Goal: Task Accomplishment & Management: Manage account settings

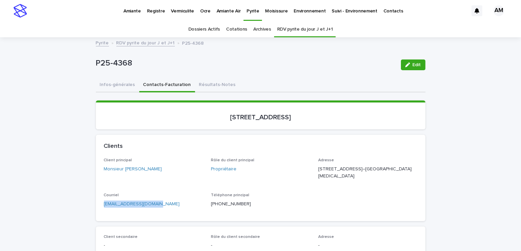
click at [127, 44] on link "RDV pyrite du jour J et J+1" at bounding box center [145, 43] width 59 height 8
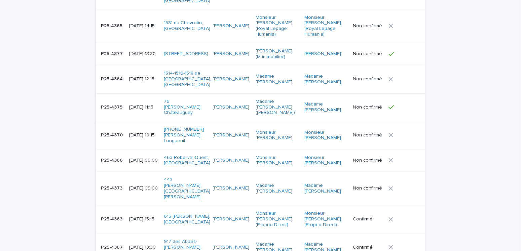
scroll to position [168, 0]
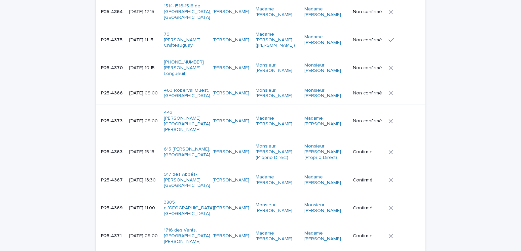
click at [135, 233] on p "[DATE] 09:00" at bounding box center [144, 236] width 30 height 6
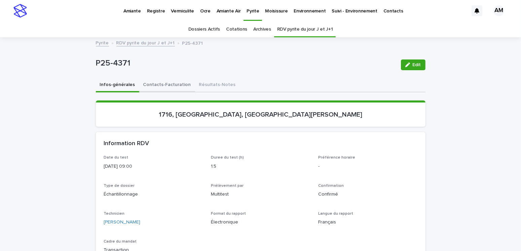
click at [162, 88] on button "Contacts-Facturation" at bounding box center [167, 85] width 56 height 14
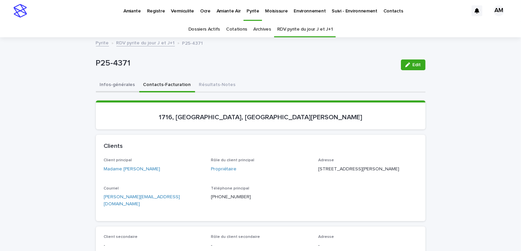
click at [103, 83] on button "Infos-générales" at bounding box center [117, 85] width 43 height 14
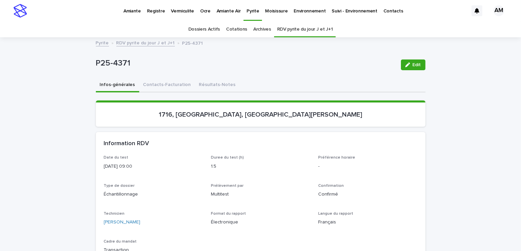
click at [142, 43] on link "RDV pyrite du jour J et J+1" at bounding box center [145, 43] width 59 height 8
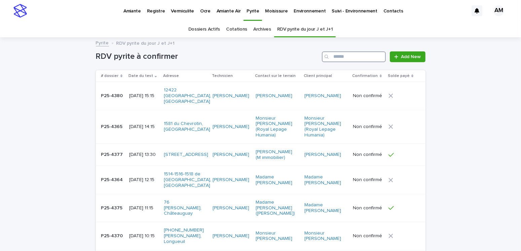
click at [343, 59] on input "Search" at bounding box center [354, 56] width 64 height 11
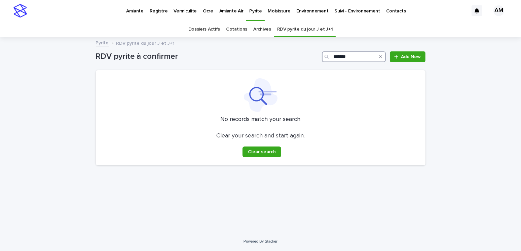
type input "*******"
click at [218, 31] on link "Dossiers Actifs" at bounding box center [204, 30] width 32 height 16
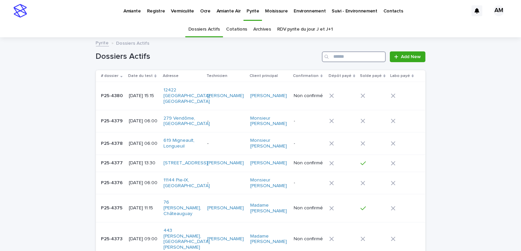
click at [344, 58] on input "Search" at bounding box center [354, 56] width 64 height 11
click at [294, 29] on link "RDV pyrite du jour J et J+1" at bounding box center [305, 30] width 56 height 16
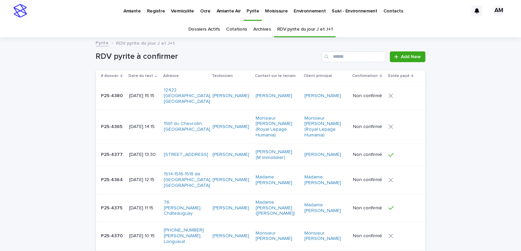
click at [212, 27] on link "Dossiers Actifs" at bounding box center [204, 30] width 32 height 16
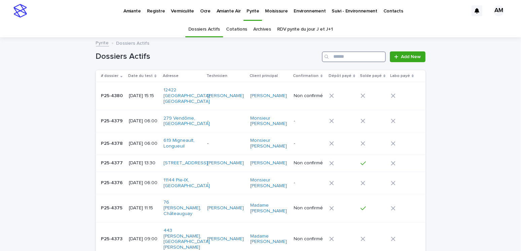
click at [339, 58] on input "Search" at bounding box center [354, 56] width 64 height 11
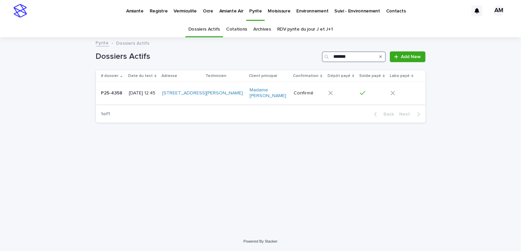
type input "*******"
click at [144, 90] on p "[DATE] 12:45" at bounding box center [143, 93] width 28 height 6
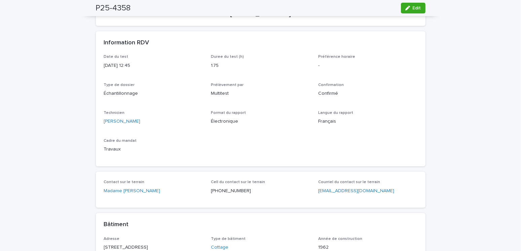
scroll to position [235, 0]
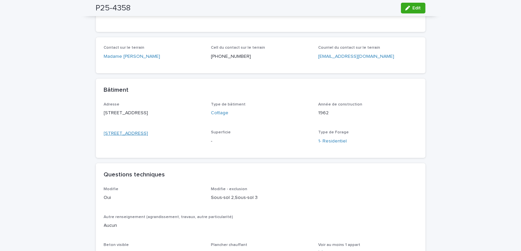
click at [148, 137] on link "[STREET_ADDRESS]" at bounding box center [126, 133] width 44 height 7
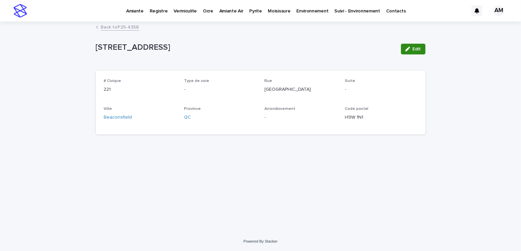
click at [410, 50] on div "button" at bounding box center [408, 49] width 7 height 5
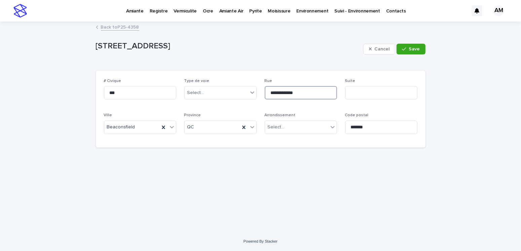
click at [270, 92] on input "**********" at bounding box center [301, 92] width 72 height 13
click at [284, 92] on input "**********" at bounding box center [301, 92] width 72 height 13
click at [286, 92] on input "**********" at bounding box center [301, 92] width 72 height 13
click at [417, 48] on span "Save" at bounding box center [414, 49] width 11 height 5
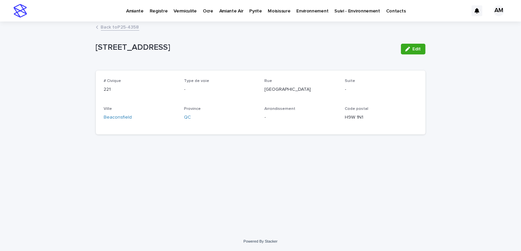
click at [119, 24] on link "Back to P25-4358" at bounding box center [120, 27] width 38 height 8
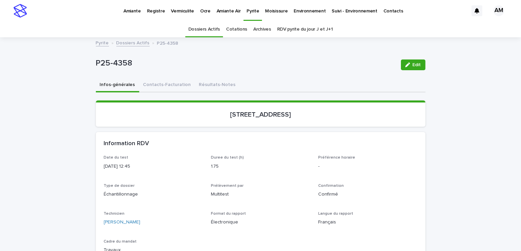
scroll to position [21, 0]
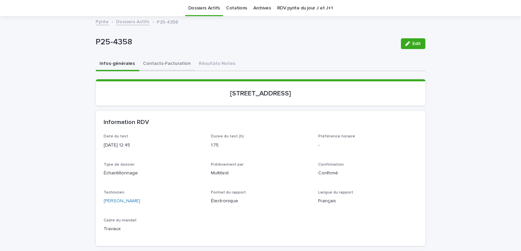
click at [151, 59] on button "Contacts-Facturation" at bounding box center [167, 64] width 56 height 14
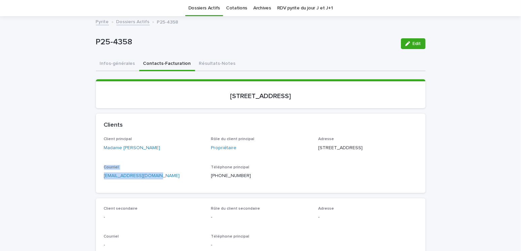
drag, startPoint x: 171, startPoint y: 183, endPoint x: 85, endPoint y: 174, distance: 85.9
drag, startPoint x: 120, startPoint y: 191, endPoint x: 126, endPoint y: 188, distance: 6.3
click at [121, 185] on div "Courriel dianebcantin@gmail.com" at bounding box center [153, 175] width 99 height 20
click at [169, 170] on p "Courriel" at bounding box center [153, 167] width 99 height 5
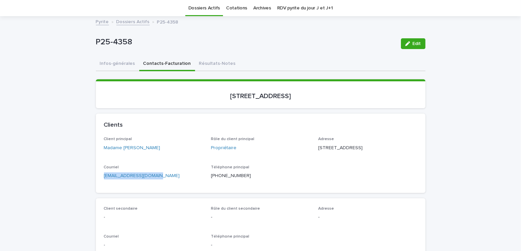
drag, startPoint x: 164, startPoint y: 185, endPoint x: 95, endPoint y: 179, distance: 69.9
click at [96, 179] on div "Client principal Madame Diane Cantin Rôle du client principal Propriétaire Adre…" at bounding box center [261, 165] width 330 height 56
copy link "dianebcantin@gmail.com"
click at [131, 21] on link "Dossiers Actifs" at bounding box center [132, 21] width 33 height 8
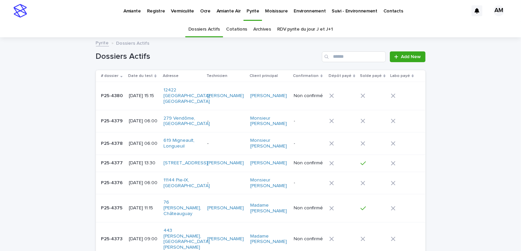
click at [289, 24] on link "RDV pyrite du jour J et J+1" at bounding box center [305, 30] width 56 height 16
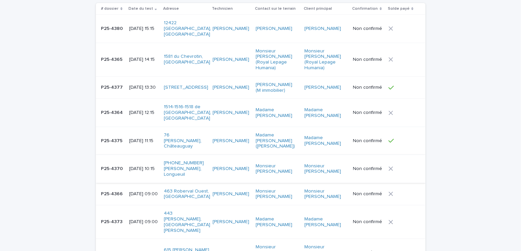
scroll to position [135, 0]
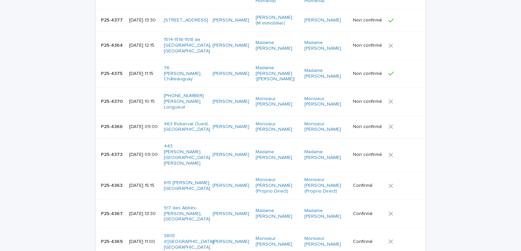
click at [149, 239] on p "2025-09-17 11:00" at bounding box center [144, 242] width 30 height 6
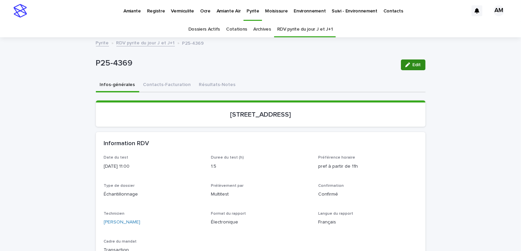
click at [412, 67] on button "Edit" at bounding box center [413, 65] width 25 height 11
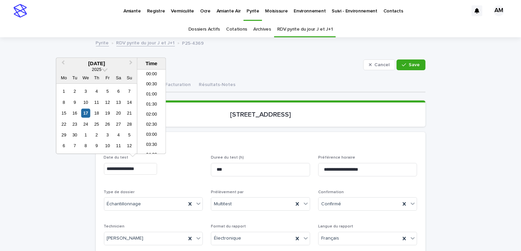
click at [133, 168] on input "**********" at bounding box center [130, 169] width 53 height 12
type input "**********"
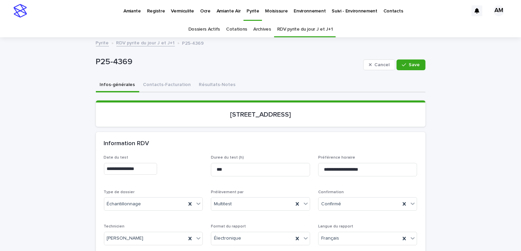
click at [279, 128] on div "Loading... Saving… 3805, rue d'York, Longueuil" at bounding box center [261, 117] width 330 height 32
click at [409, 66] on span "Save" at bounding box center [414, 65] width 11 height 5
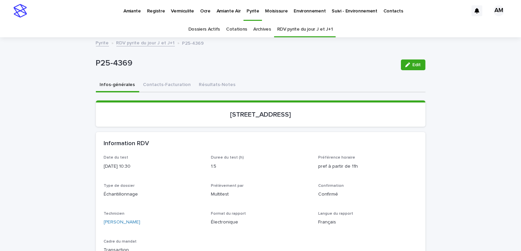
click at [154, 41] on link "RDV pyrite du jour J et J+1" at bounding box center [145, 43] width 59 height 8
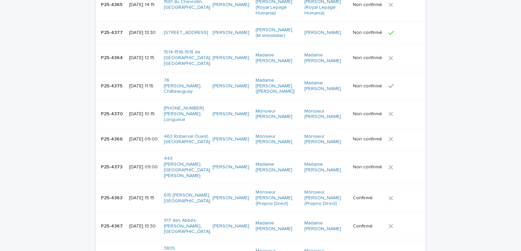
scroll to position [189, 0]
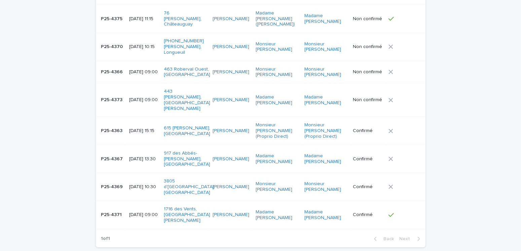
click at [151, 156] on p "2025-09-17 13:30" at bounding box center [144, 159] width 30 height 6
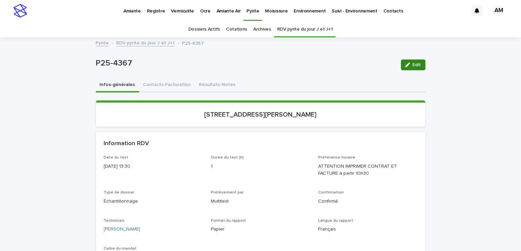
click at [416, 65] on span "Edit" at bounding box center [417, 65] width 8 height 5
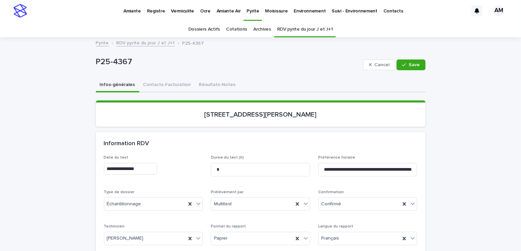
click at [139, 166] on input "**********" at bounding box center [130, 169] width 53 height 12
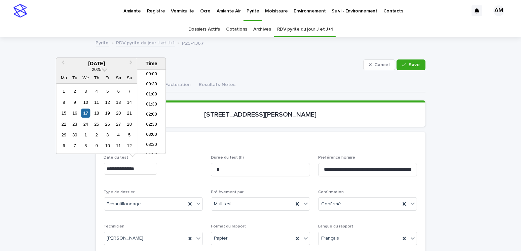
scroll to position [235, 0]
type input "**********"
click at [414, 69] on button "Save" at bounding box center [410, 65] width 29 height 11
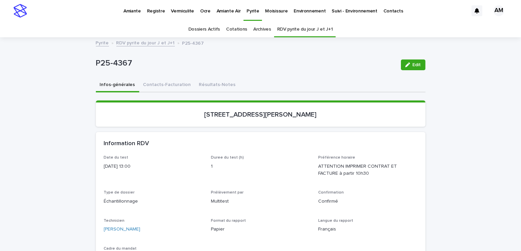
click at [146, 42] on link "RDV pyrite du jour J et J+1" at bounding box center [145, 43] width 59 height 8
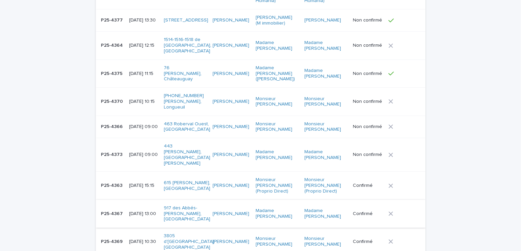
scroll to position [196, 0]
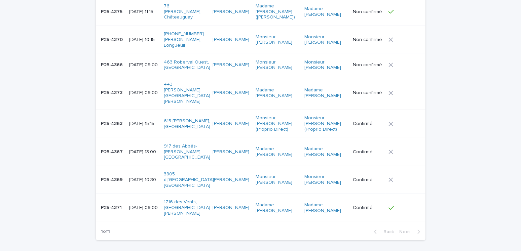
click at [139, 121] on p "2025-09-17 15:15" at bounding box center [144, 124] width 30 height 6
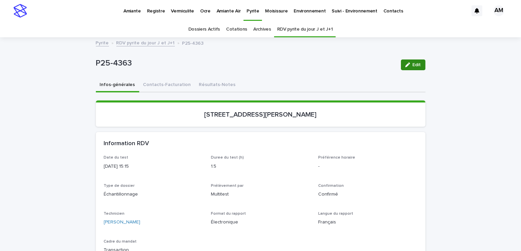
click at [413, 64] on span "Edit" at bounding box center [417, 65] width 8 height 5
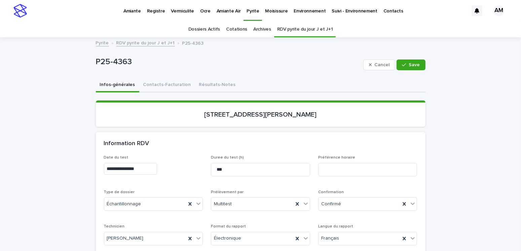
click at [134, 169] on input "**********" at bounding box center [130, 169] width 53 height 12
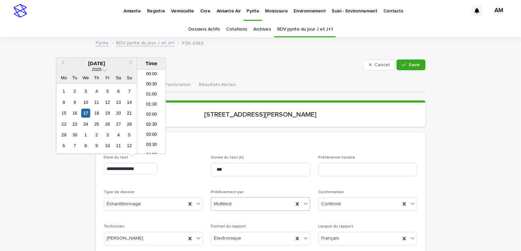
scroll to position [266, 0]
type input "**********"
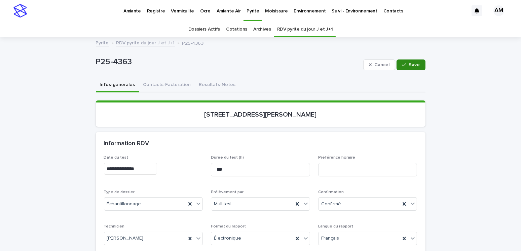
click at [414, 65] on span "Save" at bounding box center [414, 65] width 11 height 5
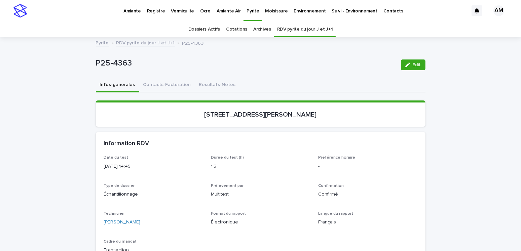
click at [146, 40] on link "RDV pyrite du jour J et J+1" at bounding box center [145, 43] width 59 height 8
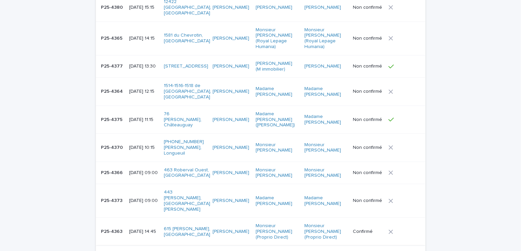
scroll to position [122, 0]
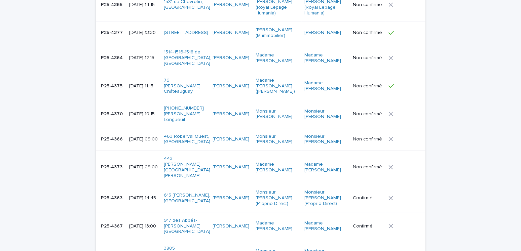
click at [139, 164] on p "[DATE] 09:00" at bounding box center [144, 167] width 30 height 6
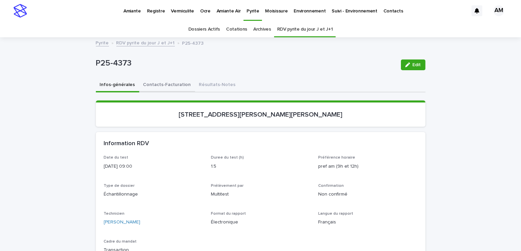
click at [171, 84] on button "Contacts-Facturation" at bounding box center [167, 85] width 56 height 14
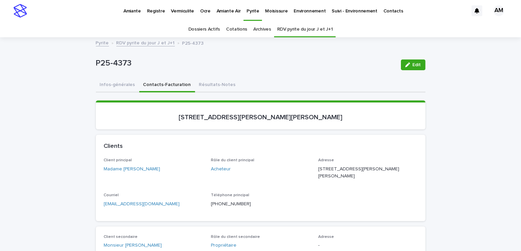
click at [144, 42] on link "RDV pyrite du jour J et J+1" at bounding box center [145, 43] width 59 height 8
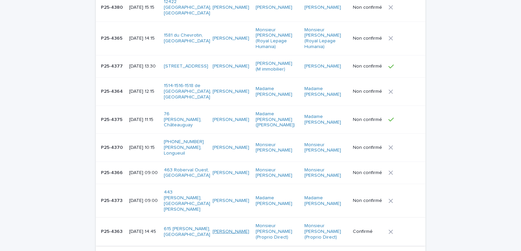
scroll to position [122, 0]
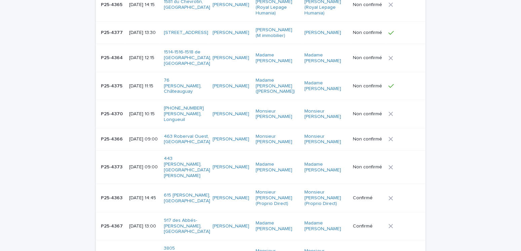
click at [140, 111] on p "[DATE] 10:15" at bounding box center [144, 114] width 30 height 6
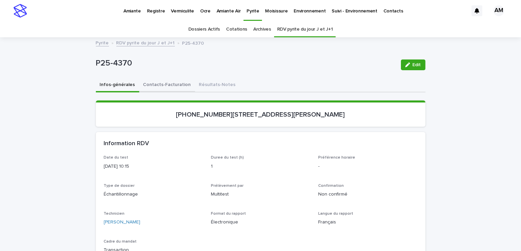
click at [171, 83] on button "Contacts-Facturation" at bounding box center [167, 85] width 56 height 14
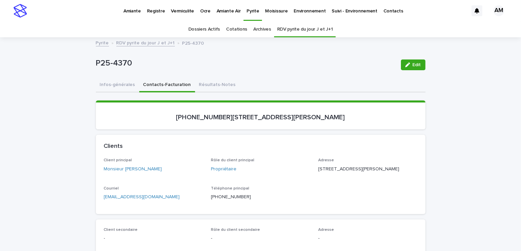
click at [127, 44] on link "RDV pyrite du jour J et J+1" at bounding box center [145, 43] width 59 height 8
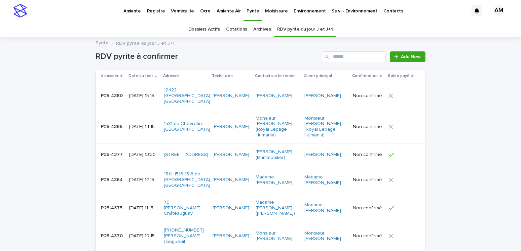
scroll to position [21, 0]
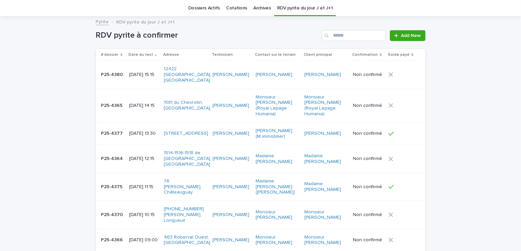
click at [133, 156] on p "[DATE] 12:15" at bounding box center [144, 159] width 30 height 6
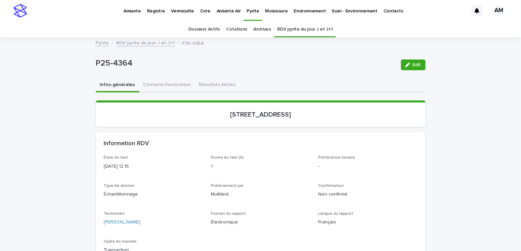
click at [144, 43] on link "RDV pyrite du jour J et J+1" at bounding box center [145, 43] width 59 height 8
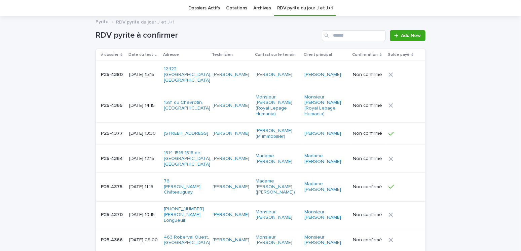
scroll to position [55, 0]
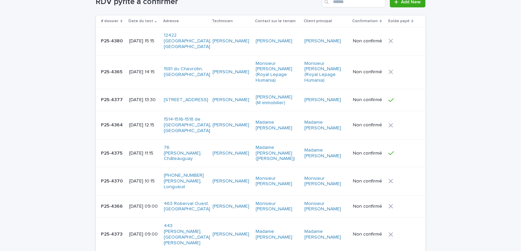
click at [155, 179] on p "[DATE] 10:15" at bounding box center [144, 182] width 30 height 6
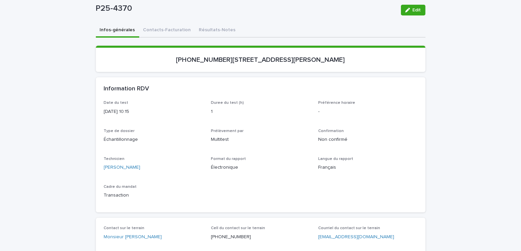
scroll to position [21, 0]
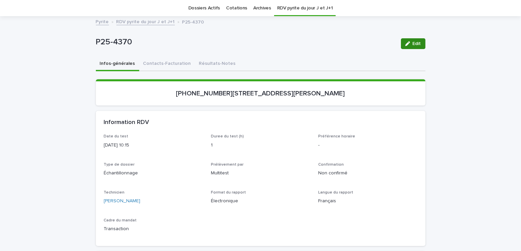
click at [409, 46] on button "Edit" at bounding box center [413, 43] width 25 height 11
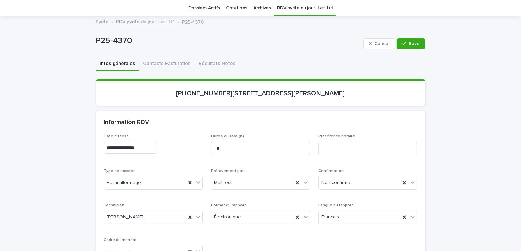
click at [135, 148] on input "**********" at bounding box center [130, 148] width 53 height 12
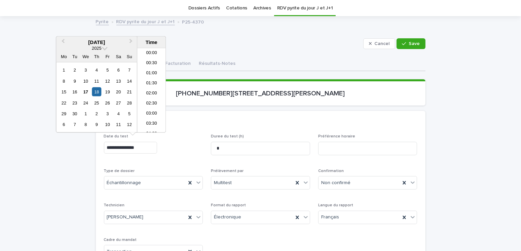
scroll to position [165, 0]
click at [143, 149] on input "**********" at bounding box center [130, 148] width 53 height 12
type input "**********"
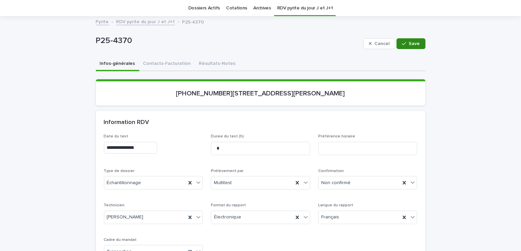
click at [418, 43] on button "Save" at bounding box center [410, 43] width 29 height 11
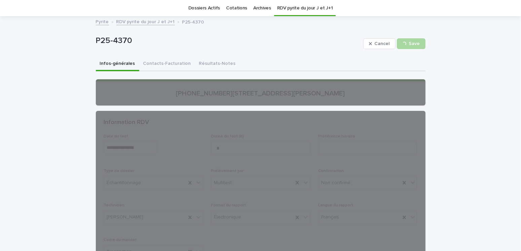
click at [144, 23] on link "RDV pyrite du jour J et J+1" at bounding box center [145, 21] width 59 height 8
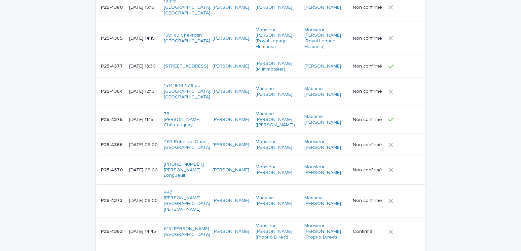
scroll to position [122, 0]
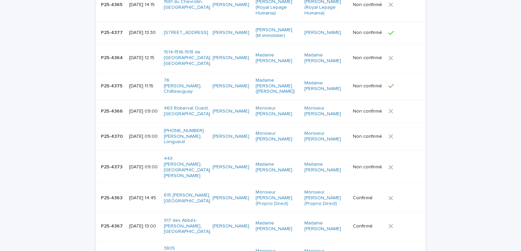
click at [131, 109] on p "[DATE] 09:00" at bounding box center [144, 112] width 30 height 6
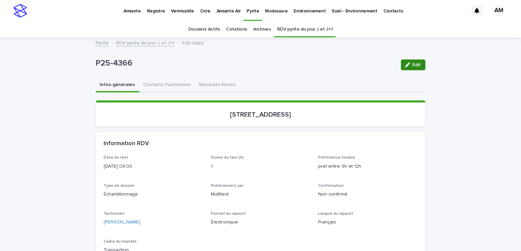
click at [409, 63] on div "button" at bounding box center [408, 65] width 7 height 5
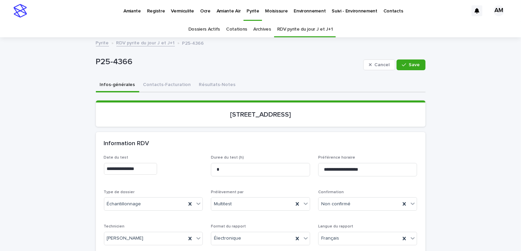
click at [133, 166] on input "**********" at bounding box center [130, 169] width 53 height 12
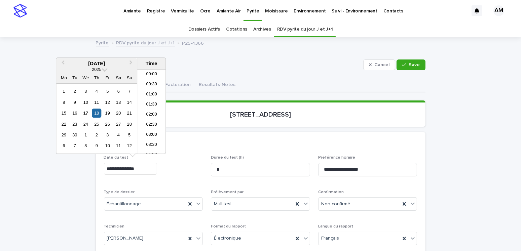
scroll to position [144, 0]
type input "**********"
click at [409, 66] on span "Save" at bounding box center [414, 65] width 11 height 5
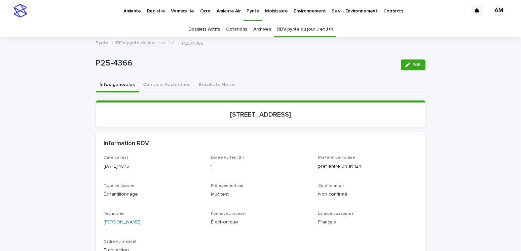
click at [139, 42] on link "RDV pyrite du jour J et J+1" at bounding box center [145, 43] width 59 height 8
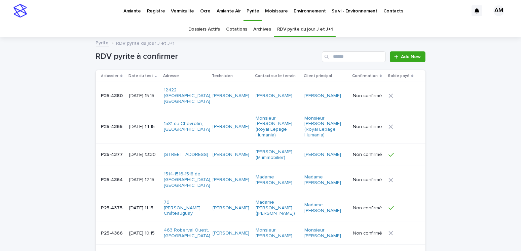
scroll to position [21, 0]
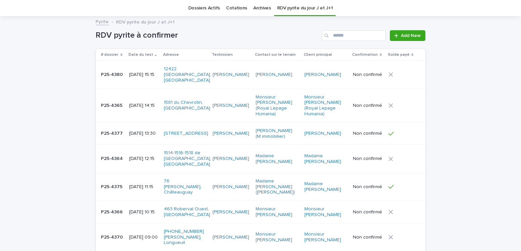
click at [141, 156] on p "[DATE] 12:15" at bounding box center [144, 159] width 30 height 6
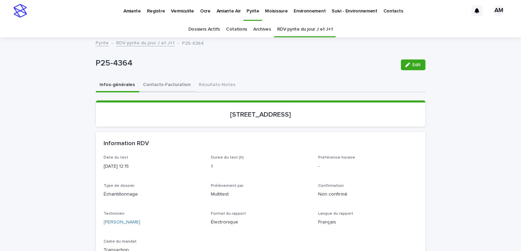
click at [147, 86] on button "Contacts-Facturation" at bounding box center [167, 85] width 56 height 14
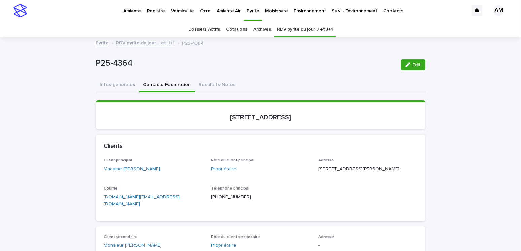
click at [153, 45] on link "RDV pyrite du jour J et J+1" at bounding box center [145, 43] width 59 height 8
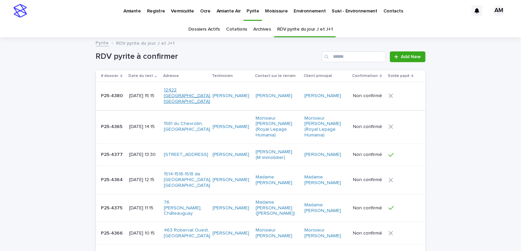
scroll to position [21, 0]
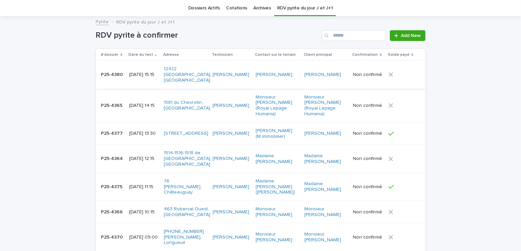
click at [152, 103] on p "2025-09-18 14:15" at bounding box center [144, 106] width 30 height 6
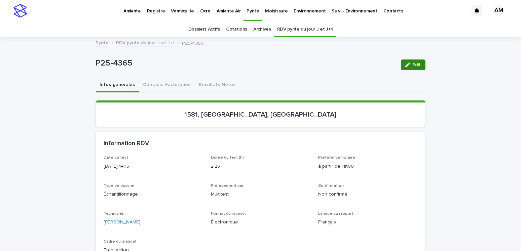
drag, startPoint x: 413, startPoint y: 66, endPoint x: 371, endPoint y: 103, distance: 55.3
click at [413, 67] on span "Edit" at bounding box center [417, 65] width 8 height 5
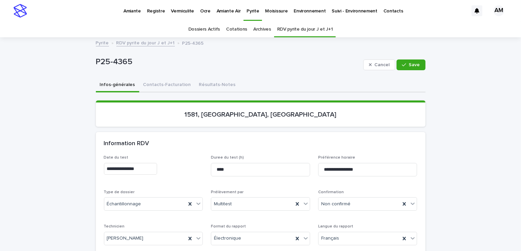
click at [147, 168] on input "**********" at bounding box center [130, 169] width 53 height 12
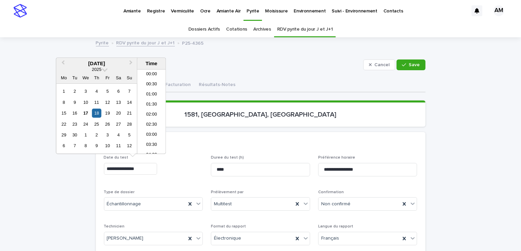
scroll to position [245, 0]
type input "**********"
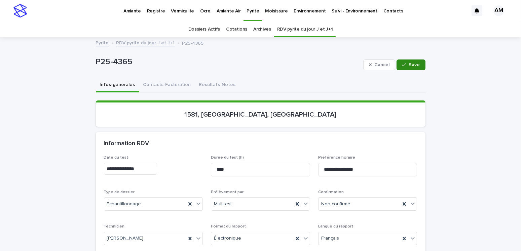
click at [409, 65] on span "Save" at bounding box center [414, 65] width 11 height 5
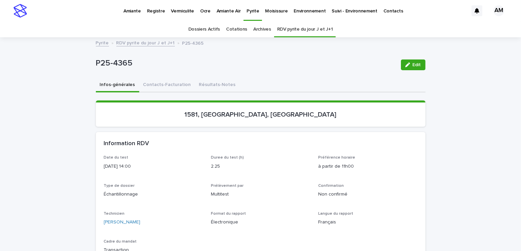
click at [149, 42] on link "RDV pyrite du jour J et J+1" at bounding box center [145, 43] width 59 height 8
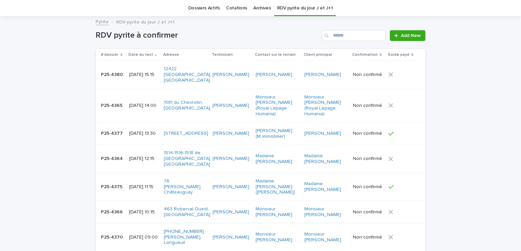
scroll to position [55, 0]
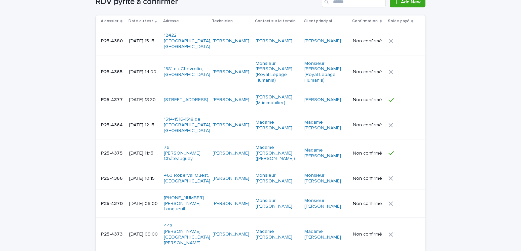
click at [146, 232] on p "[DATE] 09:00" at bounding box center [144, 235] width 30 height 6
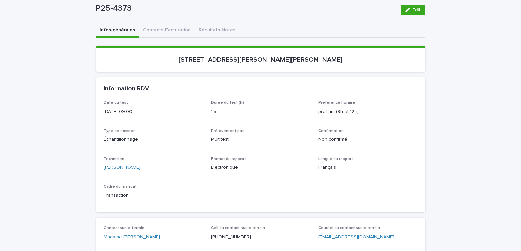
scroll to position [21, 0]
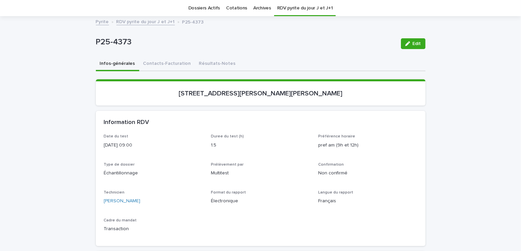
click at [140, 22] on link "RDV pyrite du jour J et J+1" at bounding box center [145, 21] width 59 height 8
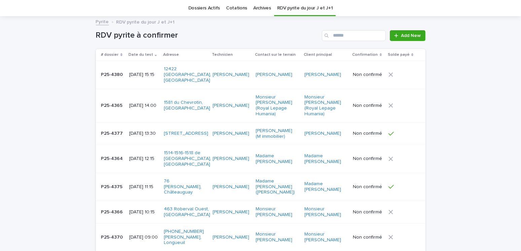
click at [144, 184] on p "[DATE] 11:15" at bounding box center [144, 187] width 30 height 6
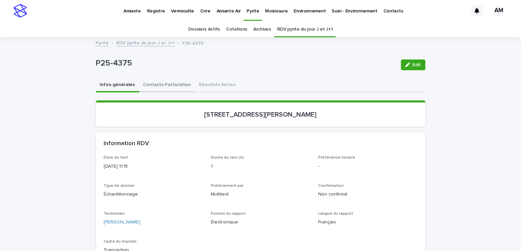
click at [166, 82] on button "Contacts-Facturation" at bounding box center [167, 85] width 56 height 14
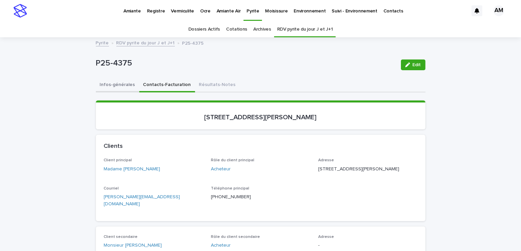
click at [112, 83] on button "Infos-générales" at bounding box center [117, 85] width 43 height 14
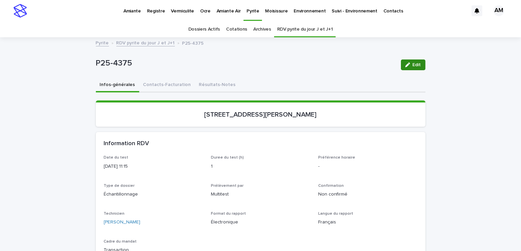
click at [406, 70] on button "Edit" at bounding box center [413, 65] width 25 height 11
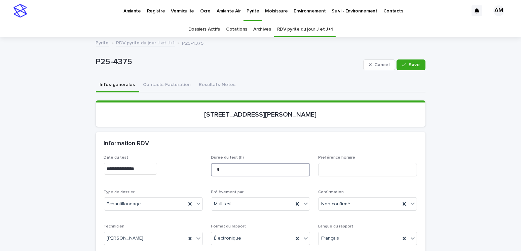
click at [216, 171] on input "*" at bounding box center [260, 169] width 99 height 13
type input "****"
click at [412, 63] on span "Save" at bounding box center [414, 65] width 11 height 5
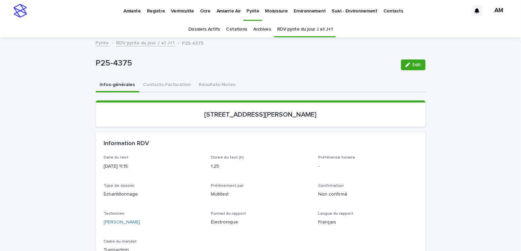
click at [136, 43] on link "RDV pyrite du jour J et J+1" at bounding box center [145, 43] width 59 height 8
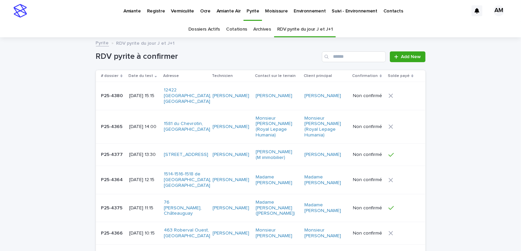
click at [146, 152] on p "2025-09-18 13:30" at bounding box center [144, 155] width 30 height 6
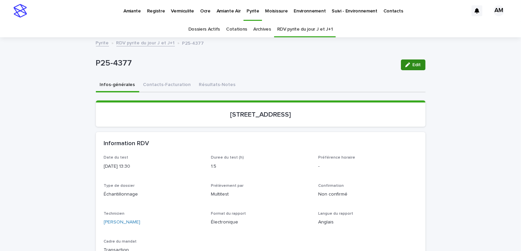
click at [408, 64] on div "button" at bounding box center [408, 65] width 7 height 5
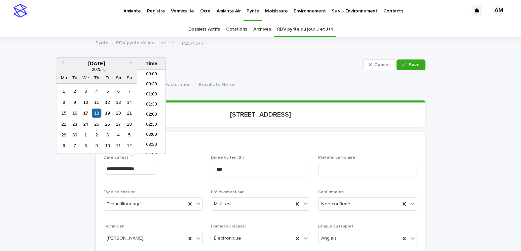
click at [143, 171] on input "**********" at bounding box center [130, 169] width 53 height 12
type input "**********"
click at [416, 64] on span "Save" at bounding box center [414, 65] width 11 height 5
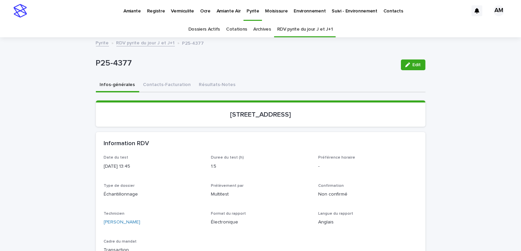
click at [148, 39] on link "RDV pyrite du jour J et J+1" at bounding box center [145, 43] width 59 height 8
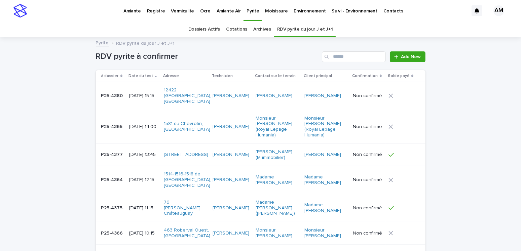
scroll to position [21, 0]
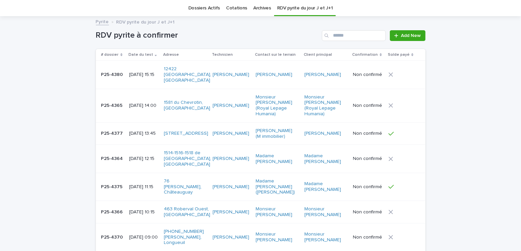
click at [157, 72] on div "2025-09-18 15:15" at bounding box center [144, 74] width 30 height 11
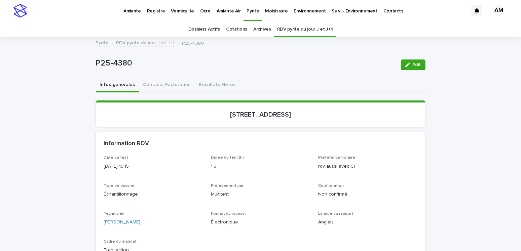
click at [293, 31] on link "RDV pyrite du jour J et J+1" at bounding box center [305, 30] width 56 height 16
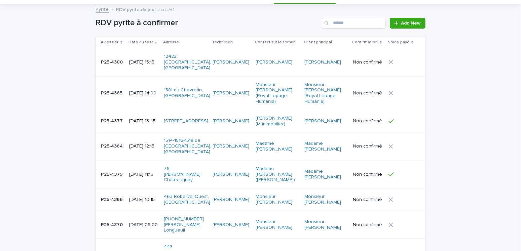
scroll to position [67, 0]
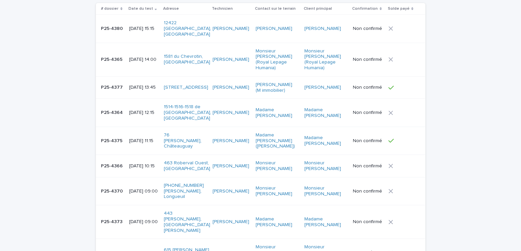
click at [143, 219] on p "[DATE] 09:00" at bounding box center [144, 222] width 30 height 6
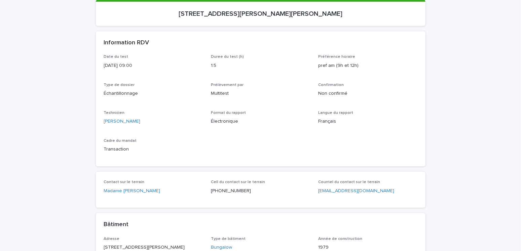
scroll to position [135, 0]
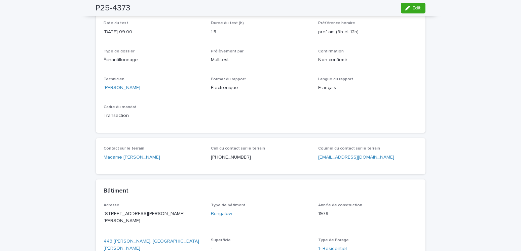
drag, startPoint x: 412, startPoint y: 11, endPoint x: 360, endPoint y: 45, distance: 61.9
click at [412, 11] on button "Edit" at bounding box center [413, 8] width 25 height 11
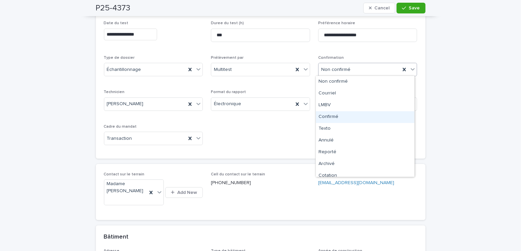
click at [328, 120] on div "Confirmé" at bounding box center [365, 117] width 99 height 12
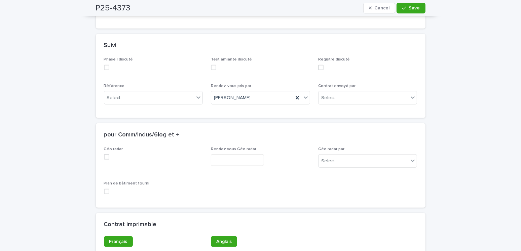
scroll to position [639, 0]
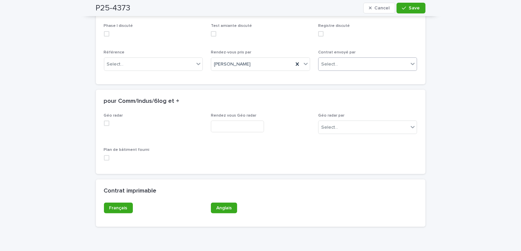
click at [333, 61] on div "Select..." at bounding box center [329, 64] width 17 height 7
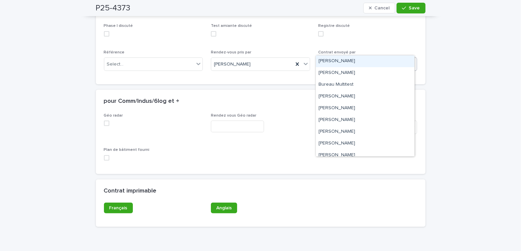
click at [335, 62] on div "[PERSON_NAME]" at bounding box center [365, 61] width 99 height 12
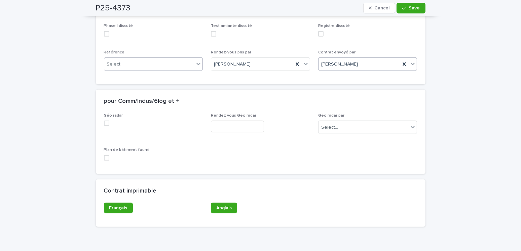
click at [111, 61] on div "Select..." at bounding box center [115, 64] width 17 height 7
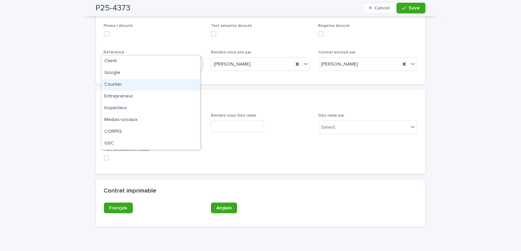
click at [114, 80] on div "Courtier" at bounding box center [151, 85] width 99 height 12
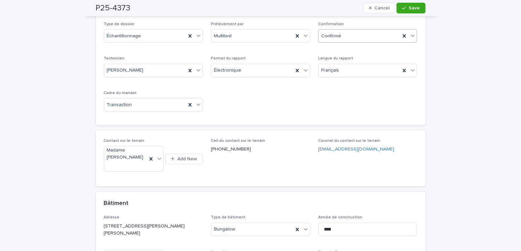
scroll to position [0, 0]
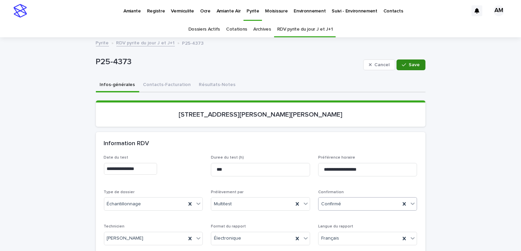
click at [414, 66] on span "Save" at bounding box center [414, 65] width 11 height 5
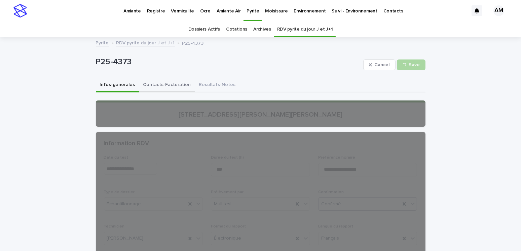
click at [171, 83] on button "Contacts-Facturation" at bounding box center [167, 85] width 56 height 14
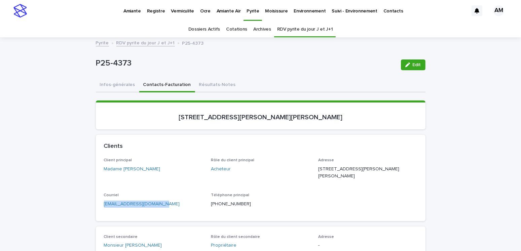
drag, startPoint x: 181, startPoint y: 202, endPoint x: 80, endPoint y: 203, distance: 100.5
click at [123, 85] on button "Infos-générales" at bounding box center [117, 85] width 43 height 14
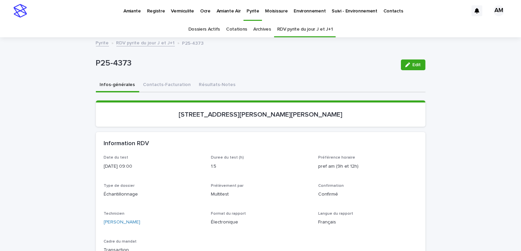
click at [142, 43] on link "RDV pyrite du jour J et J+1" at bounding box center [145, 43] width 59 height 8
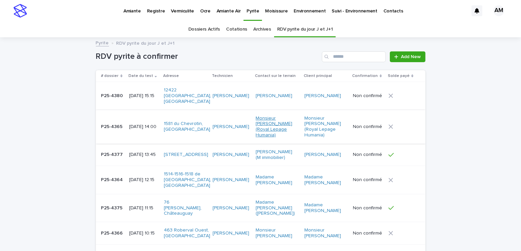
scroll to position [21, 0]
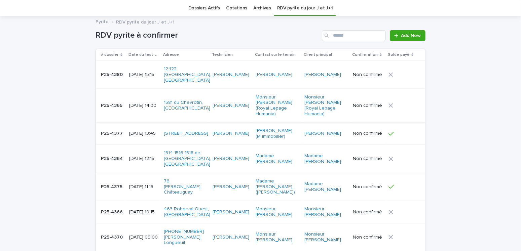
click at [143, 184] on p "[DATE] 11:15" at bounding box center [144, 187] width 30 height 6
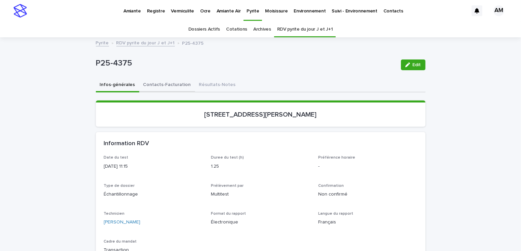
click at [164, 83] on button "Contacts-Facturation" at bounding box center [167, 85] width 56 height 14
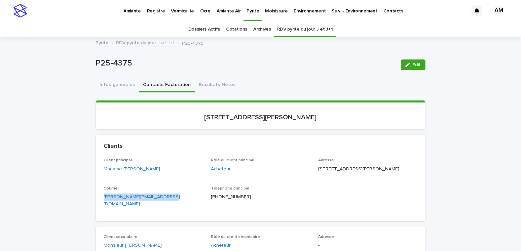
drag, startPoint x: 169, startPoint y: 203, endPoint x: 111, endPoint y: 207, distance: 59.0
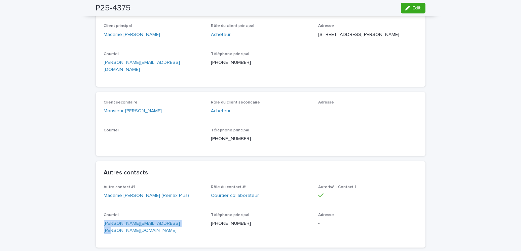
drag, startPoint x: 186, startPoint y: 224, endPoint x: 83, endPoint y: 224, distance: 102.6
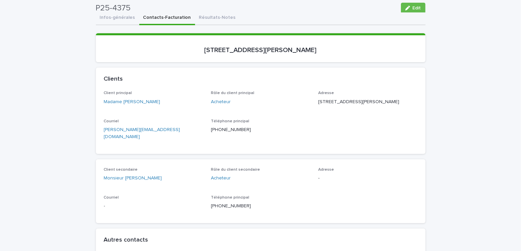
scroll to position [0, 0]
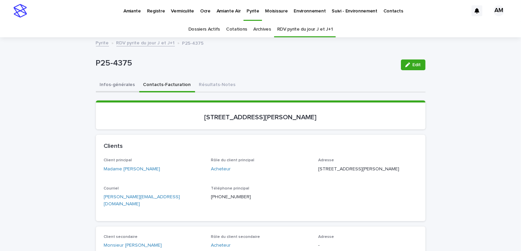
click at [114, 83] on button "Infos-générales" at bounding box center [117, 85] width 43 height 14
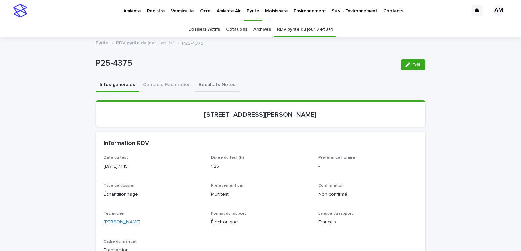
click at [161, 83] on button "Contacts-Facturation" at bounding box center [167, 85] width 56 height 14
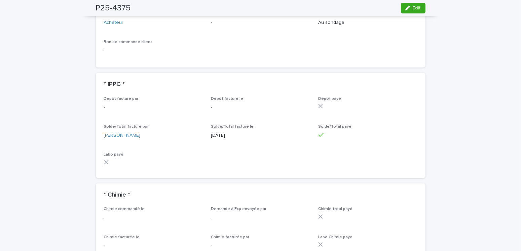
scroll to position [504, 0]
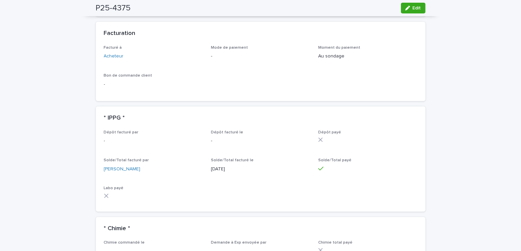
drag, startPoint x: 406, startPoint y: 6, endPoint x: 378, endPoint y: 48, distance: 50.5
click at [406, 6] on icon "button" at bounding box center [407, 8] width 5 height 5
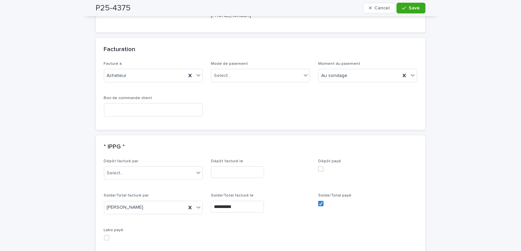
scroll to position [583, 0]
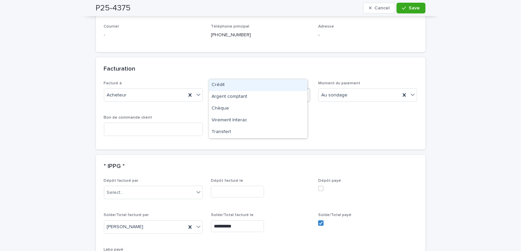
click at [221, 92] on div "Select..." at bounding box center [222, 95] width 17 height 7
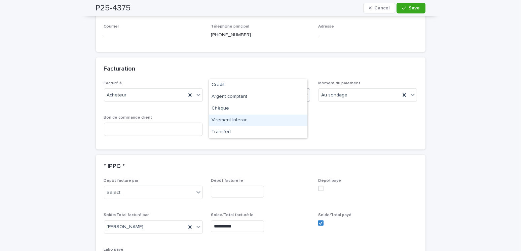
click at [228, 119] on div "Virement Interac" at bounding box center [258, 121] width 99 height 12
drag, startPoint x: 409, startPoint y: 7, endPoint x: 472, endPoint y: 53, distance: 78.2
click at [411, 9] on span "Save" at bounding box center [414, 8] width 11 height 5
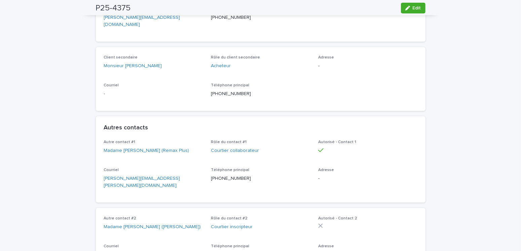
scroll to position [0, 0]
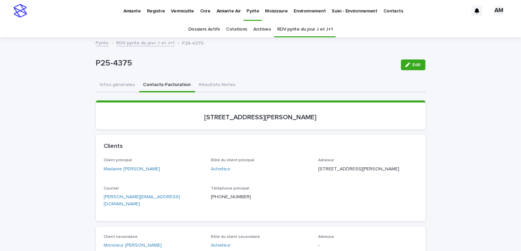
click at [144, 43] on link "RDV pyrite du jour J et J+1" at bounding box center [145, 43] width 59 height 8
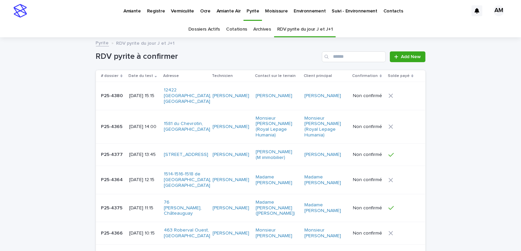
scroll to position [21, 0]
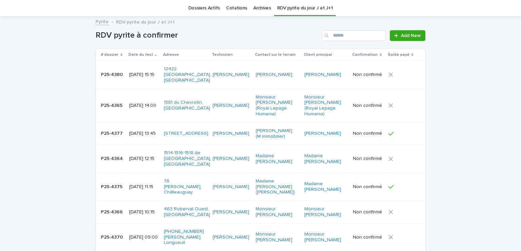
click at [137, 131] on p "[DATE] 13:45" at bounding box center [144, 134] width 30 height 6
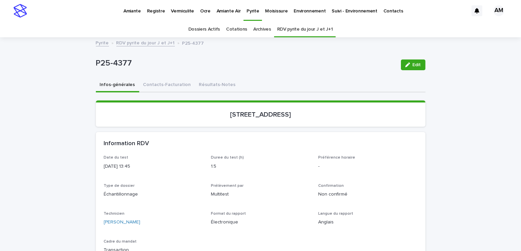
scroll to position [67, 0]
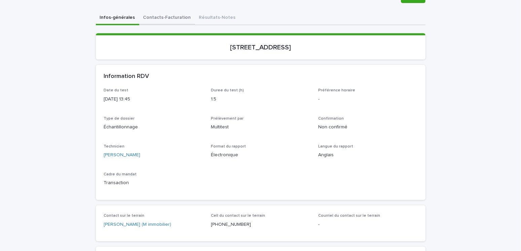
click at [151, 15] on button "Contacts-Facturation" at bounding box center [167, 18] width 56 height 14
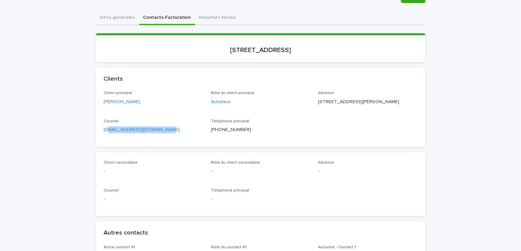
drag, startPoint x: 177, startPoint y: 145, endPoint x: 102, endPoint y: 144, distance: 75.7
click at [102, 144] on div "Client principal Mr. James Martin Rôle du client principal Acheteur Adresse 577…" at bounding box center [261, 119] width 330 height 56
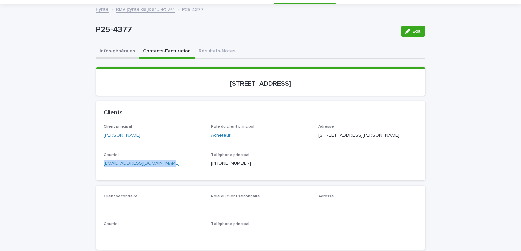
click at [124, 53] on button "Infos-générales" at bounding box center [117, 52] width 43 height 14
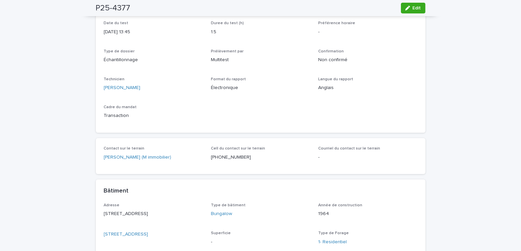
scroll to position [34, 0]
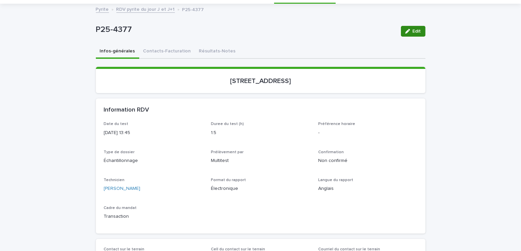
click at [409, 31] on div "button" at bounding box center [408, 31] width 7 height 5
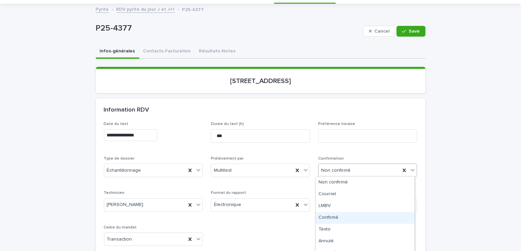
click at [333, 218] on div "Confirmé" at bounding box center [365, 218] width 99 height 12
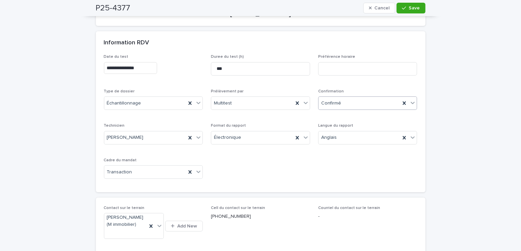
scroll to position [0, 0]
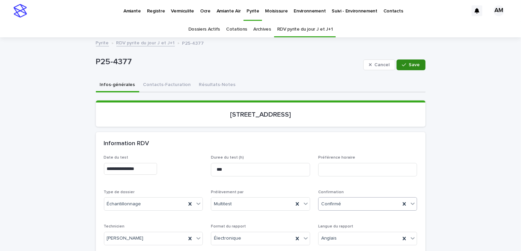
click at [402, 64] on icon "button" at bounding box center [404, 65] width 4 height 5
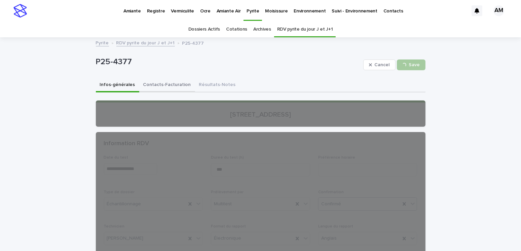
click at [157, 82] on button "Contacts-Facturation" at bounding box center [167, 85] width 56 height 14
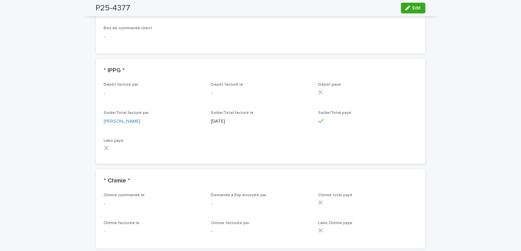
scroll to position [471, 0]
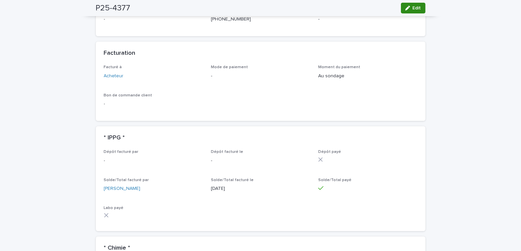
click at [409, 8] on div "button" at bounding box center [408, 8] width 7 height 5
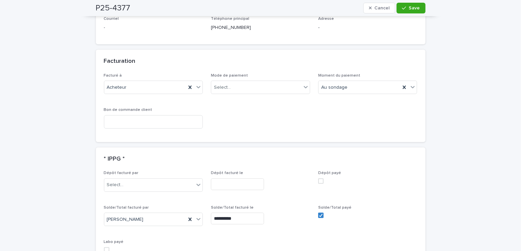
scroll to position [537, 0]
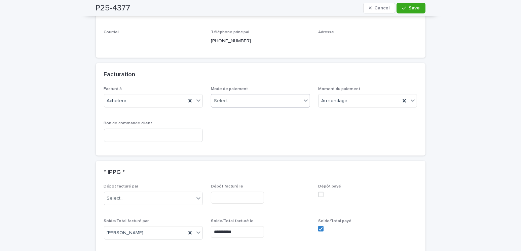
click at [226, 98] on div "Select..." at bounding box center [222, 101] width 17 height 7
click at [217, 142] on div "Virement Interac" at bounding box center [258, 142] width 99 height 12
click at [403, 12] on button "Save" at bounding box center [410, 8] width 29 height 11
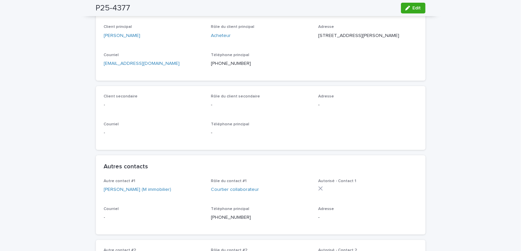
scroll to position [0, 0]
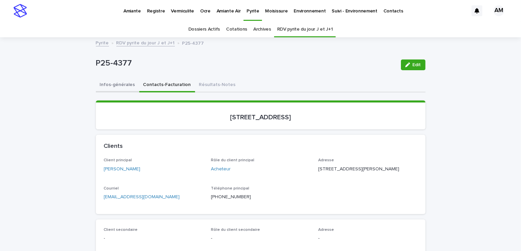
click at [124, 85] on button "Infos-générales" at bounding box center [117, 85] width 43 height 14
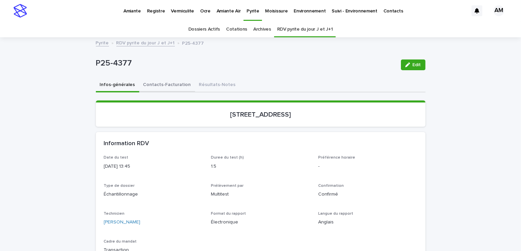
drag, startPoint x: 166, startPoint y: 83, endPoint x: 177, endPoint y: 89, distance: 12.3
click at [166, 83] on button "Contacts-Facturation" at bounding box center [167, 85] width 56 height 14
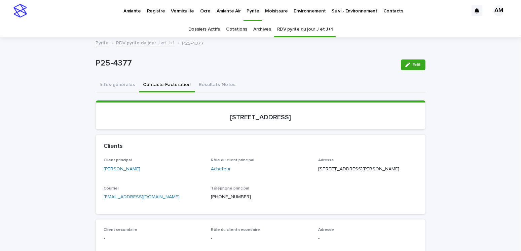
click at [146, 43] on link "RDV pyrite du jour J et J+1" at bounding box center [145, 43] width 59 height 8
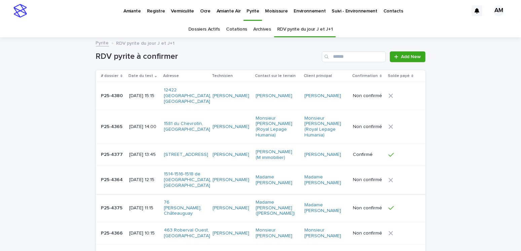
scroll to position [21, 0]
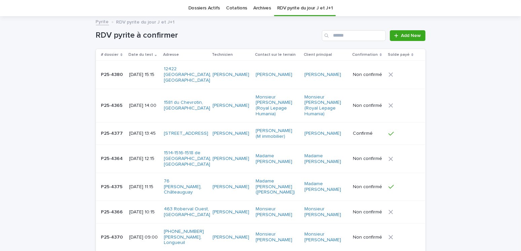
click at [141, 78] on p "2025-09-18 15:15" at bounding box center [144, 75] width 30 height 6
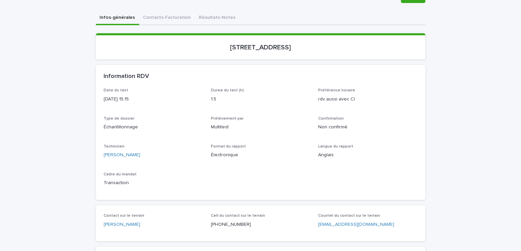
scroll to position [34, 0]
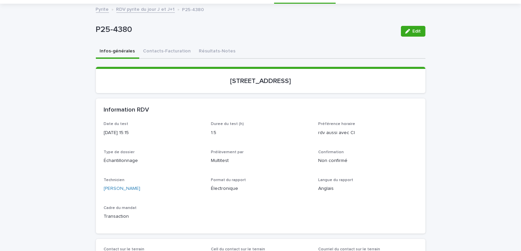
drag, startPoint x: 409, startPoint y: 33, endPoint x: 391, endPoint y: 103, distance: 71.5
click at [409, 33] on button "Edit" at bounding box center [413, 31] width 25 height 11
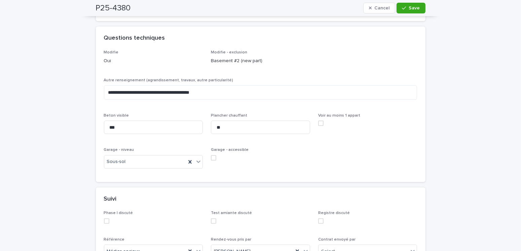
scroll to position [572, 0]
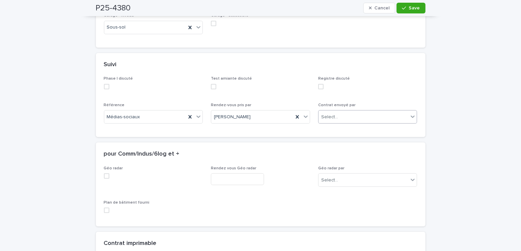
click at [333, 121] on div "Select..." at bounding box center [329, 117] width 17 height 7
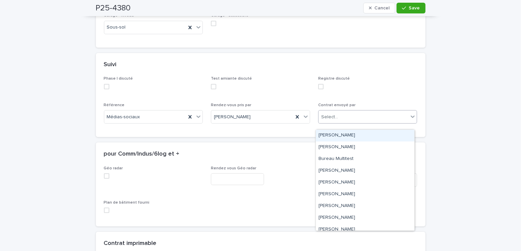
click at [332, 135] on div "[PERSON_NAME]" at bounding box center [365, 136] width 99 height 12
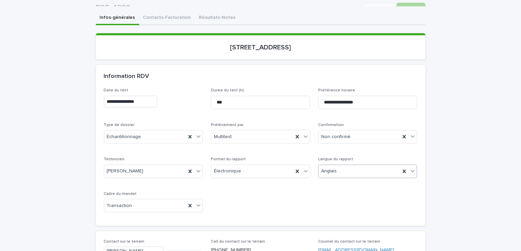
scroll to position [0, 0]
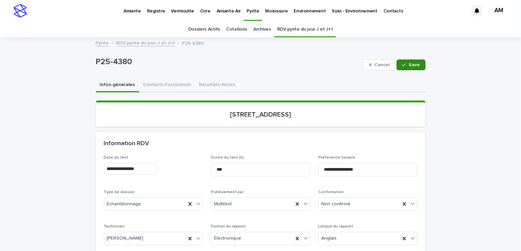
click at [403, 62] on button "Save" at bounding box center [410, 65] width 29 height 11
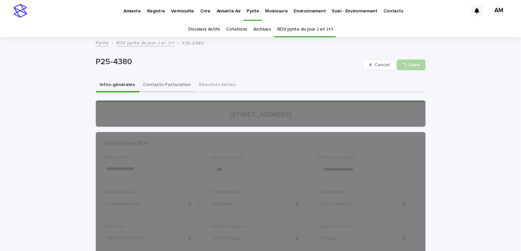
click at [171, 87] on button "Contacts-Facturation" at bounding box center [167, 85] width 56 height 14
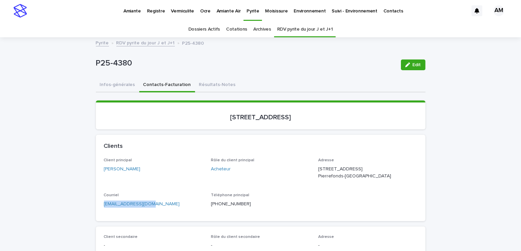
drag, startPoint x: 161, startPoint y: 216, endPoint x: 97, endPoint y: 209, distance: 65.2
click at [96, 208] on div "Client principal Mr. Syed Wahaj Uddin Rôle du client principal Acheteur Adresse…" at bounding box center [261, 189] width 330 height 63
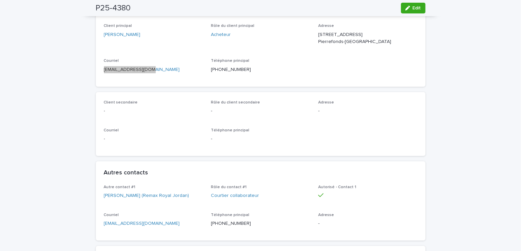
scroll to position [202, 0]
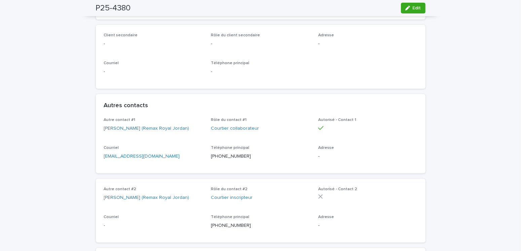
drag, startPoint x: 187, startPoint y: 169, endPoint x: 76, endPoint y: 180, distance: 111.5
click at [164, 174] on div "Autre contact #1 Mr. Kashif Aimaq (Remax Royal Jordan) Rôle du contact #1 Court…" at bounding box center [261, 146] width 330 height 56
drag, startPoint x: 174, startPoint y: 162, endPoint x: 95, endPoint y: 169, distance: 78.9
click at [96, 169] on div "Autre contact #1 Mr. Kashif Aimaq (Remax Royal Jordan) Rôle du contact #1 Court…" at bounding box center [261, 146] width 330 height 56
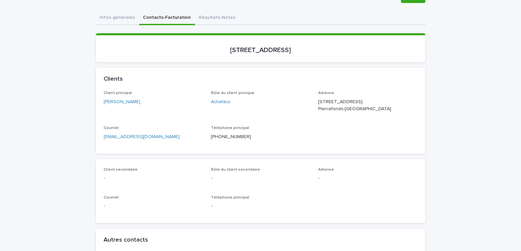
scroll to position [0, 0]
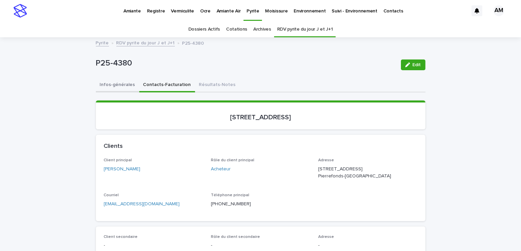
click at [118, 83] on button "Infos-générales" at bounding box center [117, 85] width 43 height 14
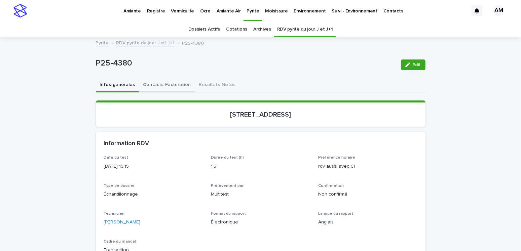
click at [166, 84] on button "Contacts-Facturation" at bounding box center [167, 85] width 56 height 14
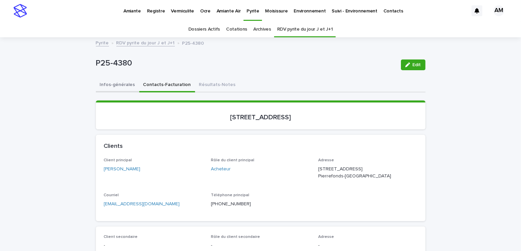
click at [108, 84] on button "Infos-générales" at bounding box center [117, 85] width 43 height 14
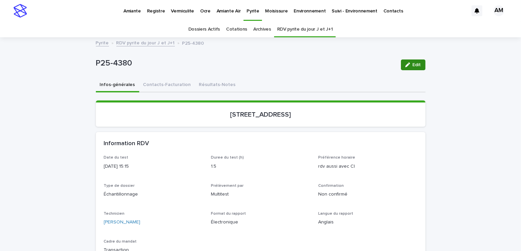
click at [413, 64] on span "Edit" at bounding box center [417, 65] width 8 height 5
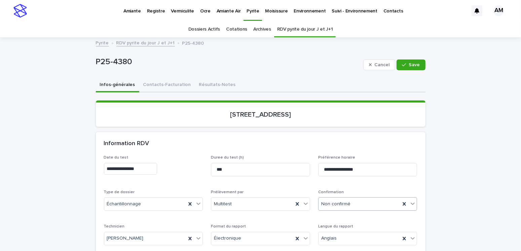
click at [332, 209] on div "Non confirmé" at bounding box center [367, 203] width 99 height 13
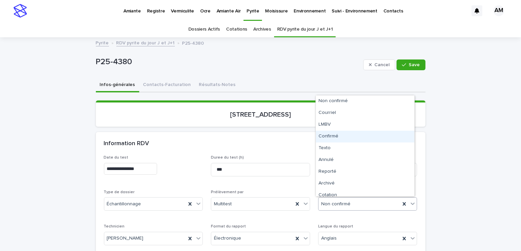
click at [334, 136] on div "Confirmé" at bounding box center [365, 137] width 99 height 12
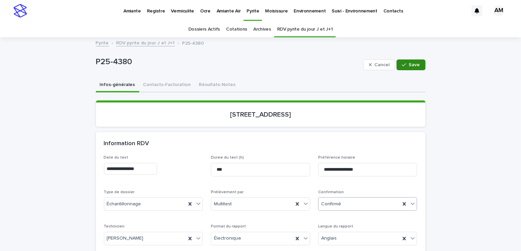
click at [403, 63] on icon "button" at bounding box center [404, 65] width 4 height 5
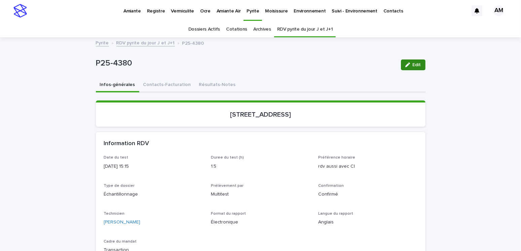
click at [417, 63] on span "Edit" at bounding box center [417, 65] width 8 height 5
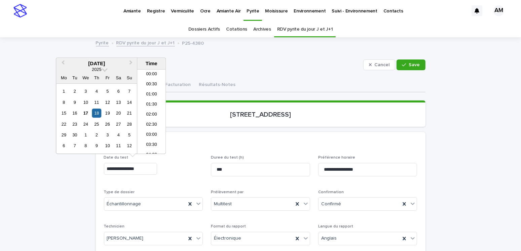
scroll to position [266, 0]
drag, startPoint x: 146, startPoint y: 169, endPoint x: 136, endPoint y: 169, distance: 9.8
click at [136, 169] on input "**********" at bounding box center [130, 169] width 53 height 12
type input "**********"
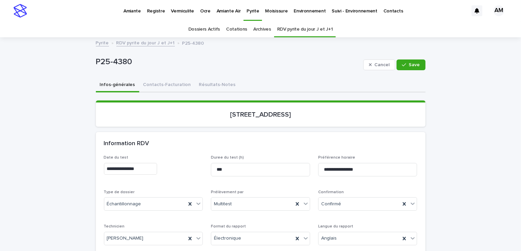
drag, startPoint x: 416, startPoint y: 62, endPoint x: 462, endPoint y: 79, distance: 49.9
click at [416, 63] on span "Save" at bounding box center [414, 65] width 11 height 5
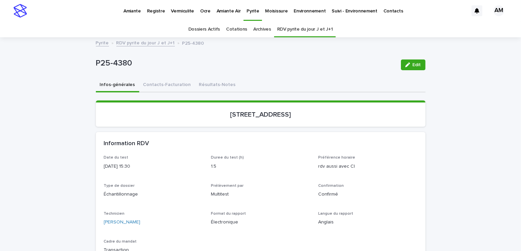
click at [148, 42] on link "RDV pyrite du jour J et J+1" at bounding box center [145, 43] width 59 height 8
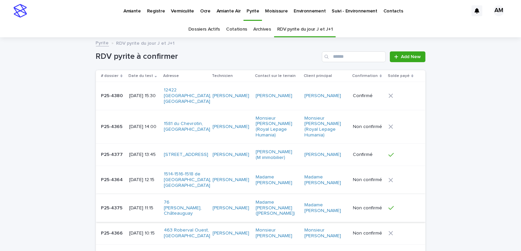
scroll to position [34, 0]
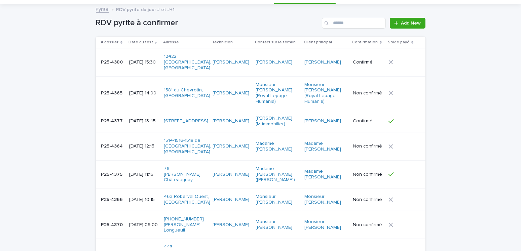
click at [138, 222] on p "[DATE] 09:00" at bounding box center [144, 225] width 30 height 6
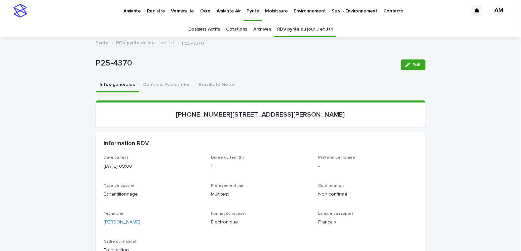
scroll to position [67, 0]
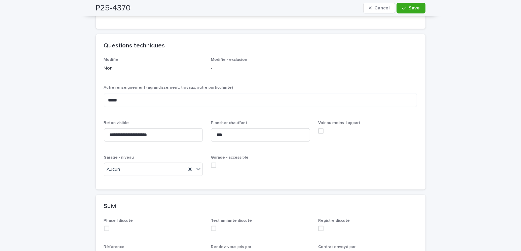
scroll to position [504, 0]
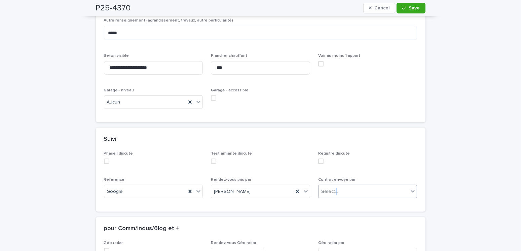
click at [333, 192] on div "Contrat envoyé par Select..." at bounding box center [367, 191] width 99 height 26
click at [339, 193] on div at bounding box center [339, 191] width 1 height 7
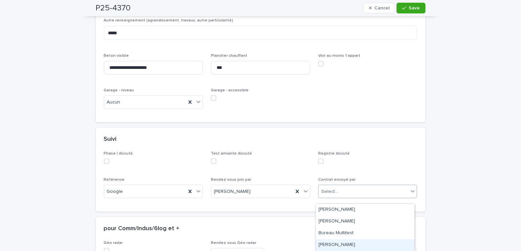
click at [366, 244] on div "[PERSON_NAME]" at bounding box center [365, 245] width 99 height 12
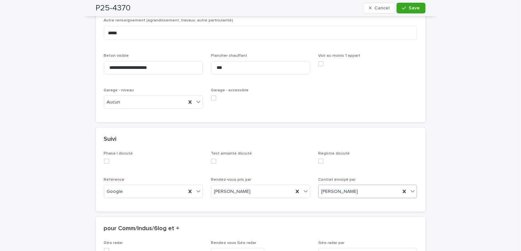
click at [343, 195] on span "[PERSON_NAME]" at bounding box center [339, 191] width 37 height 7
click at [335, 209] on div "[PERSON_NAME]" at bounding box center [365, 210] width 99 height 12
click at [405, 10] on div "button" at bounding box center [405, 8] width 7 height 5
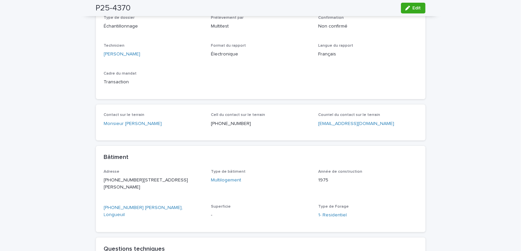
scroll to position [0, 0]
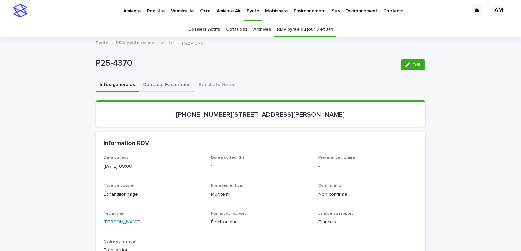
click at [174, 84] on button "Contacts-Facturation" at bounding box center [167, 85] width 56 height 14
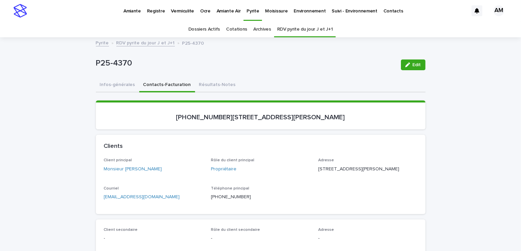
scroll to position [67, 0]
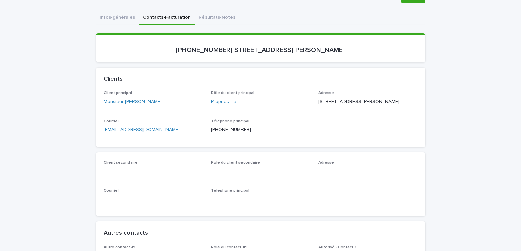
drag, startPoint x: 186, startPoint y: 148, endPoint x: 62, endPoint y: 144, distance: 123.5
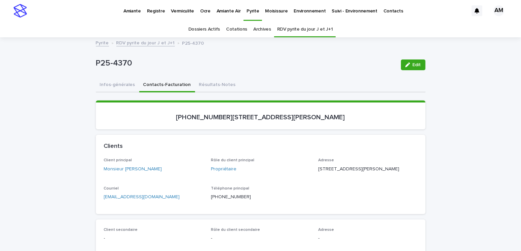
click at [139, 43] on link "RDV pyrite du jour J et J+1" at bounding box center [145, 43] width 59 height 8
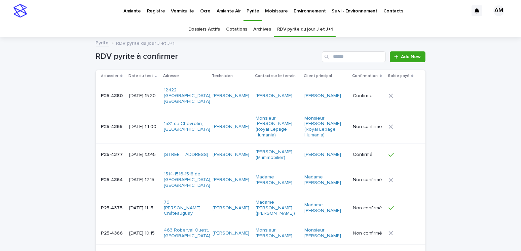
scroll to position [21, 0]
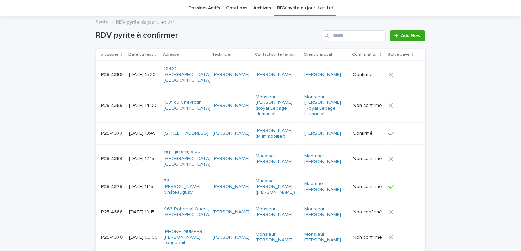
click at [140, 209] on p "[DATE] 10:15" at bounding box center [144, 212] width 30 height 6
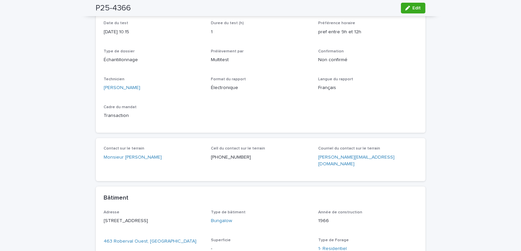
scroll to position [34, 0]
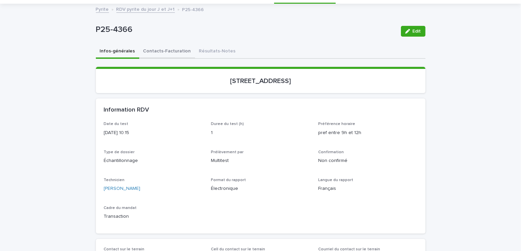
drag, startPoint x: 176, startPoint y: 48, endPoint x: 175, endPoint y: 52, distance: 4.1
click at [176, 48] on button "Contacts-Facturation" at bounding box center [167, 52] width 56 height 14
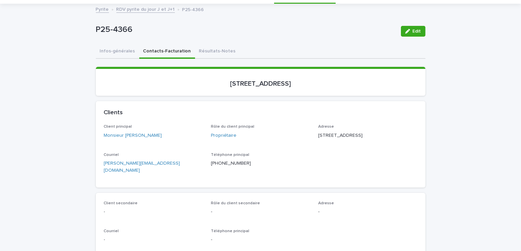
scroll to position [101, 0]
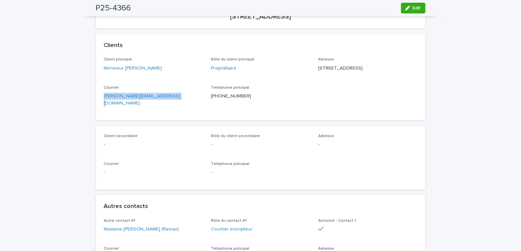
drag, startPoint x: 173, startPoint y: 112, endPoint x: 89, endPoint y: 105, distance: 84.0
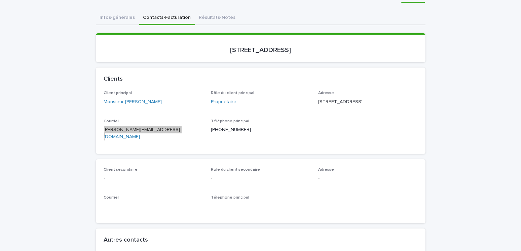
scroll to position [0, 0]
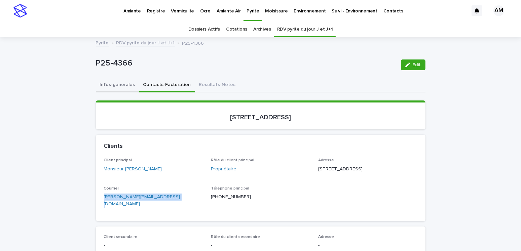
click at [124, 84] on button "Infos-générales" at bounding box center [117, 85] width 43 height 14
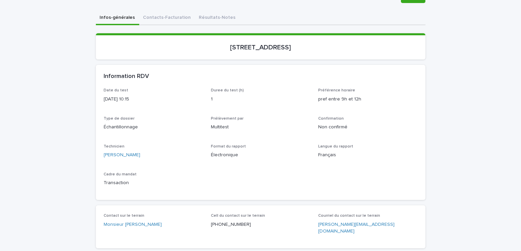
scroll to position [34, 0]
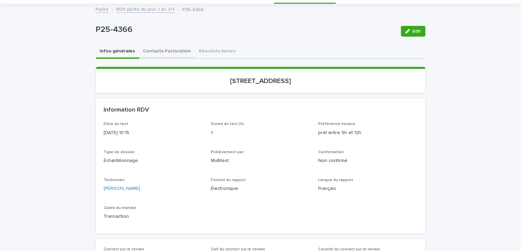
drag, startPoint x: 160, startPoint y: 51, endPoint x: 168, endPoint y: 57, distance: 10.2
click at [160, 51] on button "Contacts-Facturation" at bounding box center [167, 52] width 56 height 14
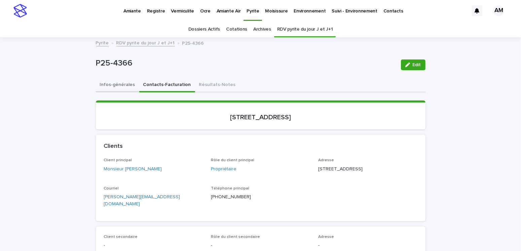
click at [109, 83] on button "Infos-générales" at bounding box center [117, 85] width 43 height 14
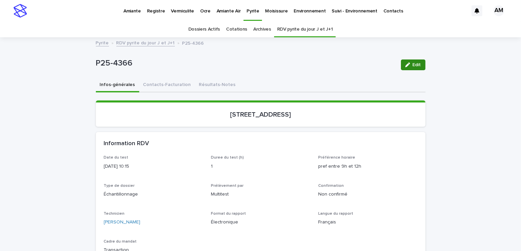
click at [409, 63] on div "button" at bounding box center [408, 65] width 7 height 5
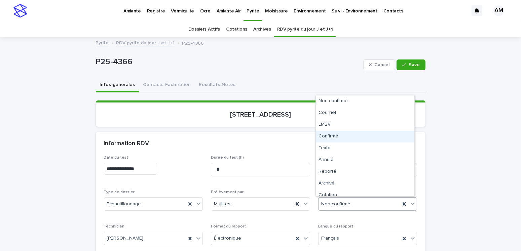
click at [322, 135] on div "Confirmé" at bounding box center [365, 137] width 99 height 12
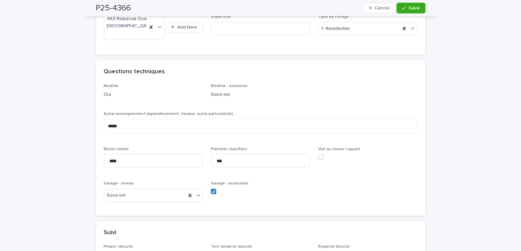
scroll to position [471, 0]
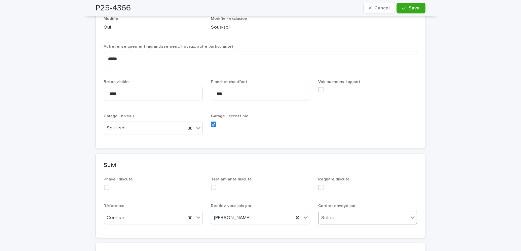
click at [345, 218] on div "Select..." at bounding box center [363, 218] width 90 height 11
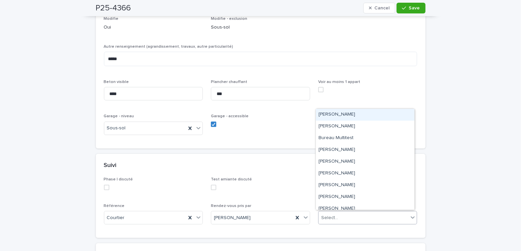
click at [336, 116] on div "Amilie Mainville" at bounding box center [365, 115] width 99 height 12
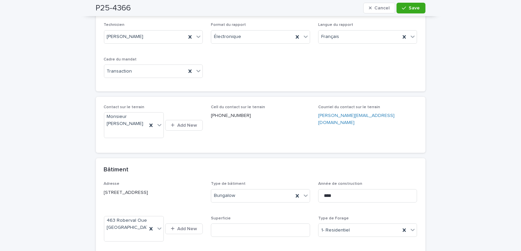
scroll to position [0, 0]
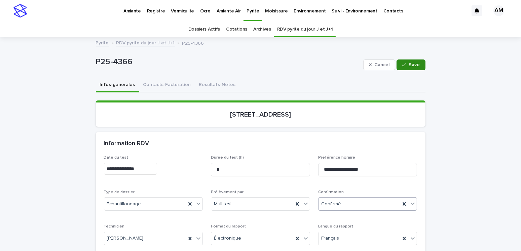
click at [414, 63] on span "Save" at bounding box center [414, 65] width 11 height 5
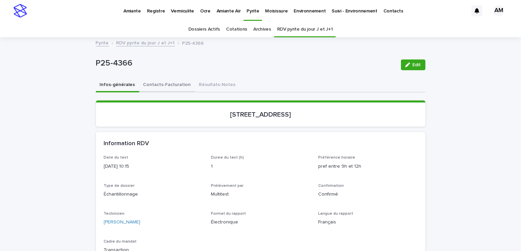
click at [162, 81] on button "Contacts-Facturation" at bounding box center [167, 85] width 56 height 14
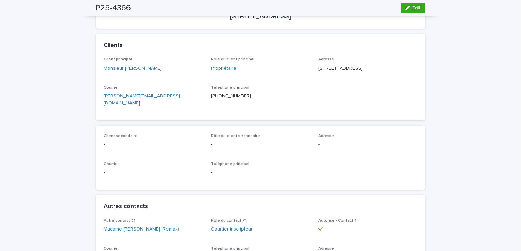
scroll to position [168, 0]
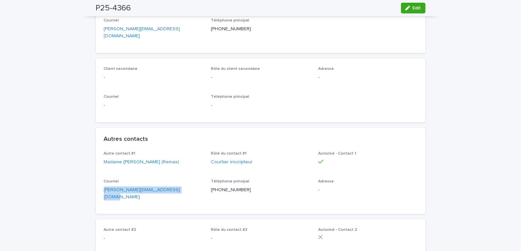
drag, startPoint x: 185, startPoint y: 195, endPoint x: 129, endPoint y: 194, distance: 56.2
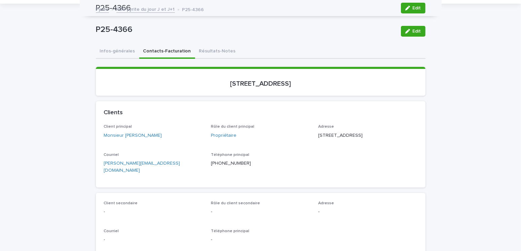
scroll to position [0, 0]
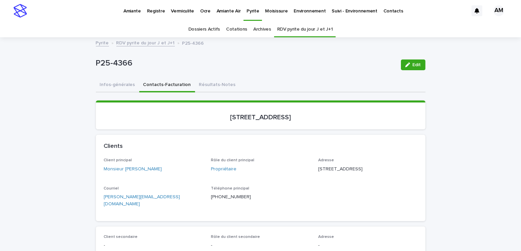
click at [137, 43] on link "RDV pyrite du jour J et J+1" at bounding box center [145, 43] width 59 height 8
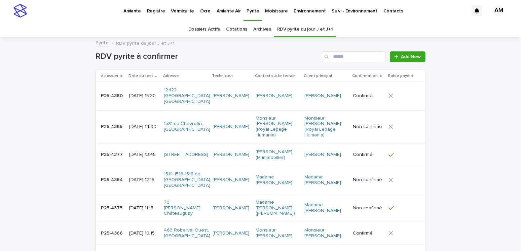
scroll to position [21, 0]
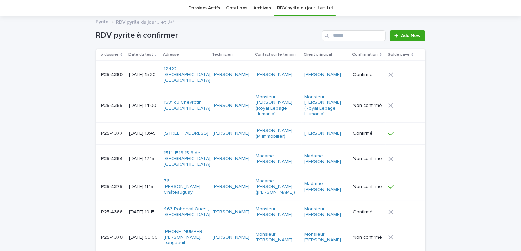
click at [145, 156] on p "[DATE] 12:15" at bounding box center [144, 159] width 30 height 6
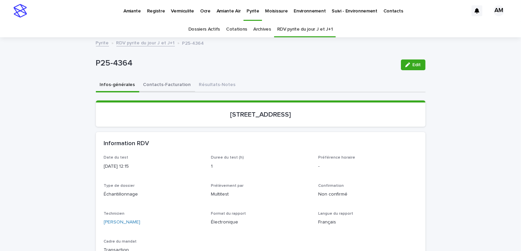
drag, startPoint x: 166, startPoint y: 83, endPoint x: 173, endPoint y: 85, distance: 7.6
click at [166, 83] on button "Contacts-Facturation" at bounding box center [167, 85] width 56 height 14
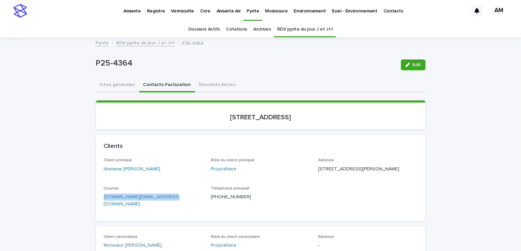
drag, startPoint x: 173, startPoint y: 204, endPoint x: 65, endPoint y: 207, distance: 108.3
click at [113, 82] on button "Infos-générales" at bounding box center [117, 85] width 43 height 14
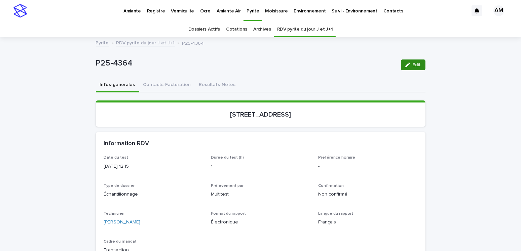
click at [408, 64] on div "button" at bounding box center [408, 65] width 7 height 5
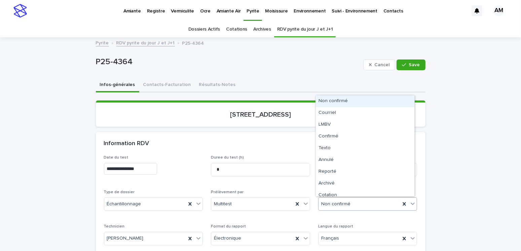
click at [350, 202] on div "Non confirmé" at bounding box center [359, 204] width 82 height 11
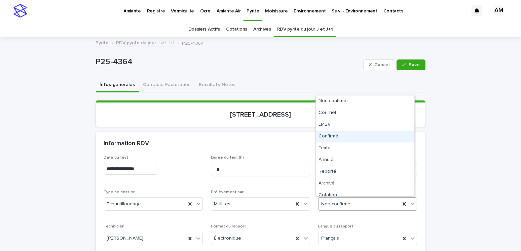
click at [323, 137] on div "Confirmé" at bounding box center [365, 137] width 99 height 12
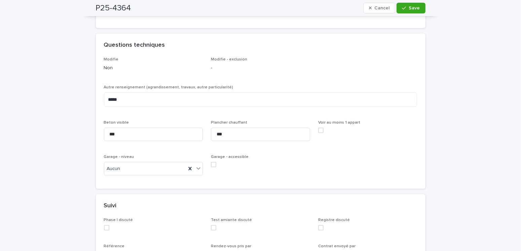
scroll to position [538, 0]
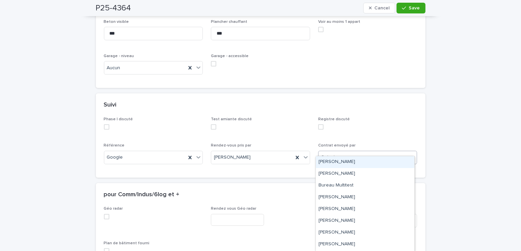
click at [331, 154] on div "Select..." at bounding box center [329, 157] width 17 height 7
click at [332, 162] on div "Amilie Mainville" at bounding box center [365, 162] width 99 height 12
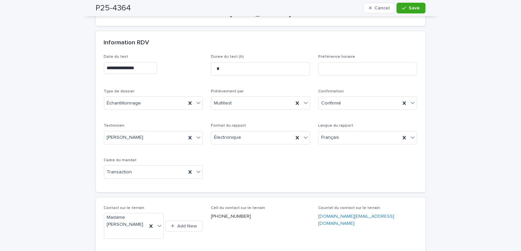
scroll to position [0, 0]
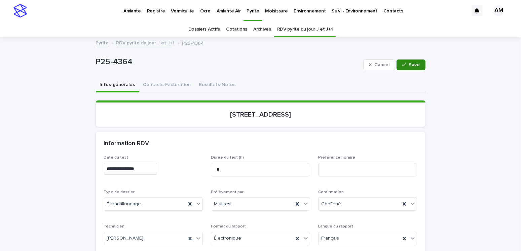
click at [410, 65] on span "Save" at bounding box center [414, 65] width 11 height 5
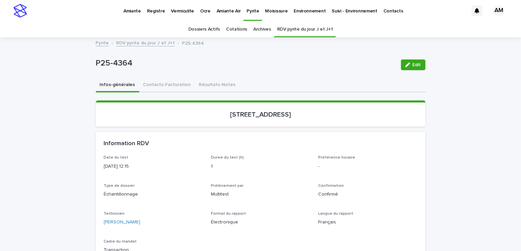
click at [142, 41] on link "RDV pyrite du jour J et J+1" at bounding box center [145, 43] width 59 height 8
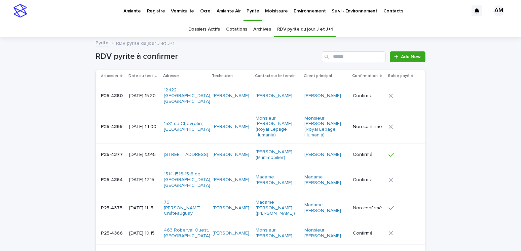
click at [150, 124] on p "[DATE] 14:00" at bounding box center [144, 127] width 30 height 6
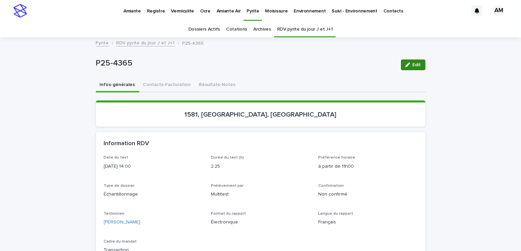
click at [413, 66] on span "Edit" at bounding box center [417, 65] width 8 height 5
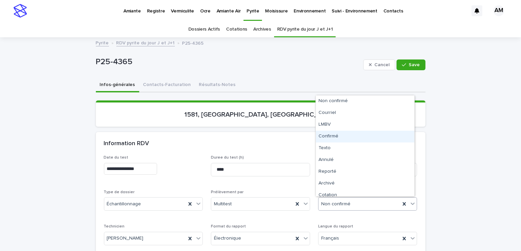
click at [332, 132] on div "Confirmé" at bounding box center [365, 137] width 99 height 12
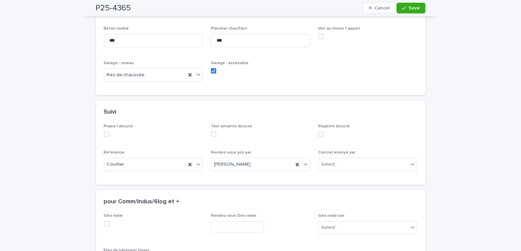
scroll to position [664, 0]
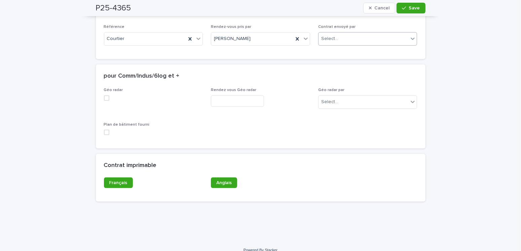
click at [325, 33] on div "Select..." at bounding box center [363, 38] width 90 height 11
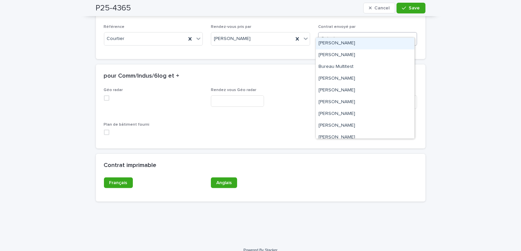
click at [333, 42] on div "Amilie Mainville" at bounding box center [365, 44] width 99 height 12
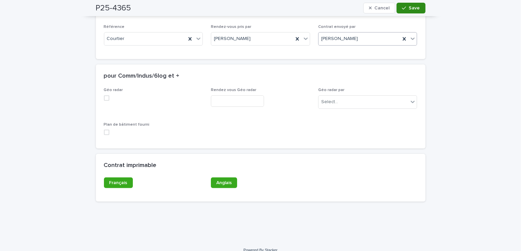
click at [409, 9] on span "Save" at bounding box center [414, 8] width 11 height 5
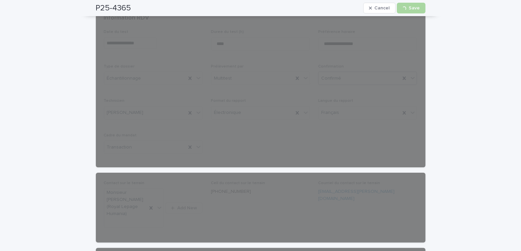
scroll to position [0, 0]
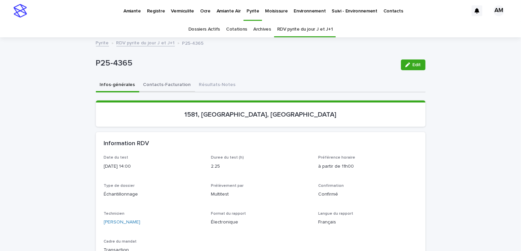
click at [156, 80] on button "Contacts-Facturation" at bounding box center [167, 85] width 56 height 14
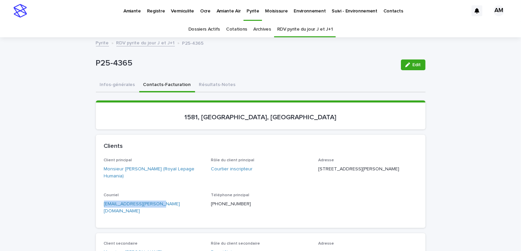
drag, startPoint x: 177, startPoint y: 204, endPoint x: 89, endPoint y: 212, distance: 88.4
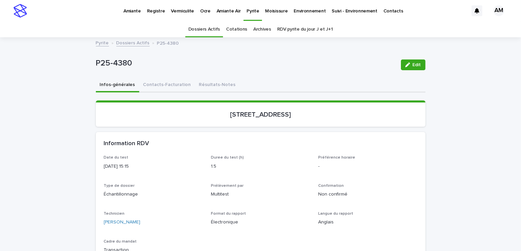
click at [203, 29] on link "Dossiers Actifs" at bounding box center [204, 30] width 32 height 16
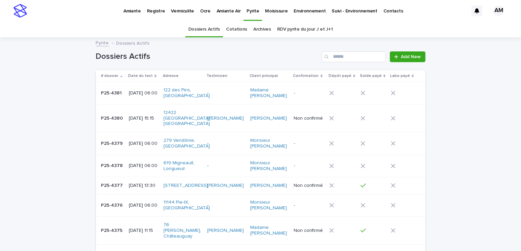
click at [138, 93] on p "[DATE] 06:00" at bounding box center [143, 93] width 29 height 6
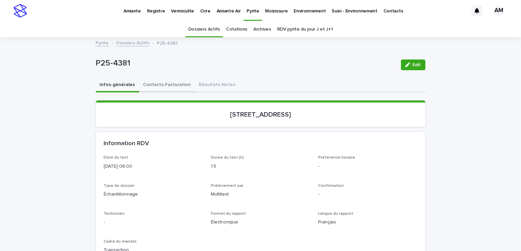
click at [170, 84] on button "Contacts-Facturation" at bounding box center [167, 85] width 56 height 14
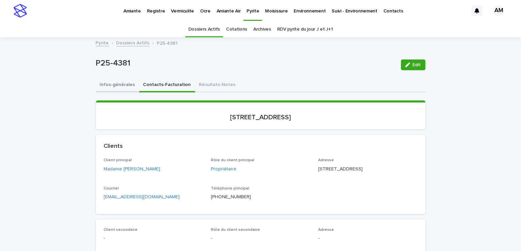
click at [118, 84] on button "Infos-générales" at bounding box center [117, 85] width 43 height 14
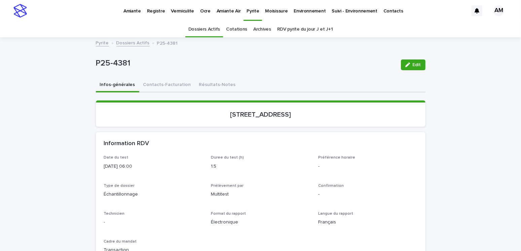
click at [126, 41] on link "Dossiers Actifs" at bounding box center [132, 43] width 33 height 8
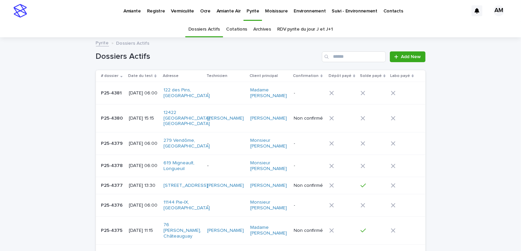
scroll to position [21, 0]
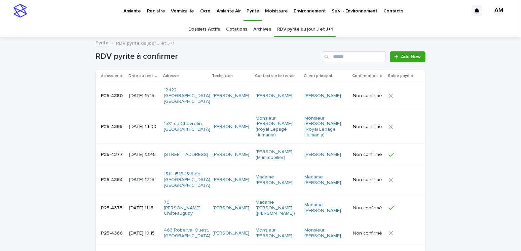
scroll to position [189, 0]
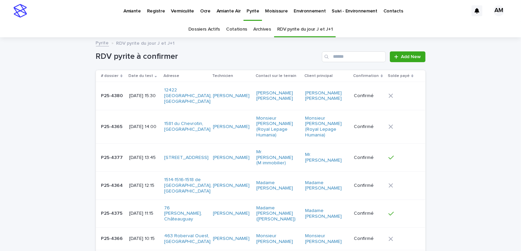
click at [287, 28] on link "RDV pyrite du jour J et J+1" at bounding box center [305, 30] width 56 height 16
click at [142, 209] on div "[DATE] 11:15" at bounding box center [144, 212] width 30 height 7
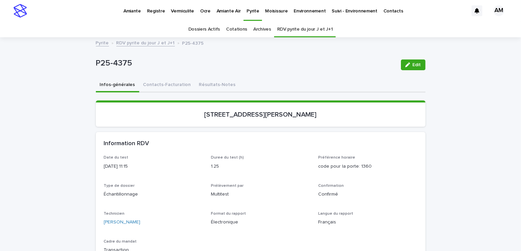
click at [145, 80] on button "Contacts-Facturation" at bounding box center [167, 85] width 56 height 14
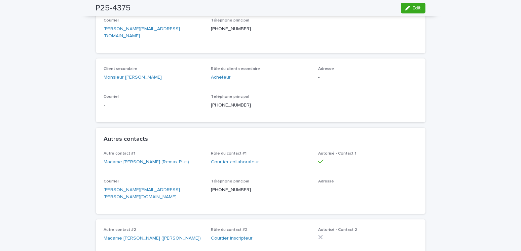
scroll to position [202, 0]
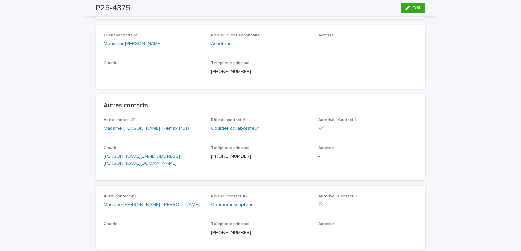
click at [164, 128] on link "Madame Rosanne Lavoie (Remax Plus)" at bounding box center [146, 128] width 85 height 7
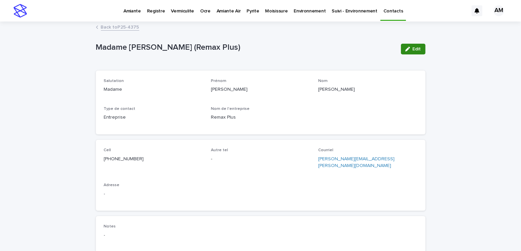
click at [417, 48] on span "Edit" at bounding box center [417, 49] width 8 height 5
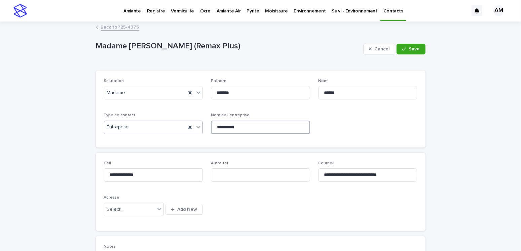
drag, startPoint x: 243, startPoint y: 128, endPoint x: 131, endPoint y: 128, distance: 112.0
click at [131, 128] on div "**********" at bounding box center [260, 109] width 313 height 61
drag, startPoint x: 402, startPoint y: 174, endPoint x: 294, endPoint y: 189, distance: 108.6
click at [295, 189] on div "**********" at bounding box center [260, 192] width 313 height 62
click at [411, 47] on span "Save" at bounding box center [414, 49] width 11 height 5
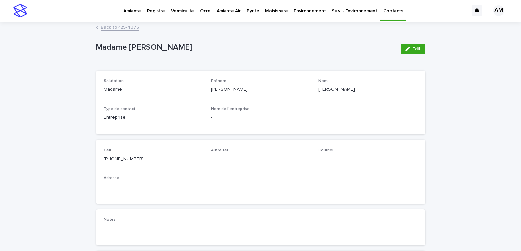
click at [115, 26] on link "Back to P25-4375" at bounding box center [120, 27] width 38 height 8
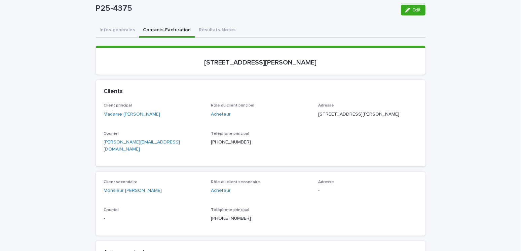
scroll to position [156, 0]
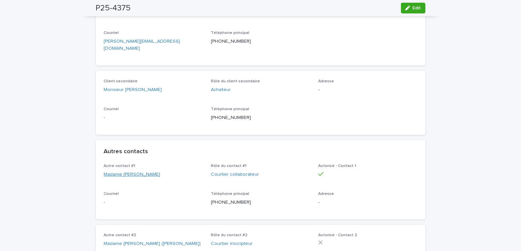
click at [139, 173] on link "Madame Rosanne Lavoie" at bounding box center [132, 174] width 56 height 7
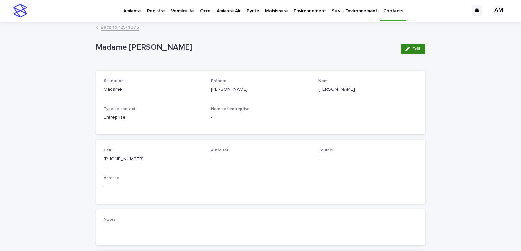
click at [413, 49] on span "Edit" at bounding box center [417, 49] width 8 height 5
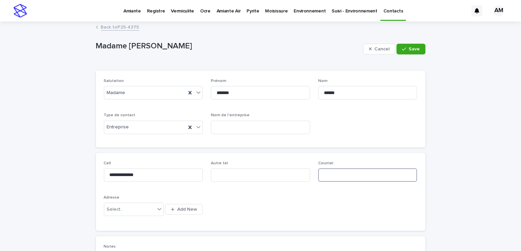
click at [325, 174] on input at bounding box center [367, 174] width 99 height 13
paste input "**********"
click at [325, 175] on input "**********" at bounding box center [367, 174] width 99 height 13
type input "**********"
click at [406, 44] on button "Save" at bounding box center [410, 49] width 29 height 11
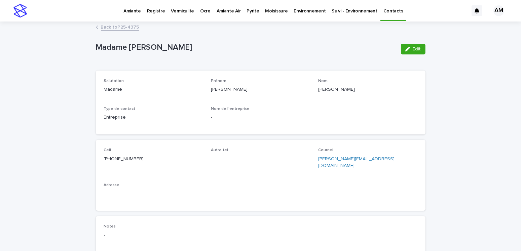
click at [119, 24] on link "Back to P25-4375" at bounding box center [120, 27] width 38 height 8
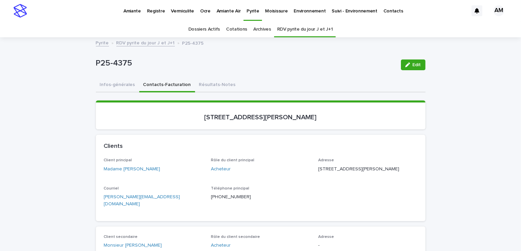
click at [96, 44] on link "Pyrite" at bounding box center [102, 43] width 13 height 8
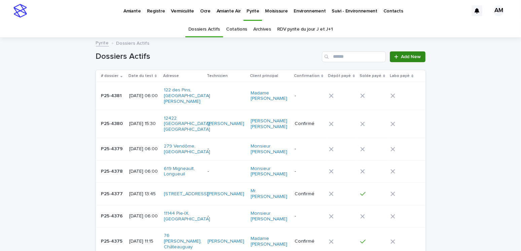
click at [405, 53] on link "Add New" at bounding box center [407, 56] width 35 height 11
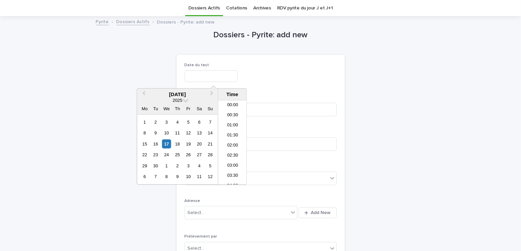
click at [190, 77] on input "text" at bounding box center [211, 76] width 53 height 12
click at [143, 165] on div "29" at bounding box center [144, 165] width 9 height 9
type input "**********"
click at [265, 80] on div "**********" at bounding box center [261, 76] width 152 height 12
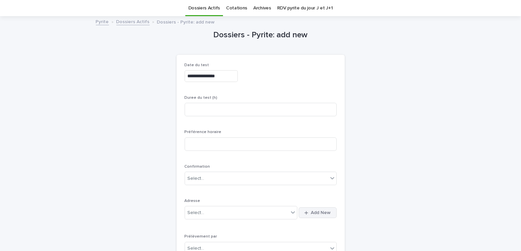
click at [311, 212] on span "Add New" at bounding box center [321, 212] width 20 height 5
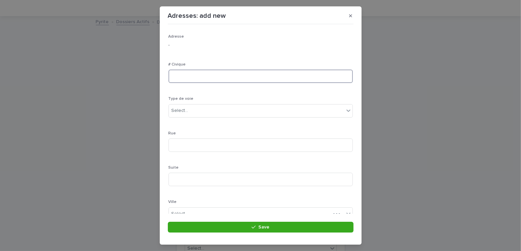
click at [195, 79] on input at bounding box center [260, 76] width 184 height 13
type input "**"
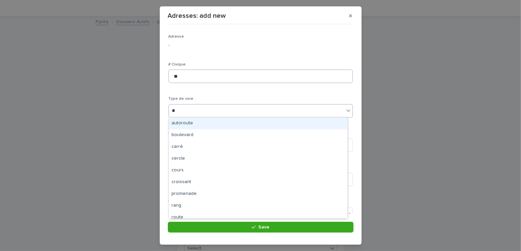
type input "***"
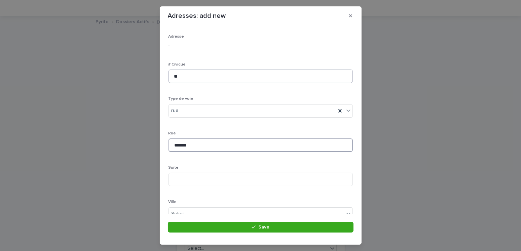
type input "*******"
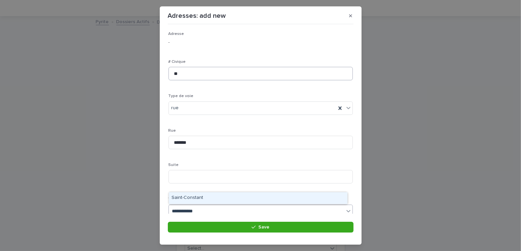
type input "**********"
click at [184, 195] on div "Saint-Constant" at bounding box center [258, 198] width 179 height 12
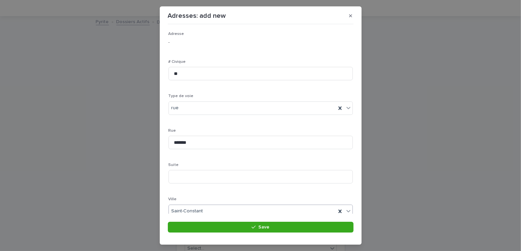
scroll to position [130, 0]
click at [178, 115] on div "Select..." at bounding box center [179, 118] width 17 height 7
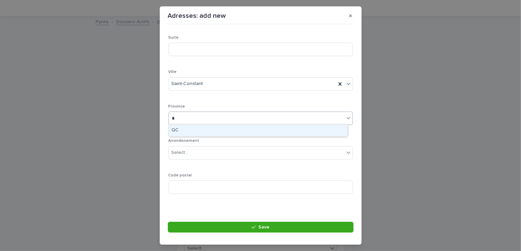
type input "**"
click at [182, 125] on div "QC" at bounding box center [258, 131] width 179 height 12
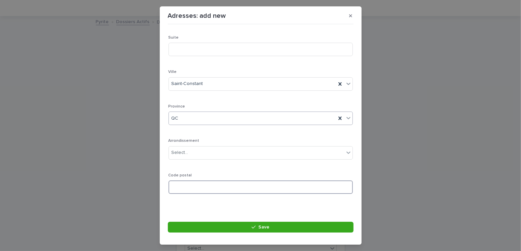
click at [193, 190] on input at bounding box center [260, 187] width 184 height 13
click at [186, 186] on input at bounding box center [260, 187] width 184 height 13
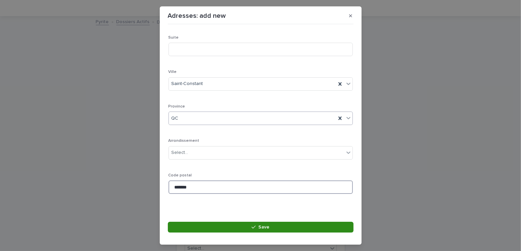
type input "*******"
click at [279, 226] on button "Save" at bounding box center [261, 227] width 186 height 11
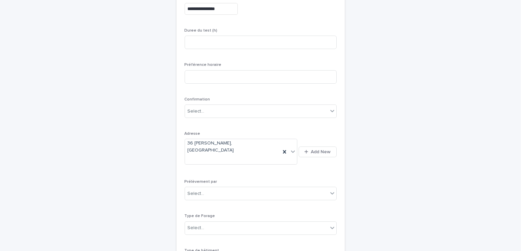
scroll to position [156, 0]
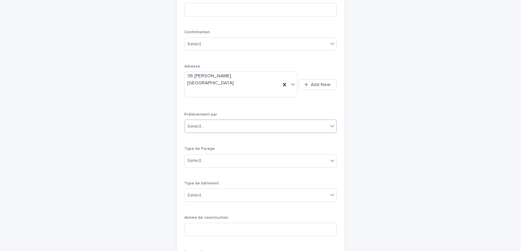
click at [203, 121] on div "Select..." at bounding box center [256, 126] width 143 height 11
click at [197, 126] on div "Multitest" at bounding box center [257, 126] width 151 height 12
click at [194, 157] on div "Select..." at bounding box center [196, 160] width 17 height 7
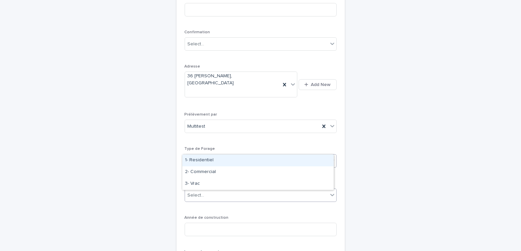
click at [199, 162] on div "1- Residentiel" at bounding box center [257, 161] width 151 height 12
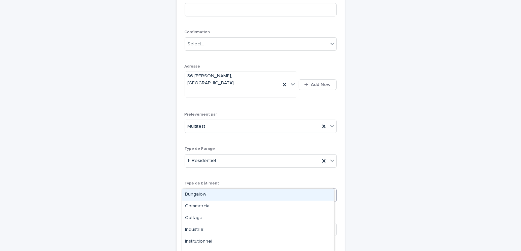
click at [203, 190] on div "Select..." at bounding box center [256, 195] width 143 height 11
click at [195, 196] on div "Bungalow" at bounding box center [257, 195] width 151 height 12
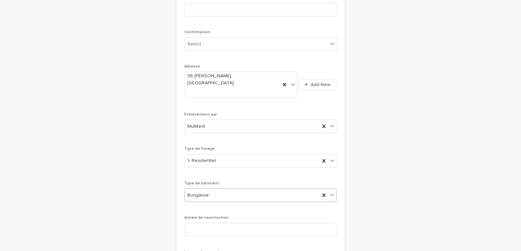
scroll to position [257, 0]
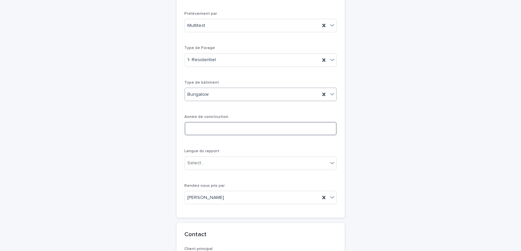
click at [203, 122] on input at bounding box center [261, 128] width 152 height 13
type input "****"
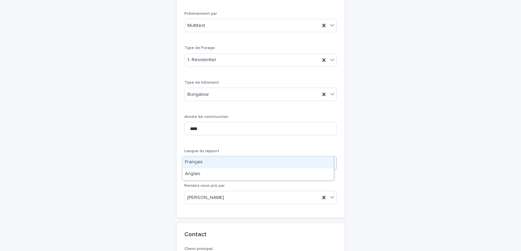
click at [203, 158] on div "Select..." at bounding box center [256, 163] width 143 height 11
click at [199, 159] on div "Français" at bounding box center [257, 163] width 151 height 12
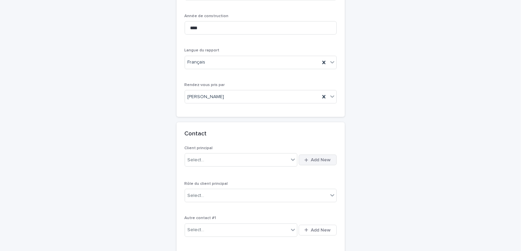
click at [320, 158] on span "Add New" at bounding box center [321, 160] width 20 height 5
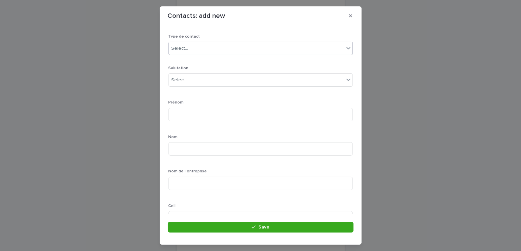
click at [188, 44] on div "Select..." at bounding box center [256, 48] width 175 height 11
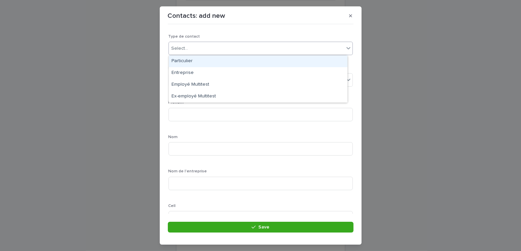
click at [181, 59] on div "Particulier" at bounding box center [258, 61] width 179 height 12
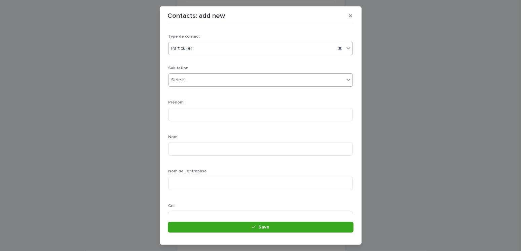
click at [189, 81] on input "text" at bounding box center [189, 80] width 1 height 6
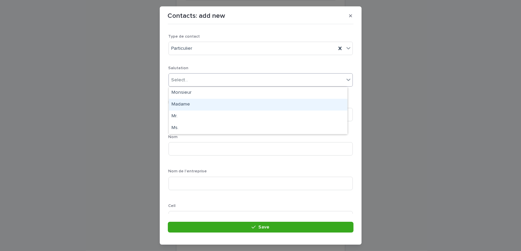
click at [184, 104] on div "Madame" at bounding box center [258, 105] width 179 height 12
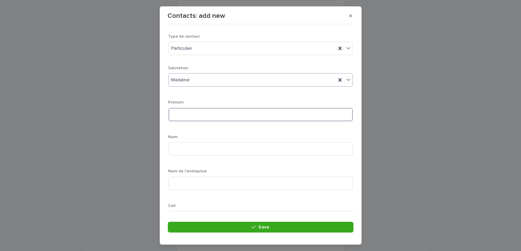
click at [183, 116] on input at bounding box center [260, 114] width 184 height 13
type input "*********"
type input "**********"
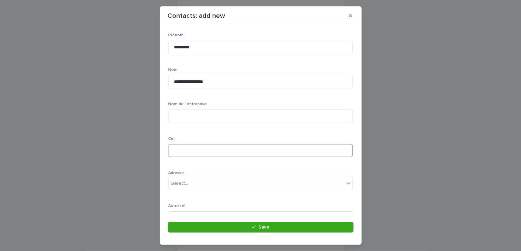
click at [186, 149] on input at bounding box center [260, 150] width 184 height 13
click at [189, 149] on input at bounding box center [260, 150] width 184 height 13
click at [179, 182] on div "Select..." at bounding box center [179, 183] width 17 height 7
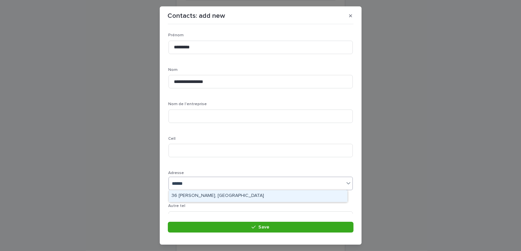
type input "*******"
click at [244, 194] on div "36 [PERSON_NAME], [GEOGRAPHIC_DATA]" at bounding box center [258, 196] width 179 height 12
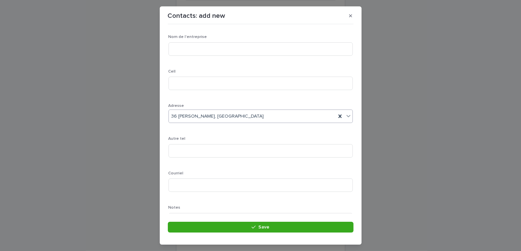
scroll to position [167, 0]
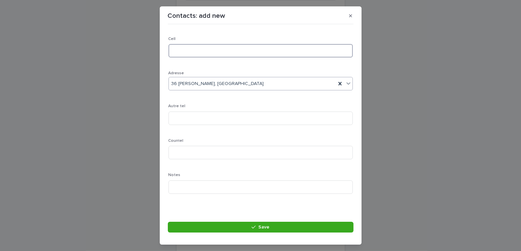
click at [188, 50] on input at bounding box center [260, 50] width 184 height 13
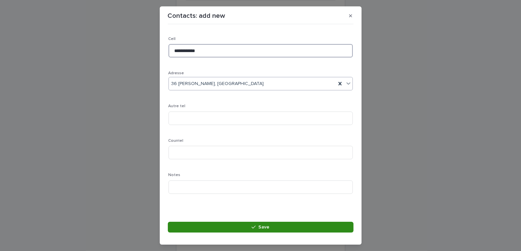
type input "**********"
click at [257, 225] on button "Save" at bounding box center [261, 227] width 186 height 11
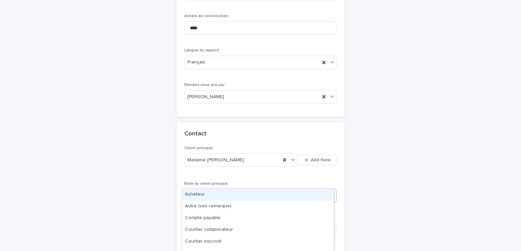
click at [224, 190] on div "Select..." at bounding box center [256, 195] width 143 height 11
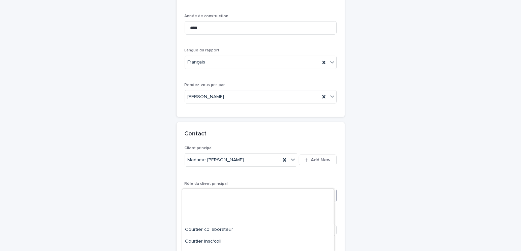
scroll to position [55, 0]
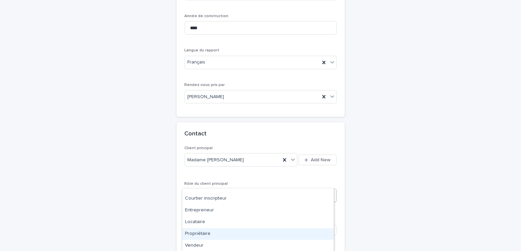
click at [204, 237] on div "Propriétaire" at bounding box center [257, 234] width 151 height 12
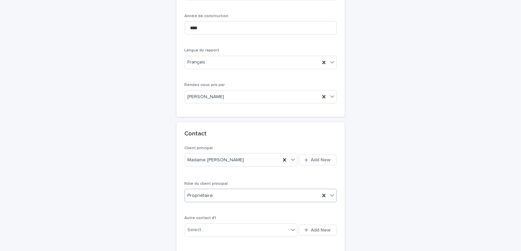
scroll to position [458, 0]
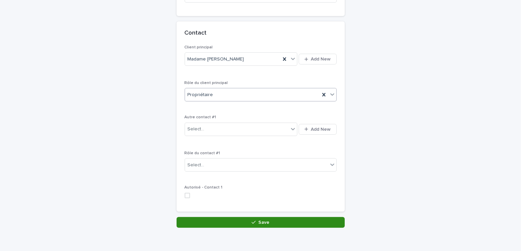
click at [265, 220] on span "Save" at bounding box center [263, 222] width 11 height 5
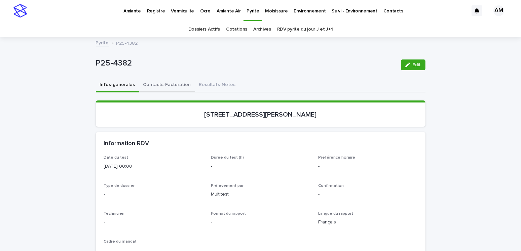
click at [152, 87] on button "Contacts-Facturation" at bounding box center [167, 85] width 56 height 14
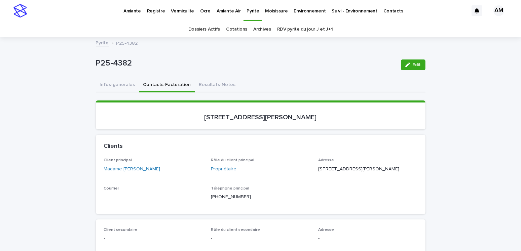
scroll to position [135, 0]
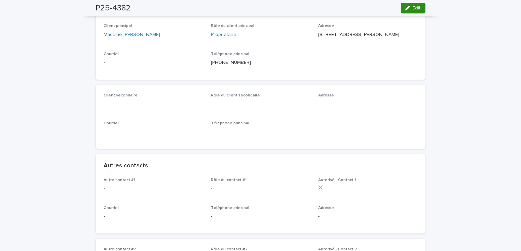
click at [416, 6] on span "Edit" at bounding box center [417, 8] width 8 height 5
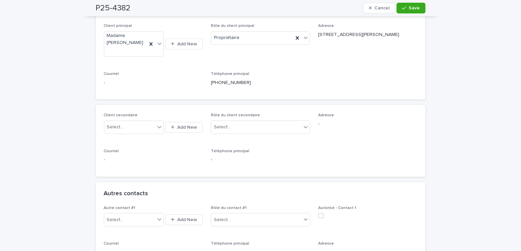
scroll to position [202, 0]
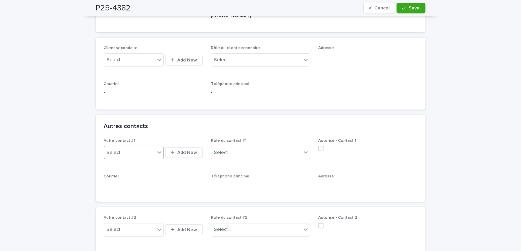
click at [124, 156] on input "text" at bounding box center [124, 153] width 1 height 6
type input "**********"
click at [146, 180] on div "Madame Audrey Belouin (Sutton Clodem)" at bounding box center [132, 179] width 60 height 12
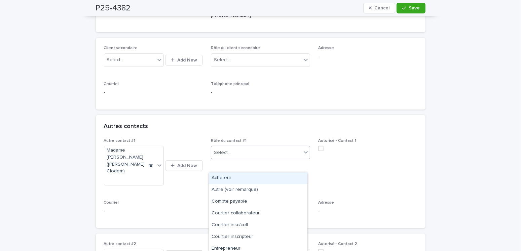
click at [238, 158] on div "Select..." at bounding box center [256, 152] width 90 height 11
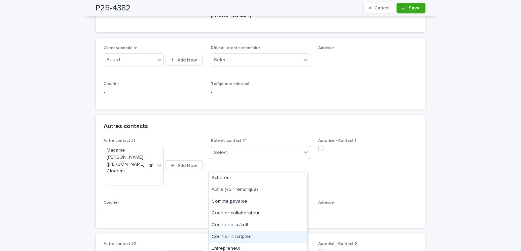
click at [240, 237] on div "Courtier inscripteur" at bounding box center [258, 237] width 99 height 12
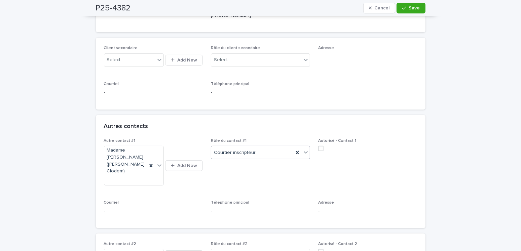
click at [318, 151] on span at bounding box center [320, 148] width 5 height 5
click at [409, 6] on span "Save" at bounding box center [414, 8] width 11 height 5
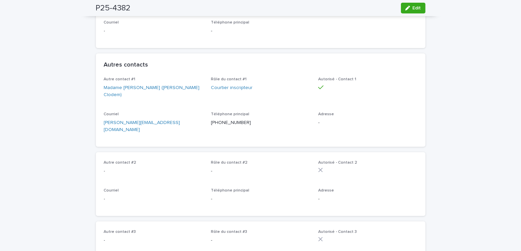
scroll to position [303, 0]
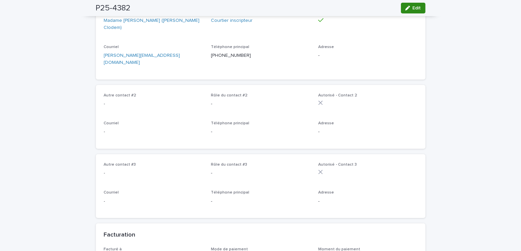
click at [413, 4] on button "Edit" at bounding box center [413, 8] width 25 height 11
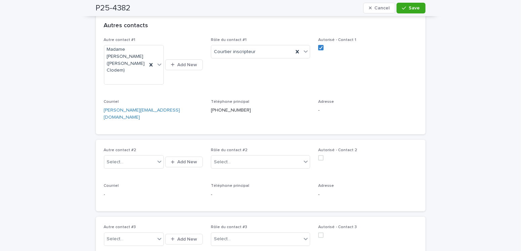
scroll to position [404, 0]
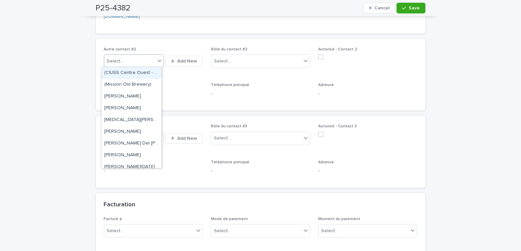
click at [117, 60] on div "Select..." at bounding box center [115, 61] width 17 height 7
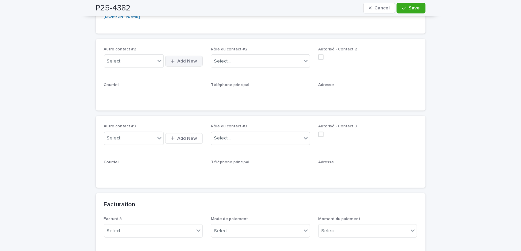
click at [177, 59] on span "Add New" at bounding box center [187, 61] width 20 height 5
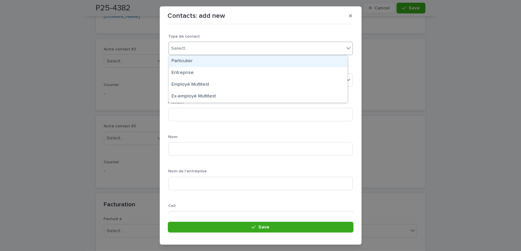
click at [179, 49] on div "Select..." at bounding box center [179, 48] width 17 height 7
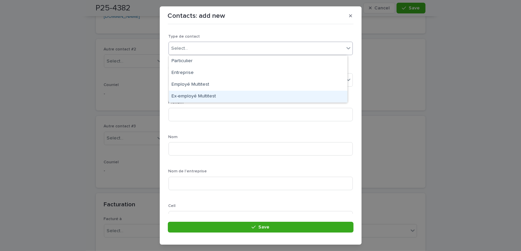
click at [409, 85] on div "Contacts: add new Loading... Saving… Loading... Saving… Loading... Saving… Type…" at bounding box center [260, 125] width 521 height 251
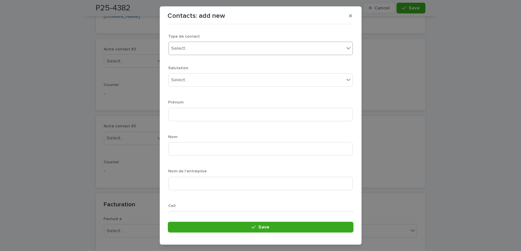
click at [197, 46] on div "Select..." at bounding box center [256, 48] width 175 height 11
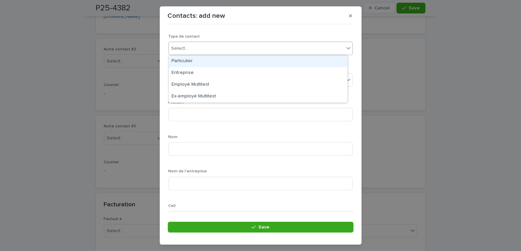
click at [181, 63] on div "Particulier" at bounding box center [258, 61] width 179 height 12
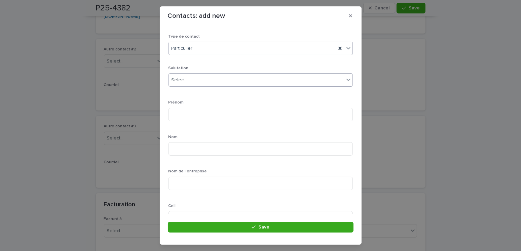
click at [181, 78] on div "Select..." at bounding box center [179, 80] width 17 height 7
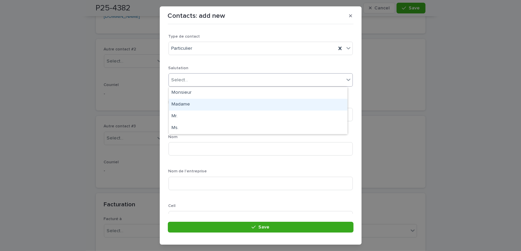
click at [177, 105] on div "Madame" at bounding box center [258, 105] width 179 height 12
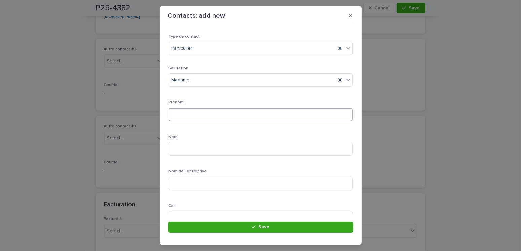
click at [180, 114] on input at bounding box center [260, 114] width 184 height 13
type input "*"
type input "*****"
type input "********"
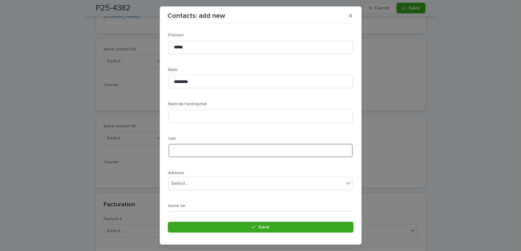
click at [180, 146] on input at bounding box center [260, 150] width 184 height 13
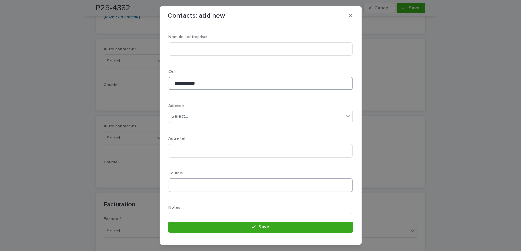
type input "**********"
click at [183, 185] on input at bounding box center [260, 185] width 184 height 13
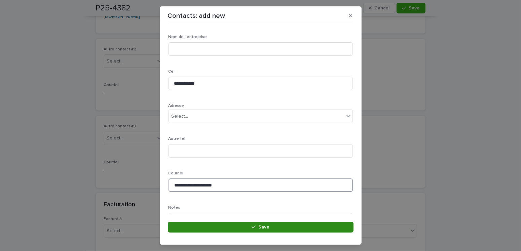
type input "**********"
click at [265, 226] on span "Save" at bounding box center [263, 227] width 11 height 5
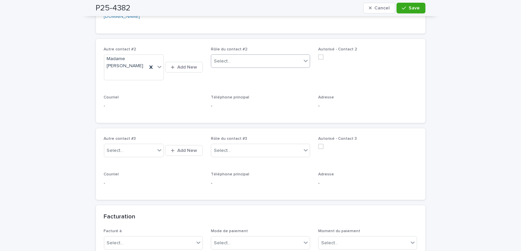
click at [234, 61] on div "Select..." at bounding box center [256, 61] width 90 height 11
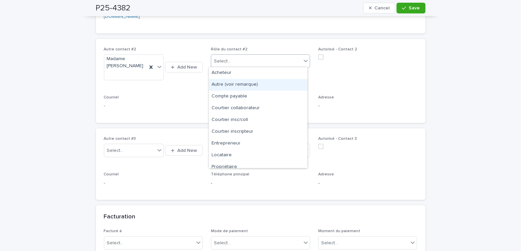
click at [237, 85] on div "Autre (voir remarque)" at bounding box center [258, 85] width 99 height 12
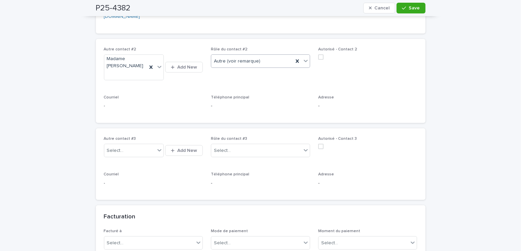
click at [318, 55] on span at bounding box center [320, 56] width 5 height 5
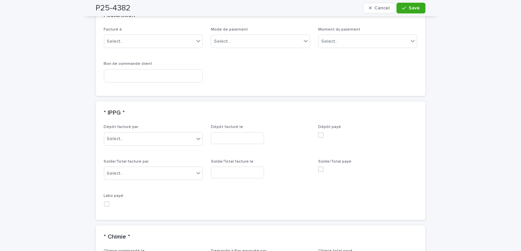
scroll to position [773, 0]
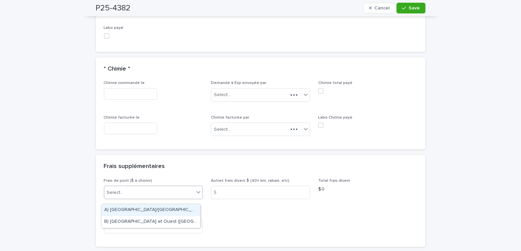
click at [120, 195] on div "Select..." at bounding box center [115, 192] width 17 height 7
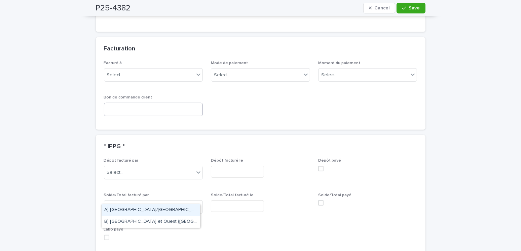
scroll to position [538, 0]
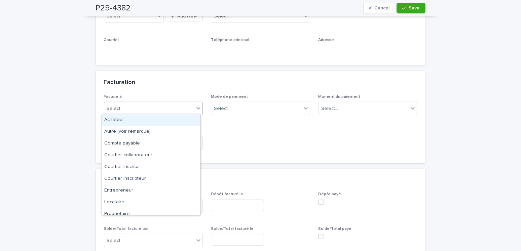
click at [113, 108] on div "Select..." at bounding box center [115, 108] width 17 height 7
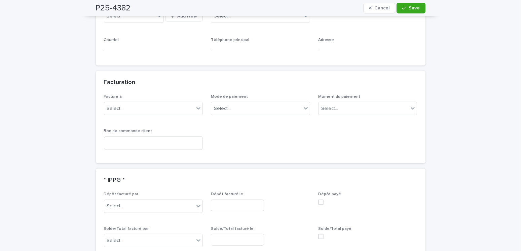
click at [119, 216] on div "Dépôt facturé par Select..." at bounding box center [153, 205] width 99 height 26
click at [120, 110] on div "Select..." at bounding box center [115, 108] width 17 height 7
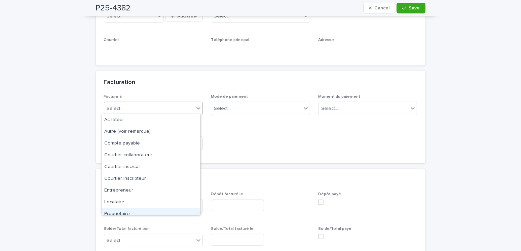
click at [118, 213] on div "Propriétaire" at bounding box center [151, 214] width 99 height 12
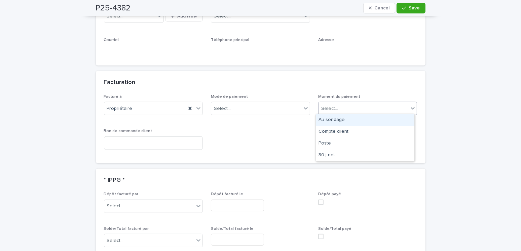
click at [351, 109] on div "Select..." at bounding box center [363, 108] width 90 height 11
click at [329, 123] on div "Au sondage" at bounding box center [365, 120] width 99 height 12
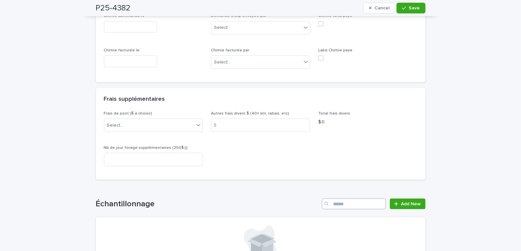
scroll to position [874, 0]
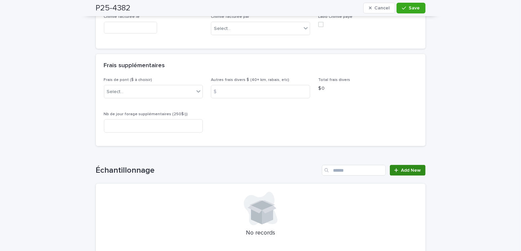
click at [403, 170] on span "Add New" at bounding box center [411, 170] width 20 height 5
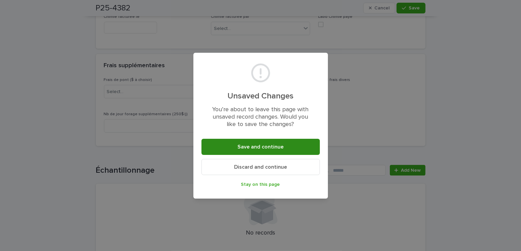
click at [217, 146] on button "Save and continue" at bounding box center [260, 147] width 118 height 16
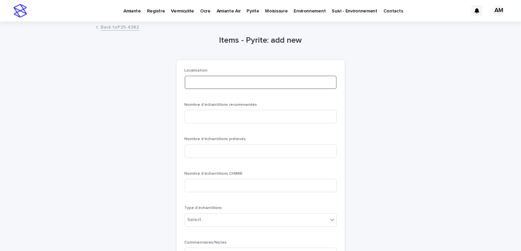
click at [207, 84] on input at bounding box center [261, 82] width 152 height 13
type input "********"
type input "*"
click at [211, 221] on div "Select..." at bounding box center [256, 220] width 143 height 11
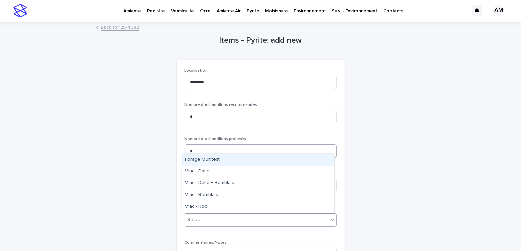
click at [209, 159] on div "Forage Multitest" at bounding box center [257, 160] width 151 height 12
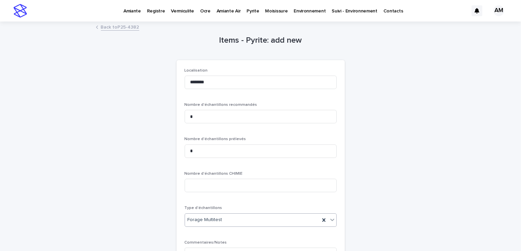
scroll to position [92, 0]
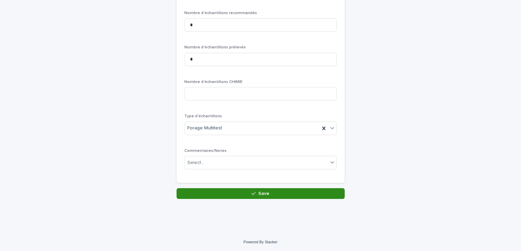
click at [258, 188] on button "Save" at bounding box center [261, 193] width 168 height 11
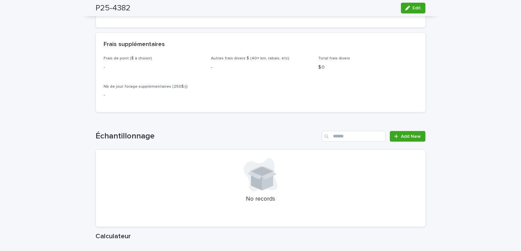
scroll to position [841, 0]
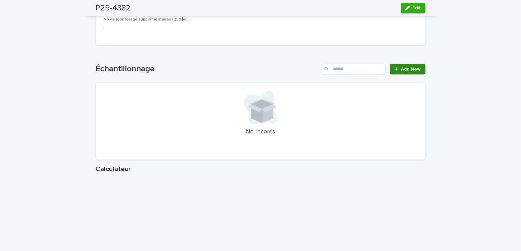
click at [398, 67] on div at bounding box center [397, 69] width 7 height 5
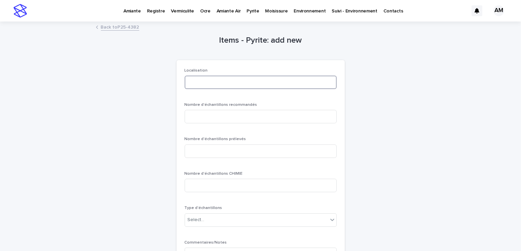
click at [194, 82] on input at bounding box center [261, 82] width 152 height 13
type input "******"
type input "*"
click at [209, 222] on div "Select..." at bounding box center [256, 220] width 143 height 11
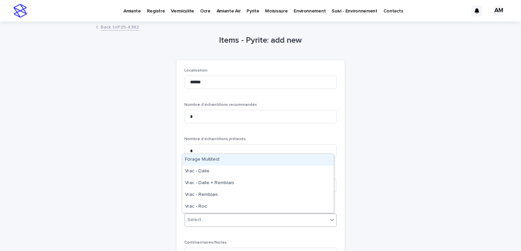
click at [219, 160] on div "Forage Multitest" at bounding box center [257, 160] width 151 height 12
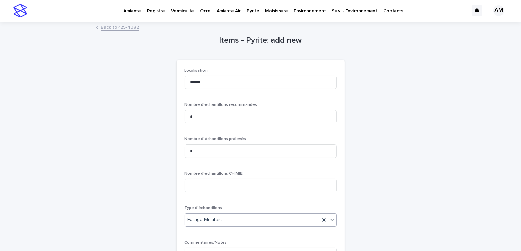
scroll to position [92, 0]
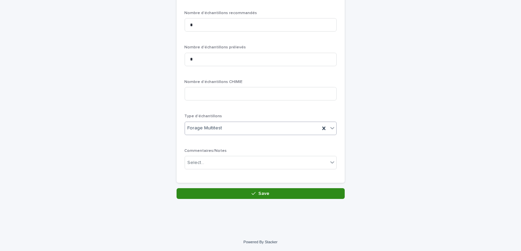
click at [242, 191] on button "Save" at bounding box center [261, 193] width 168 height 11
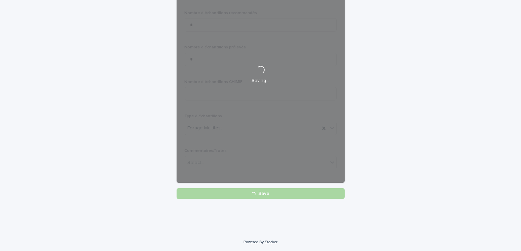
scroll to position [0, 0]
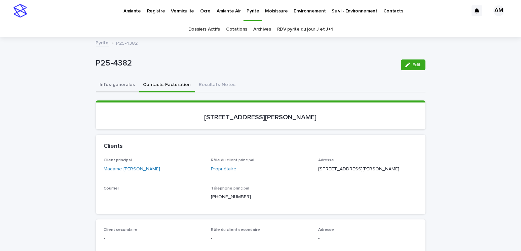
click at [111, 85] on button "Infos-générales" at bounding box center [117, 85] width 43 height 14
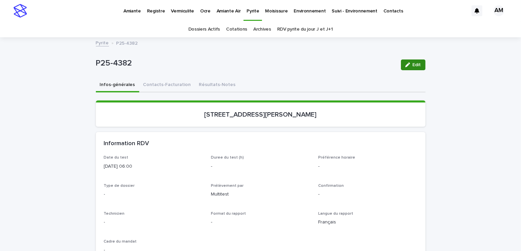
click at [406, 65] on icon "button" at bounding box center [407, 65] width 5 height 5
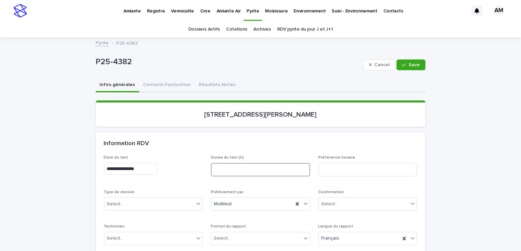
click at [223, 169] on input at bounding box center [260, 169] width 99 height 13
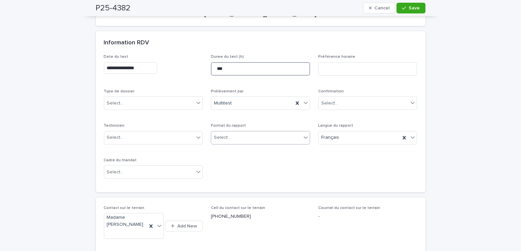
type input "***"
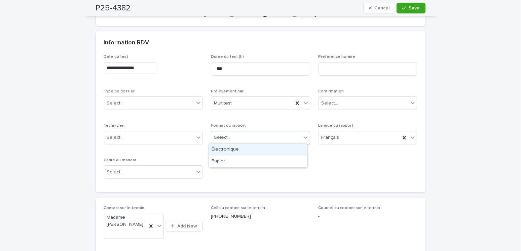
click at [235, 139] on div "Select..." at bounding box center [256, 137] width 90 height 11
click at [225, 150] on div "Électronique" at bounding box center [258, 150] width 99 height 12
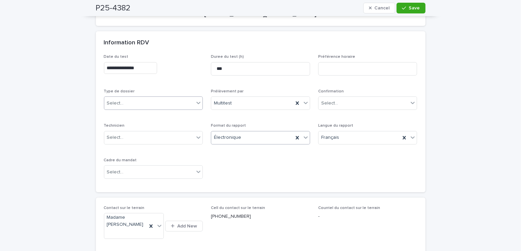
click at [124, 102] on div "Select..." at bounding box center [149, 103] width 90 height 11
click at [118, 118] on div "Échantillonnage" at bounding box center [151, 116] width 99 height 12
click at [127, 170] on div "Select..." at bounding box center [149, 172] width 90 height 11
click at [119, 196] on div "Transaction" at bounding box center [151, 196] width 99 height 12
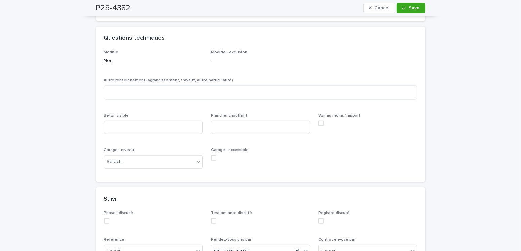
scroll to position [504, 0]
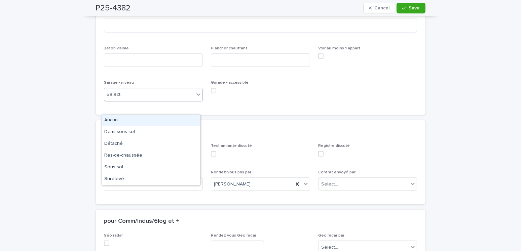
click at [110, 98] on div "Select..." at bounding box center [115, 94] width 17 height 7
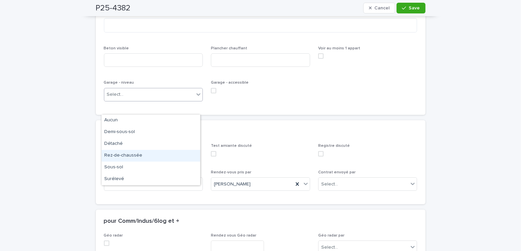
click at [120, 156] on div "Rez-de-chaussée" at bounding box center [151, 156] width 99 height 12
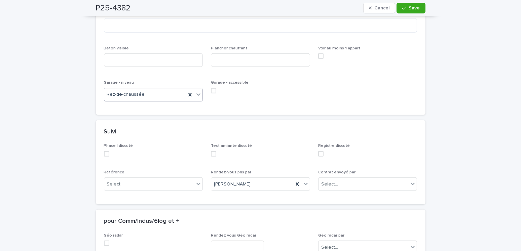
click at [211, 93] on span at bounding box center [213, 90] width 5 height 5
click at [125, 67] on input at bounding box center [153, 59] width 99 height 13
type input "***"
click at [126, 33] on textarea at bounding box center [260, 25] width 313 height 14
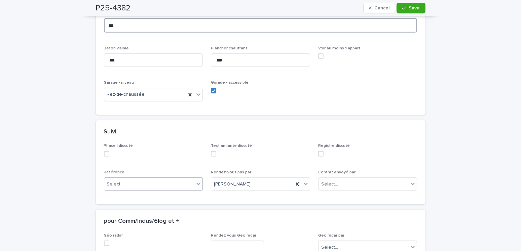
type textarea "***"
click at [115, 188] on div "Select..." at bounding box center [115, 184] width 17 height 7
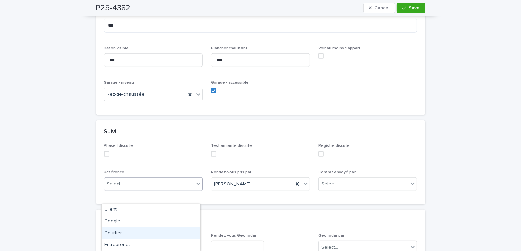
click at [115, 231] on div "Courtier" at bounding box center [151, 234] width 99 height 12
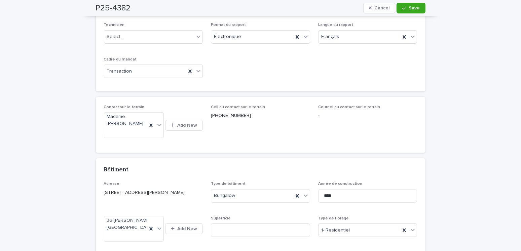
scroll to position [269, 0]
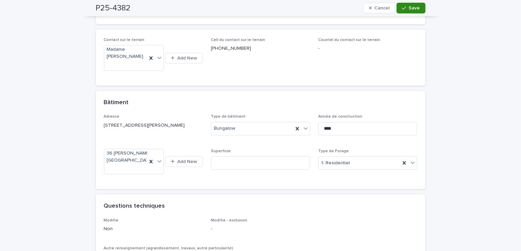
click at [410, 6] on span "Save" at bounding box center [414, 8] width 11 height 5
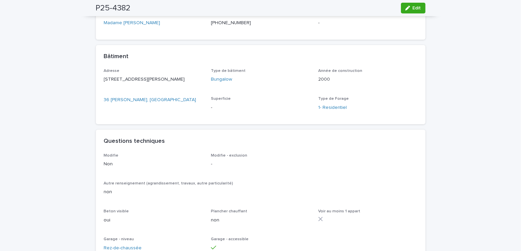
scroll to position [216, 0]
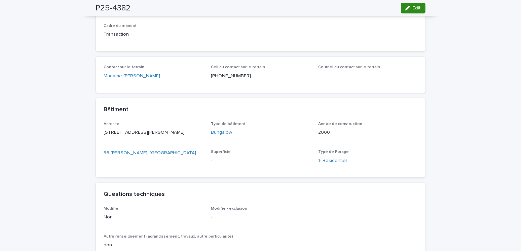
click at [413, 7] on span "Edit" at bounding box center [417, 8] width 8 height 5
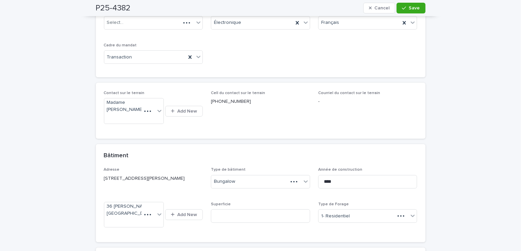
scroll to position [269, 0]
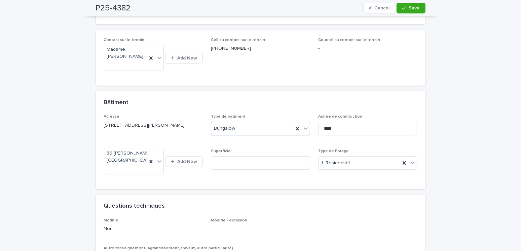
click at [235, 134] on div "Bungalow" at bounding box center [252, 128] width 82 height 11
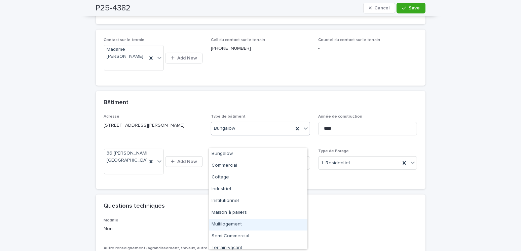
click at [232, 222] on div "Multilogement" at bounding box center [258, 225] width 99 height 12
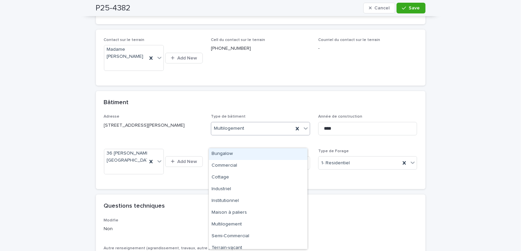
click at [232, 132] on span "Multilogement" at bounding box center [229, 128] width 30 height 7
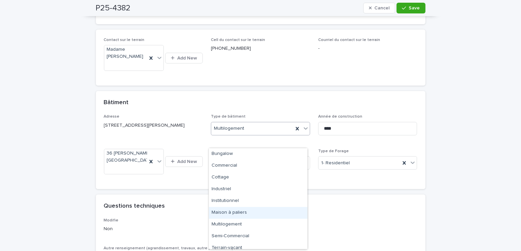
click at [230, 212] on div "Maison à paliers" at bounding box center [258, 213] width 99 height 12
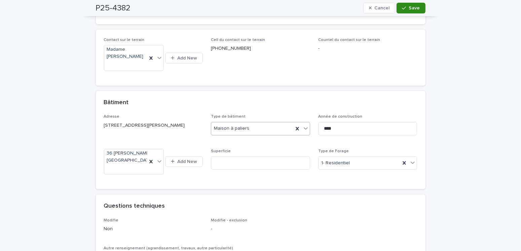
click at [416, 5] on button "Save" at bounding box center [410, 8] width 29 height 11
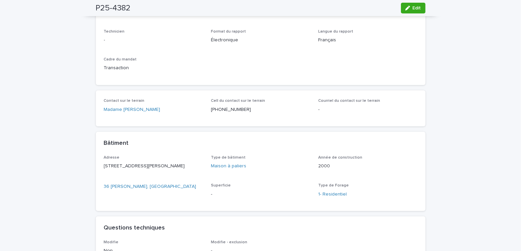
scroll to position [250, 0]
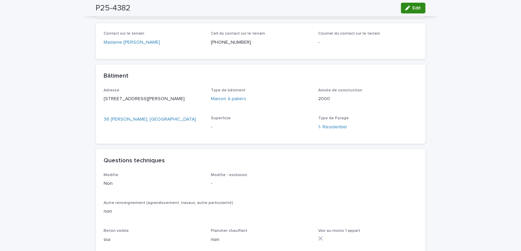
click at [409, 10] on button "Edit" at bounding box center [413, 8] width 25 height 11
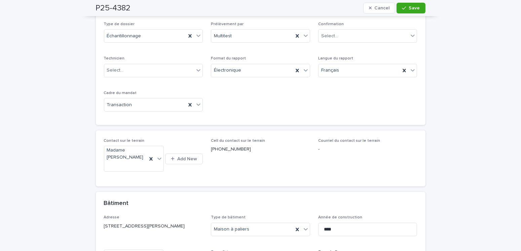
scroll to position [67, 0]
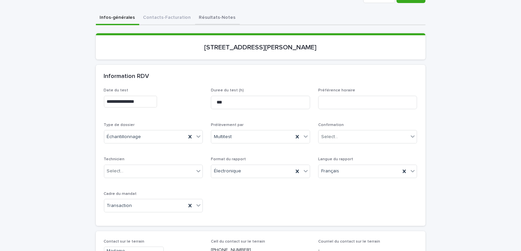
click at [202, 18] on button "Résultats-Notes" at bounding box center [217, 18] width 45 height 14
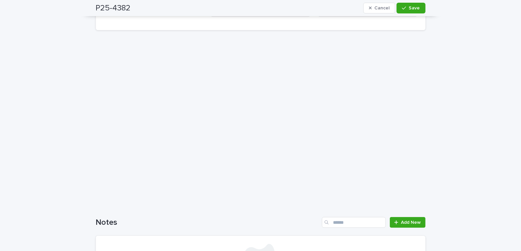
scroll to position [605, 0]
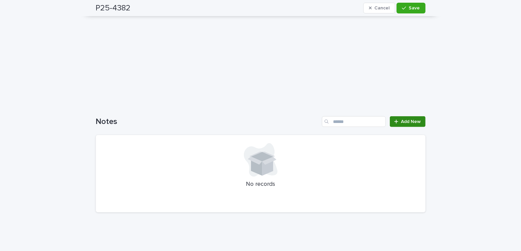
click at [398, 122] on link "Add New" at bounding box center [407, 121] width 35 height 11
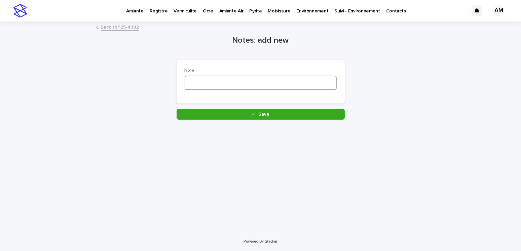
click at [196, 85] on textarea at bounding box center [261, 83] width 152 height 14
type textarea "**********"
click at [275, 120] on div "**********" at bounding box center [260, 118] width 336 height 193
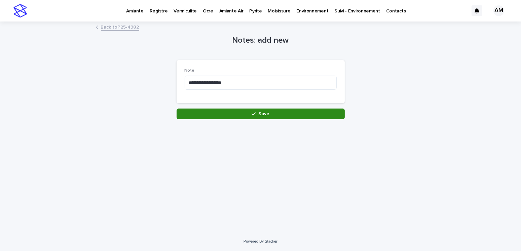
click at [275, 112] on button "Save" at bounding box center [261, 114] width 168 height 11
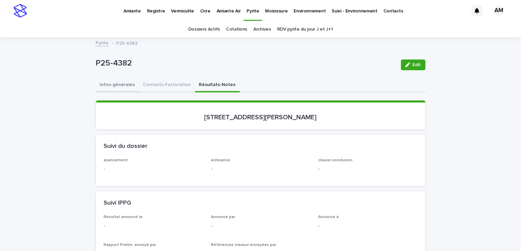
click at [106, 82] on button "Infos-générales" at bounding box center [117, 85] width 43 height 14
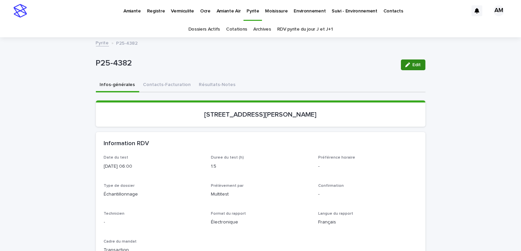
click at [413, 65] on span "Edit" at bounding box center [417, 65] width 8 height 5
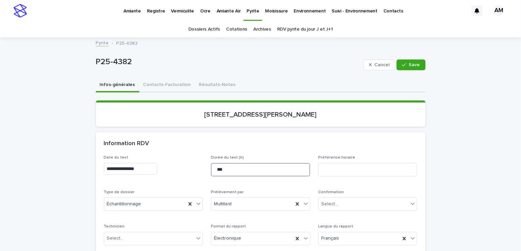
click at [225, 170] on input "***" at bounding box center [260, 169] width 99 height 13
type input "****"
drag, startPoint x: 414, startPoint y: 65, endPoint x: 429, endPoint y: 77, distance: 19.6
click at [414, 65] on span "Save" at bounding box center [414, 65] width 11 height 5
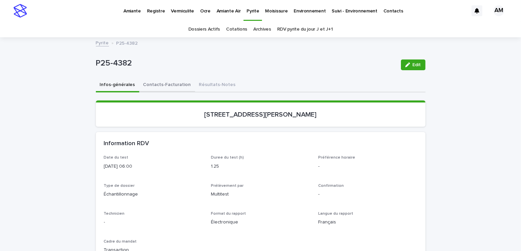
click at [161, 85] on button "Contacts-Facturation" at bounding box center [167, 85] width 56 height 14
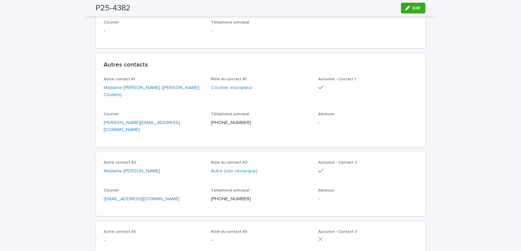
scroll to position [269, 0]
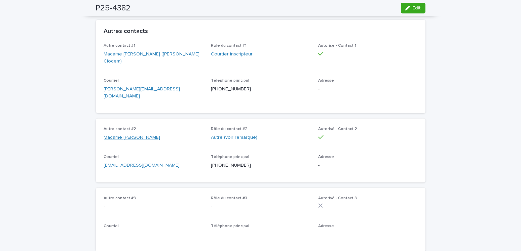
click at [138, 134] on link "Madame Julie Dagenais" at bounding box center [132, 137] width 56 height 7
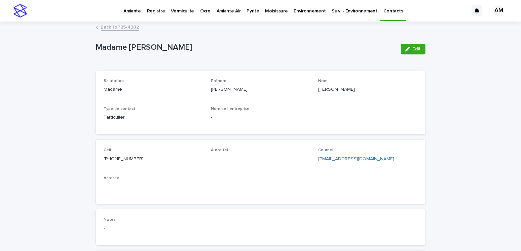
scroll to position [103, 0]
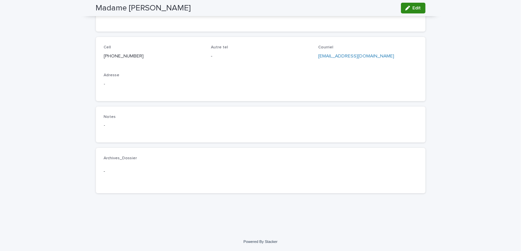
click at [416, 5] on button "Edit" at bounding box center [413, 8] width 25 height 11
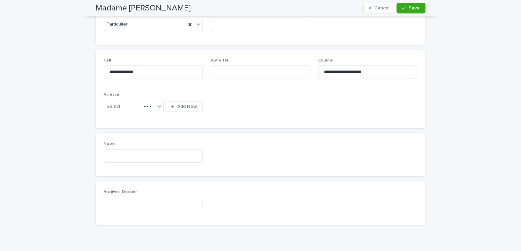
scroll to position [119, 0]
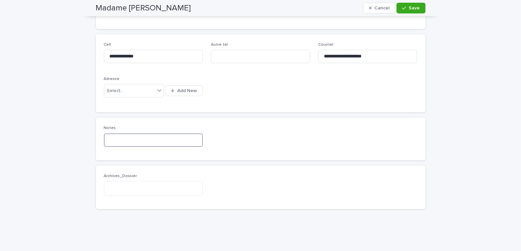
click at [113, 137] on input at bounding box center [153, 139] width 99 height 13
type input "**********"
click at [413, 8] on span "Save" at bounding box center [414, 8] width 11 height 5
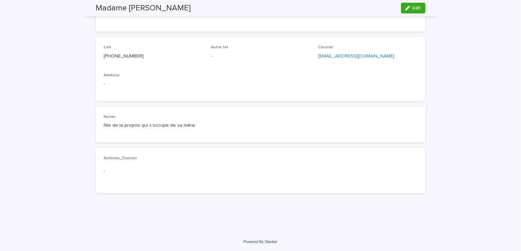
scroll to position [0, 0]
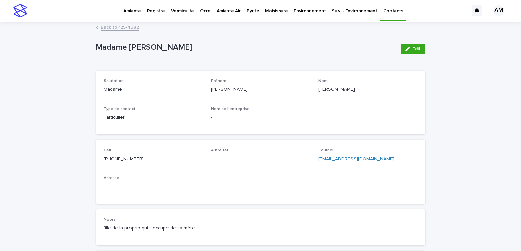
click at [115, 23] on link "Back to P25-4382" at bounding box center [120, 27] width 38 height 8
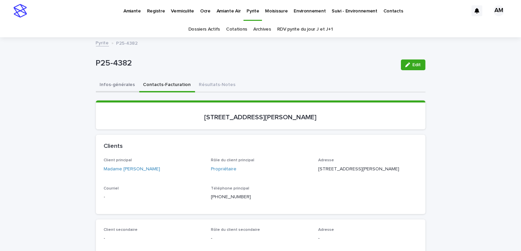
click at [115, 87] on button "Infos-générales" at bounding box center [117, 85] width 43 height 14
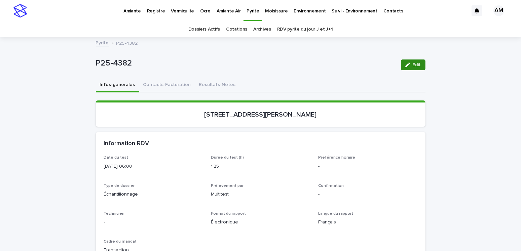
click at [406, 63] on icon "button" at bounding box center [407, 65] width 5 height 5
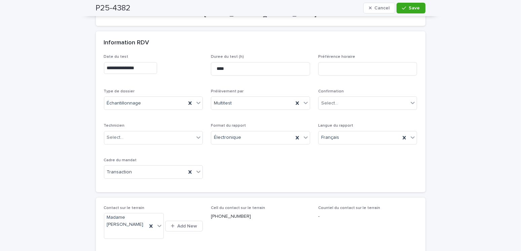
scroll to position [202, 0]
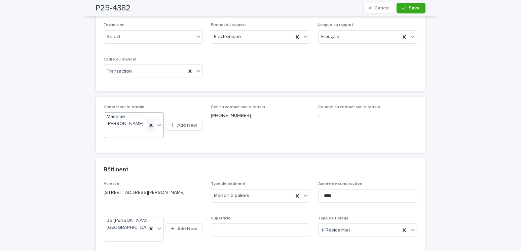
click at [148, 129] on icon at bounding box center [151, 125] width 7 height 7
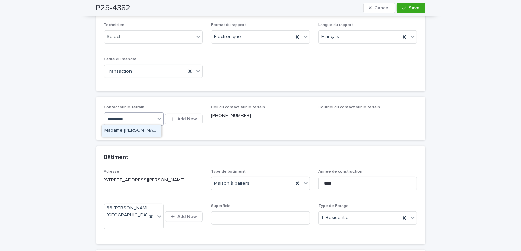
type input "**********"
click at [128, 126] on div "Madame Julie Dagenais" at bounding box center [132, 131] width 60 height 12
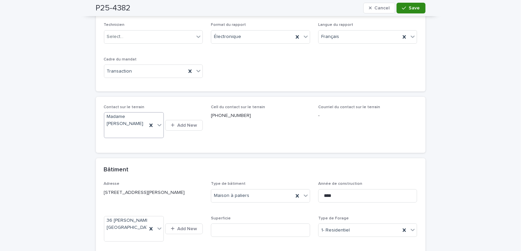
click at [404, 7] on icon "button" at bounding box center [404, 8] width 4 height 5
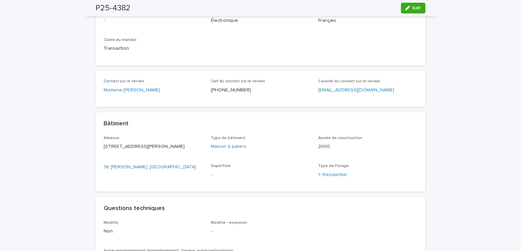
scroll to position [0, 0]
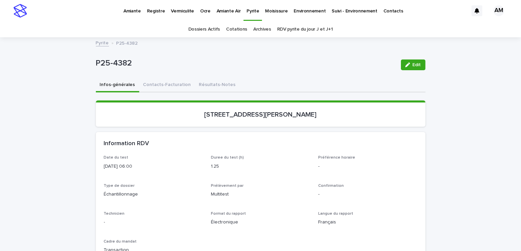
click at [99, 43] on link "Pyrite" at bounding box center [102, 43] width 13 height 8
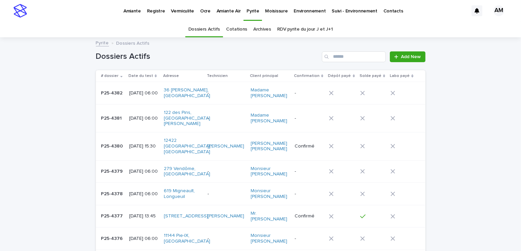
click at [133, 96] on p "[DATE] 06:00" at bounding box center [144, 93] width 30 height 6
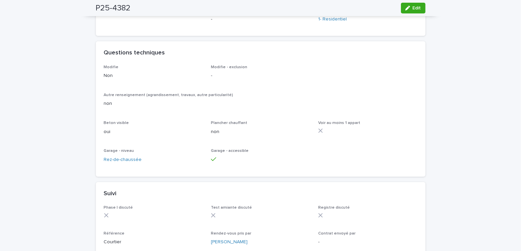
scroll to position [492, 0]
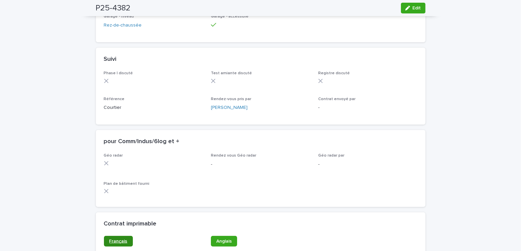
click at [119, 242] on link "Français" at bounding box center [118, 241] width 29 height 11
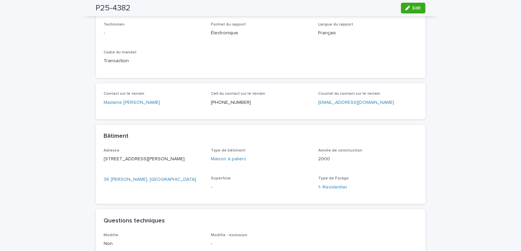
scroll to position [0, 0]
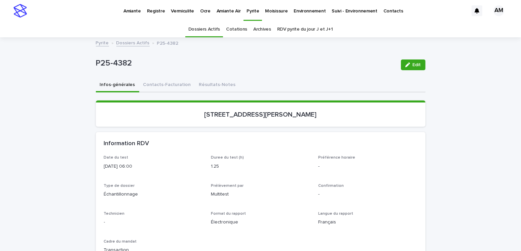
click at [182, 10] on p "Vermiculite" at bounding box center [182, 7] width 23 height 14
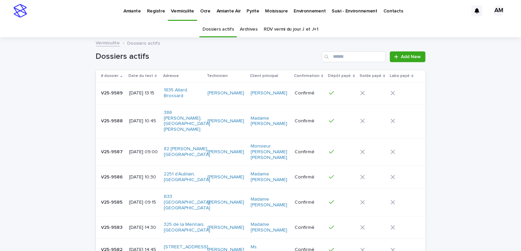
click at [159, 118] on p "2025-09-17 10:45" at bounding box center [144, 121] width 30 height 6
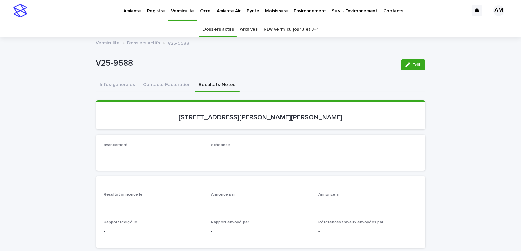
click at [200, 81] on button "Résultats-Notes" at bounding box center [217, 85] width 45 height 14
drag, startPoint x: 176, startPoint y: 77, endPoint x: 173, endPoint y: 83, distance: 6.2
click at [172, 85] on button "Contacts-Facturation" at bounding box center [167, 85] width 56 height 14
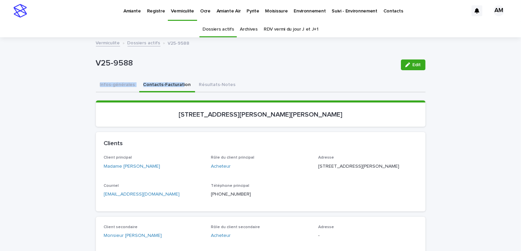
click at [198, 67] on p "V25-9588" at bounding box center [246, 64] width 300 height 10
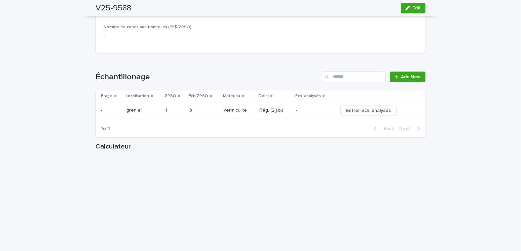
scroll to position [706, 0]
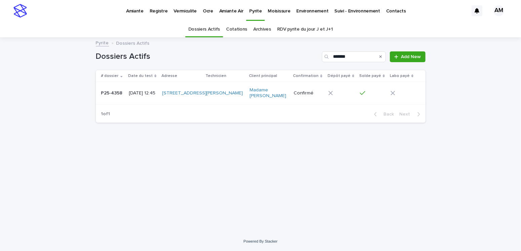
click at [308, 28] on link "RDV pyrite du jour J et J+1" at bounding box center [305, 30] width 56 height 16
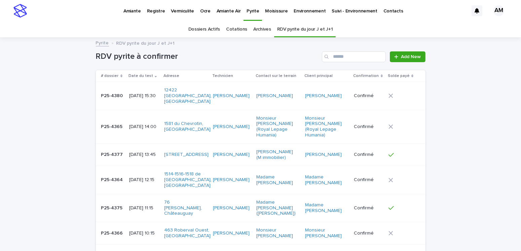
click at [139, 93] on p "[DATE] 15:30" at bounding box center [144, 96] width 30 height 6
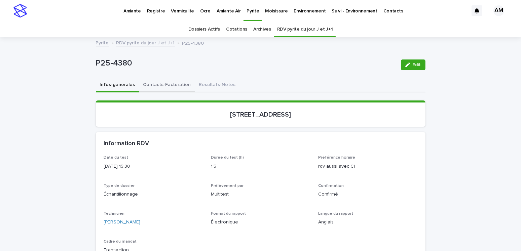
click at [164, 87] on button "Contacts-Facturation" at bounding box center [167, 85] width 56 height 14
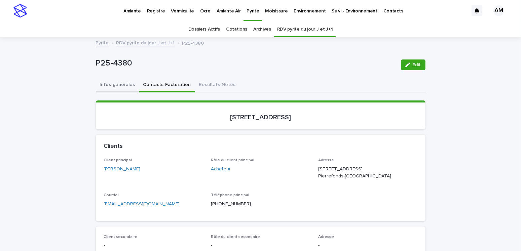
click at [121, 83] on button "Infos-générales" at bounding box center [117, 85] width 43 height 14
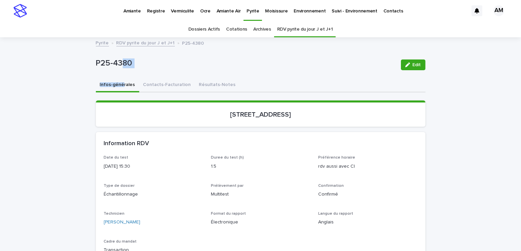
click at [313, 27] on link "RDV pyrite du jour J et J+1" at bounding box center [305, 30] width 56 height 16
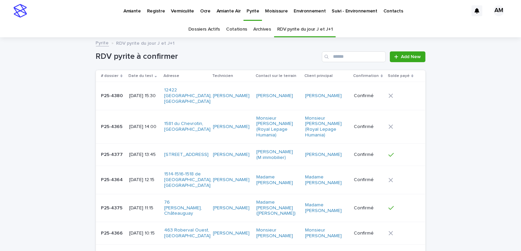
click at [145, 177] on p "[DATE] 12:15" at bounding box center [144, 180] width 30 height 6
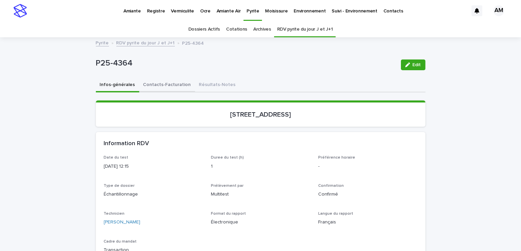
click at [159, 88] on button "Contacts-Facturation" at bounding box center [167, 85] width 56 height 14
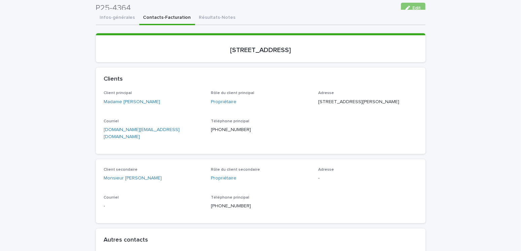
scroll to position [34, 0]
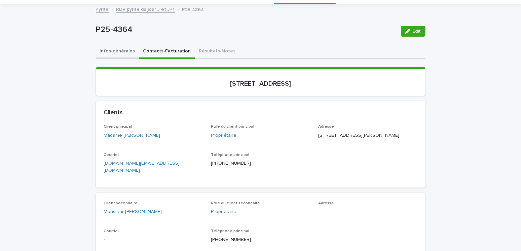
click at [111, 49] on button "Infos-générales" at bounding box center [117, 52] width 43 height 14
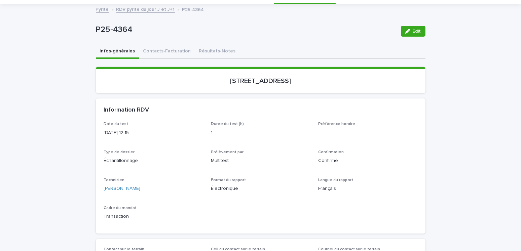
click at [130, 10] on link "RDV pyrite du jour J et J+1" at bounding box center [145, 9] width 59 height 8
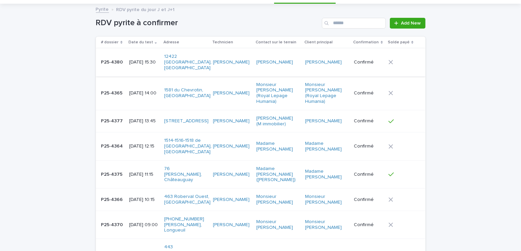
scroll to position [21, 0]
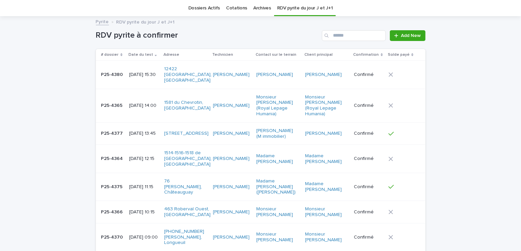
click at [145, 184] on p "[DATE] 11:15" at bounding box center [144, 187] width 30 height 6
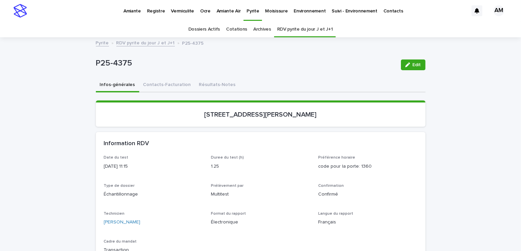
click at [145, 41] on link "RDV pyrite du jour J et J+1" at bounding box center [145, 43] width 59 height 8
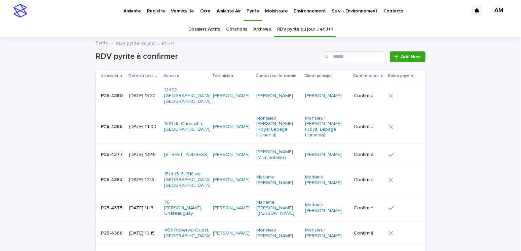
scroll to position [21, 0]
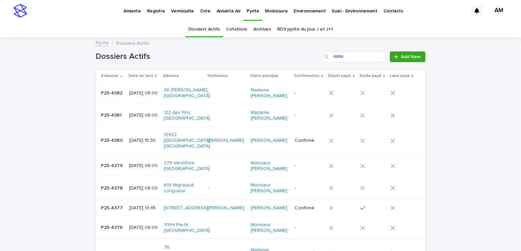
scroll to position [21, 0]
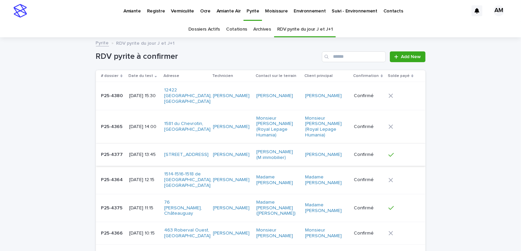
scroll to position [21, 0]
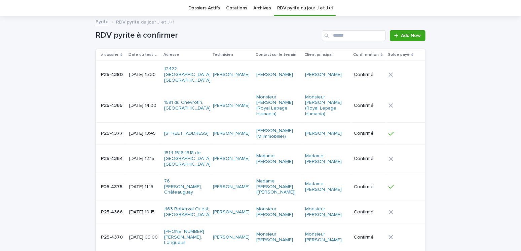
click at [303, 9] on link "RDV pyrite du jour J et J+1" at bounding box center [305, 8] width 56 height 16
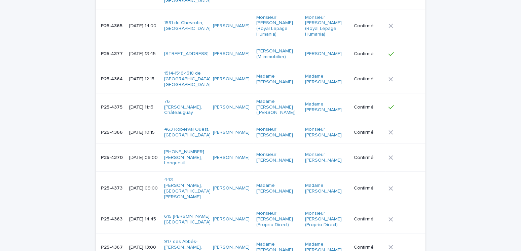
scroll to position [192, 0]
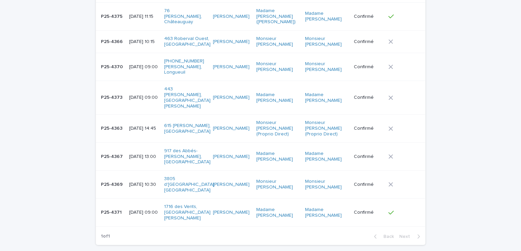
click at [140, 154] on p "[DATE] 13:00" at bounding box center [144, 157] width 30 height 6
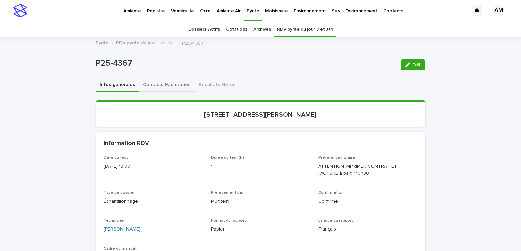
click at [165, 81] on button "Contacts-Facturation" at bounding box center [167, 85] width 56 height 14
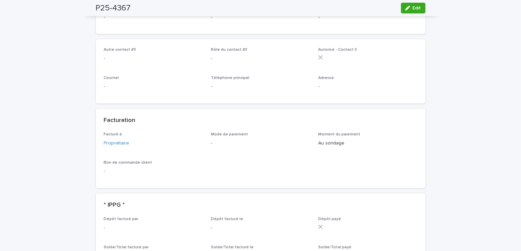
scroll to position [471, 0]
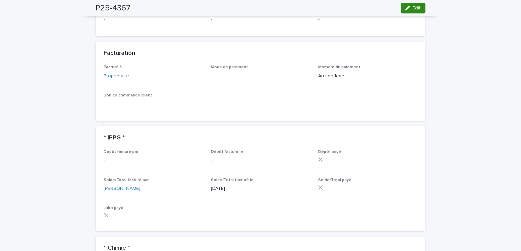
click at [405, 8] on icon "button" at bounding box center [407, 8] width 5 height 5
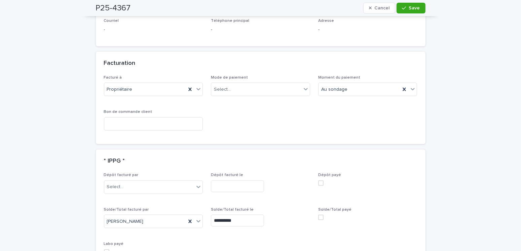
scroll to position [565, 0]
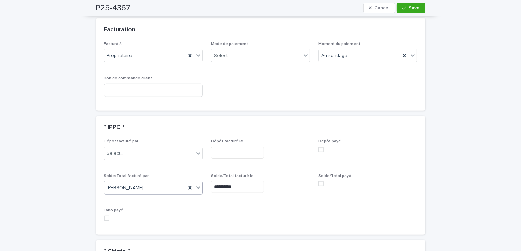
click at [129, 183] on div "[PERSON_NAME]" at bounding box center [145, 188] width 82 height 11
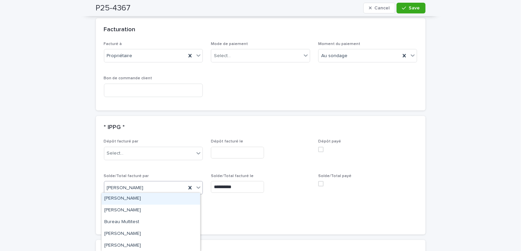
click at [137, 198] on div "[PERSON_NAME]" at bounding box center [151, 199] width 99 height 12
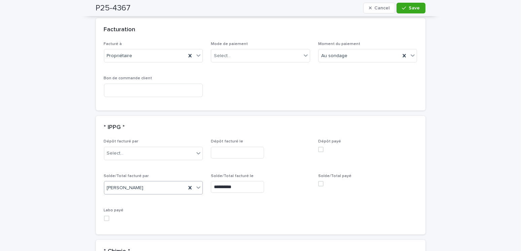
click at [216, 186] on input "**********" at bounding box center [237, 187] width 53 height 12
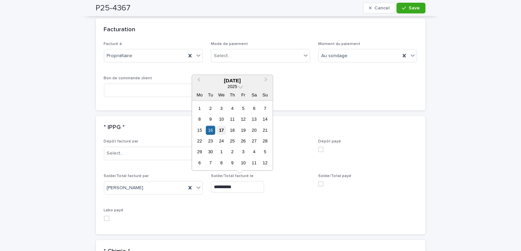
click at [220, 129] on div "17" at bounding box center [221, 130] width 9 height 9
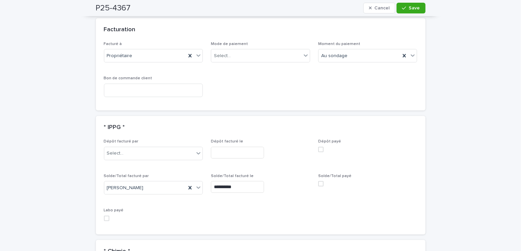
type input "**********"
click at [403, 10] on icon "button" at bounding box center [404, 8] width 4 height 5
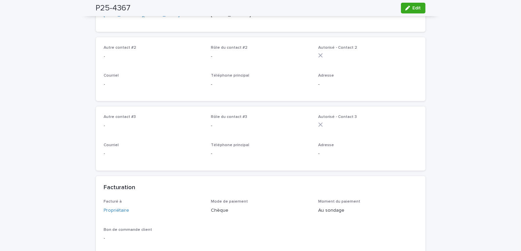
scroll to position [269, 0]
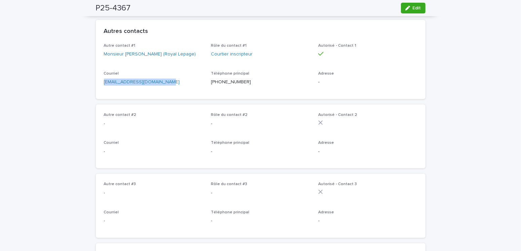
drag, startPoint x: 179, startPoint y: 97, endPoint x: 81, endPoint y: 103, distance: 97.3
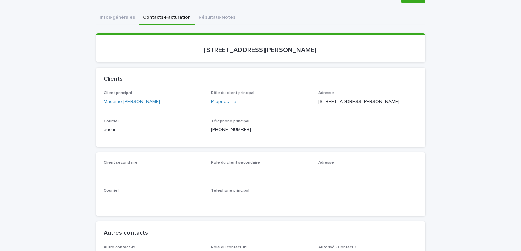
scroll to position [0, 0]
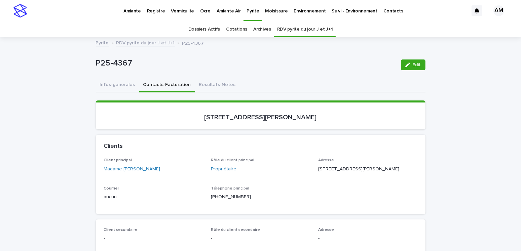
click at [150, 41] on link "RDV pyrite du jour J et J+1" at bounding box center [145, 43] width 59 height 8
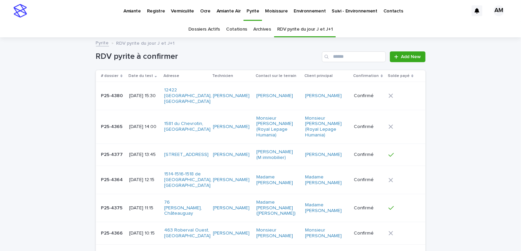
scroll to position [21, 0]
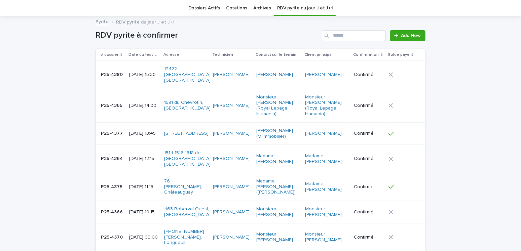
drag, startPoint x: 54, startPoint y: 127, endPoint x: 84, endPoint y: 100, distance: 40.9
click at [54, 127] on div "Loading... Saving… Loading... Saving… RDV pyrite à confirmer Add New # dossier …" at bounding box center [260, 236] width 521 height 438
click at [210, 7] on link "Dossiers Actifs" at bounding box center [204, 8] width 32 height 16
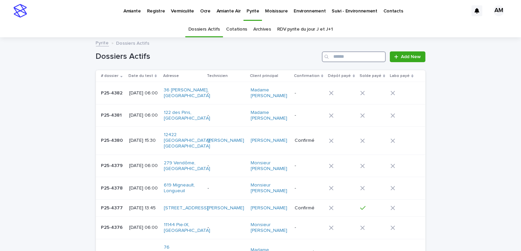
click at [354, 58] on input "Search" at bounding box center [354, 56] width 64 height 11
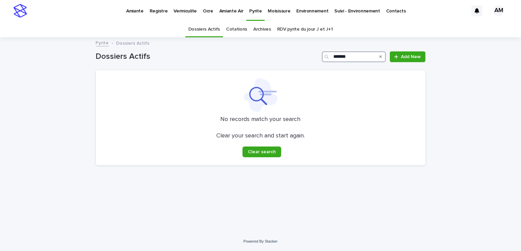
type input "*******"
click at [42, 46] on div "Pyrite Dossiers Actifs" at bounding box center [260, 43] width 521 height 9
click at [249, 8] on p "Pyrite" at bounding box center [255, 7] width 12 height 14
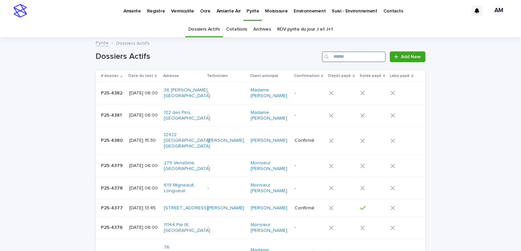
click at [339, 56] on input "Search" at bounding box center [354, 56] width 64 height 11
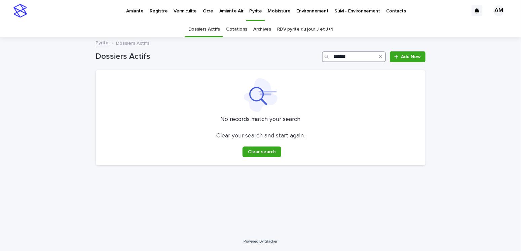
type input "*******"
click at [269, 12] on p "Moisissure" at bounding box center [279, 7] width 23 height 14
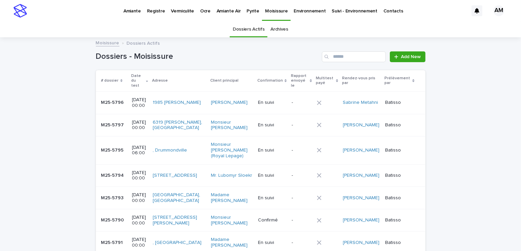
click at [248, 11] on p "Pyrite" at bounding box center [252, 7] width 12 height 14
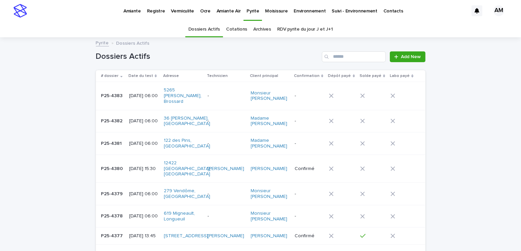
click at [354, 44] on div "Pyrite Dossiers Actifs" at bounding box center [260, 43] width 336 height 9
click at [349, 56] on input "Search" at bounding box center [354, 56] width 64 height 11
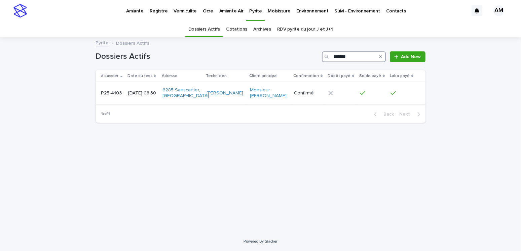
type input "*******"
click at [138, 90] on p "[DATE] 08:30" at bounding box center [142, 93] width 29 height 6
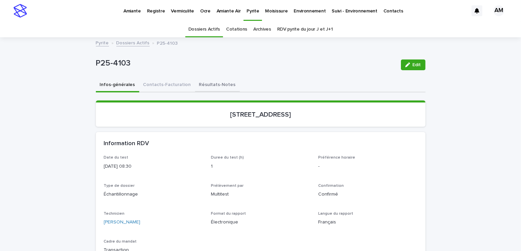
click at [214, 85] on button "Résultats-Notes" at bounding box center [217, 85] width 45 height 14
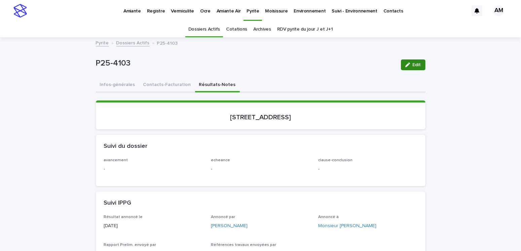
click at [413, 64] on span "Edit" at bounding box center [417, 65] width 8 height 5
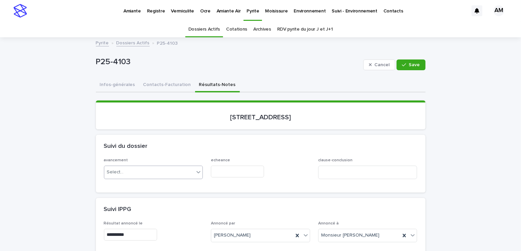
click at [136, 171] on div "Select..." at bounding box center [149, 172] width 90 height 11
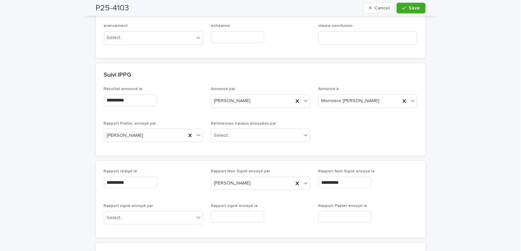
scroll to position [235, 0]
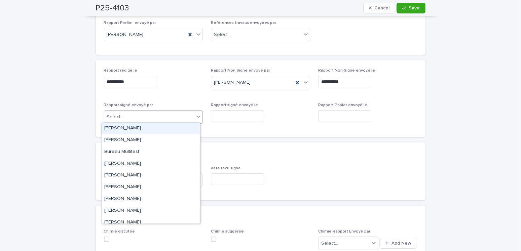
click at [132, 119] on div "Select..." at bounding box center [149, 117] width 90 height 11
click at [126, 128] on div "[PERSON_NAME]" at bounding box center [151, 129] width 99 height 12
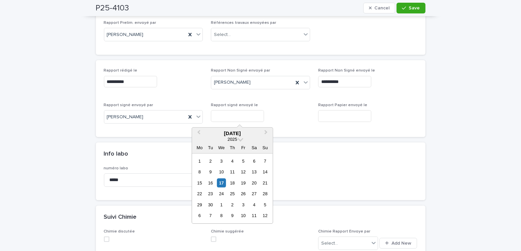
click at [214, 117] on input "text" at bounding box center [237, 116] width 53 height 12
click at [222, 184] on div "17" at bounding box center [221, 183] width 9 height 9
type input "**********"
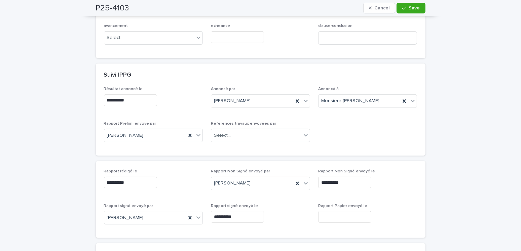
scroll to position [0, 0]
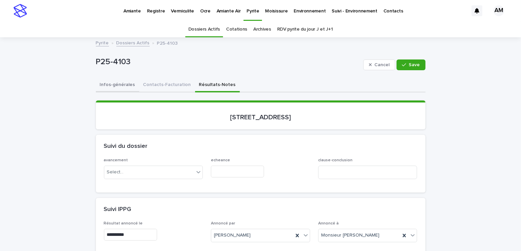
click at [120, 81] on button "Infos-générales" at bounding box center [117, 85] width 43 height 14
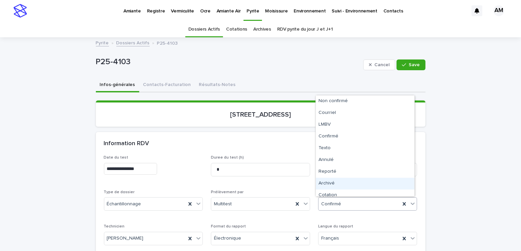
click at [331, 183] on div "Archivé" at bounding box center [365, 184] width 99 height 12
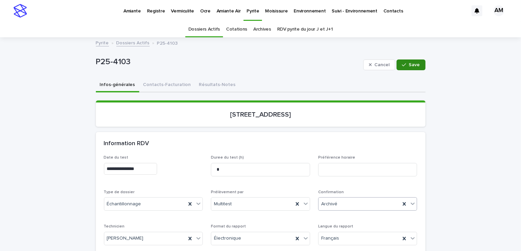
click at [412, 63] on span "Save" at bounding box center [414, 65] width 11 height 5
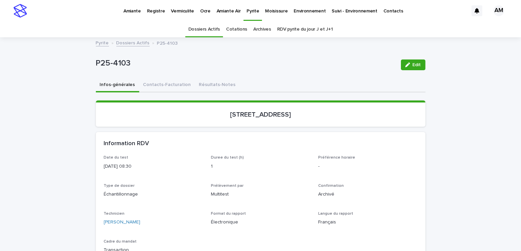
click at [130, 39] on link "Dossiers Actifs" at bounding box center [132, 43] width 33 height 8
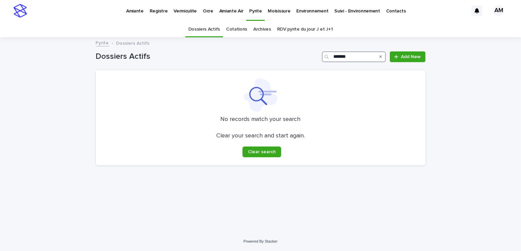
click at [352, 58] on input "*******" at bounding box center [354, 56] width 64 height 11
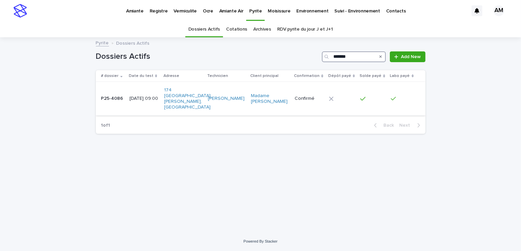
type input "*******"
click at [142, 98] on p "2025-06-19 09:00" at bounding box center [143, 99] width 29 height 6
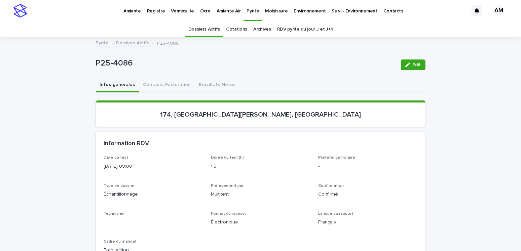
drag, startPoint x: 207, startPoint y: 84, endPoint x: 342, endPoint y: 83, distance: 135.2
click at [210, 84] on button "Résultats-Notes" at bounding box center [217, 85] width 45 height 14
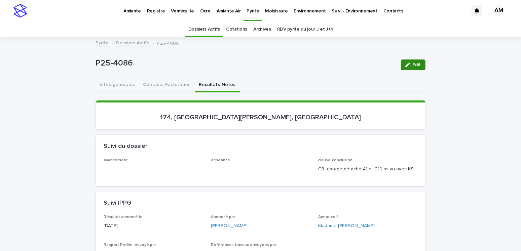
click at [408, 65] on div "button" at bounding box center [408, 65] width 7 height 5
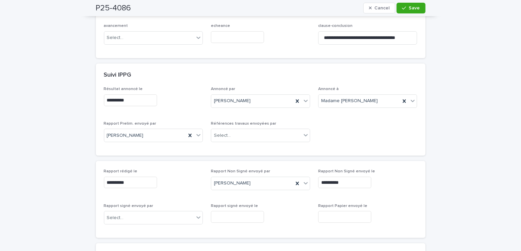
scroll to position [202, 0]
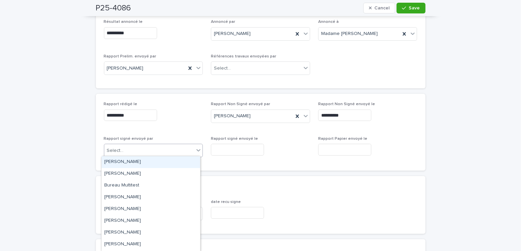
click at [142, 146] on div "Select..." at bounding box center [149, 150] width 90 height 11
click at [129, 160] on div "Amilie Mainville" at bounding box center [151, 162] width 99 height 12
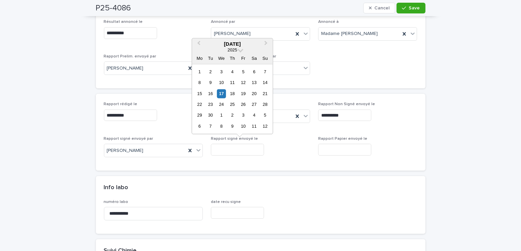
click at [239, 144] on input "text" at bounding box center [237, 150] width 53 height 12
click at [222, 94] on div "17" at bounding box center [221, 93] width 9 height 9
type input "**********"
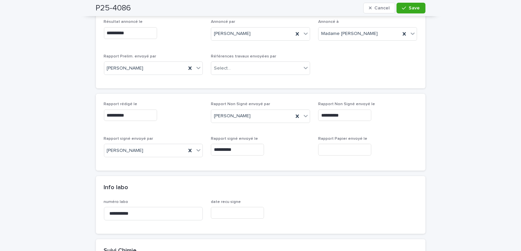
scroll to position [0, 0]
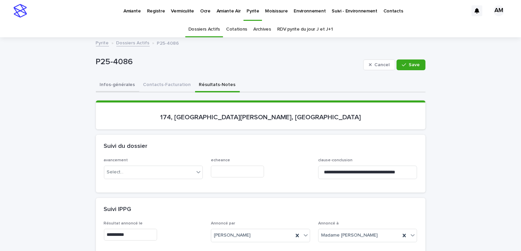
click at [116, 84] on button "Infos-générales" at bounding box center [117, 85] width 43 height 14
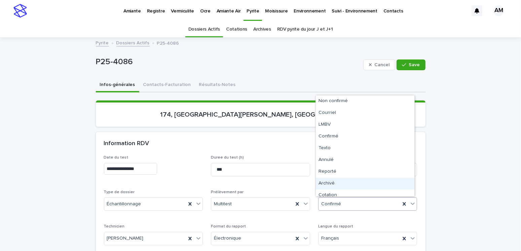
click at [332, 180] on div "Archivé" at bounding box center [365, 184] width 99 height 12
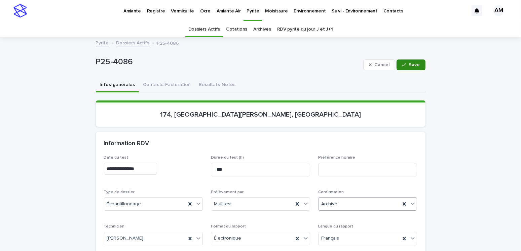
click at [412, 60] on button "Save" at bounding box center [410, 65] width 29 height 11
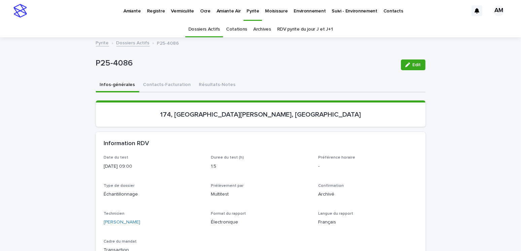
click at [135, 41] on link "Dossiers Actifs" at bounding box center [132, 43] width 33 height 8
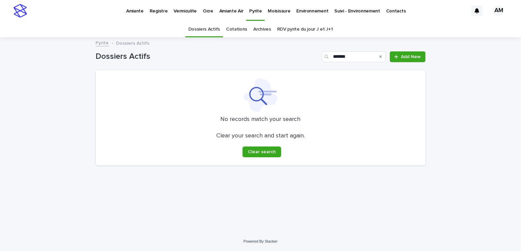
click at [354, 50] on div "Dossiers Actifs ******* Add New" at bounding box center [261, 54] width 330 height 32
click at [356, 54] on input "*******" at bounding box center [354, 56] width 64 height 11
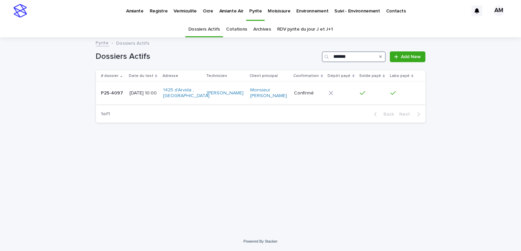
type input "*******"
click at [133, 94] on p "2025-06-19 10:00" at bounding box center [143, 93] width 28 height 6
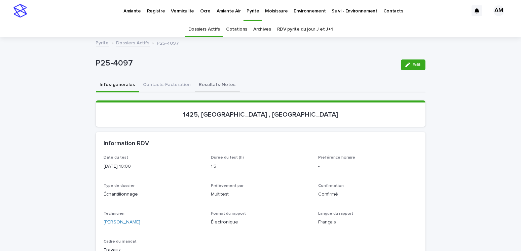
click at [201, 83] on button "Résultats-Notes" at bounding box center [217, 85] width 45 height 14
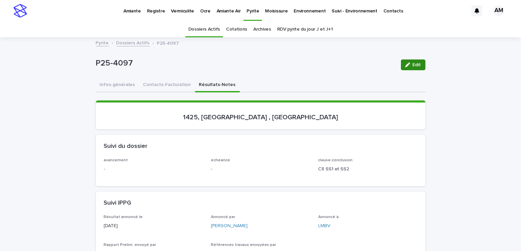
click at [405, 67] on button "Edit" at bounding box center [413, 65] width 25 height 11
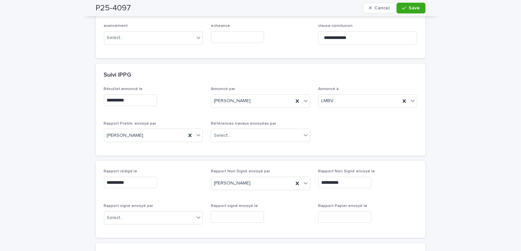
scroll to position [235, 0]
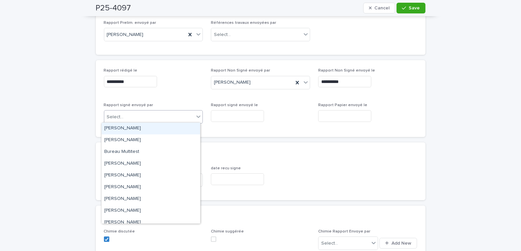
click at [122, 117] on div "Select..." at bounding box center [149, 117] width 90 height 11
click at [124, 127] on div "Amilie Mainville" at bounding box center [151, 129] width 99 height 12
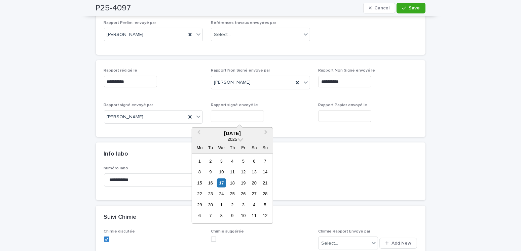
click at [232, 112] on input "text" at bounding box center [237, 116] width 53 height 12
click at [220, 183] on div "17" at bounding box center [221, 183] width 9 height 9
type input "**********"
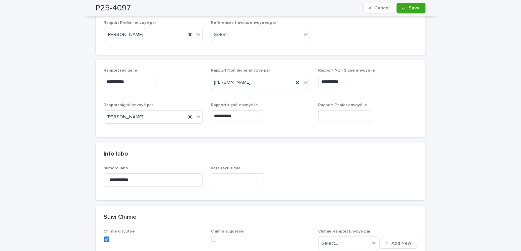
scroll to position [34, 0]
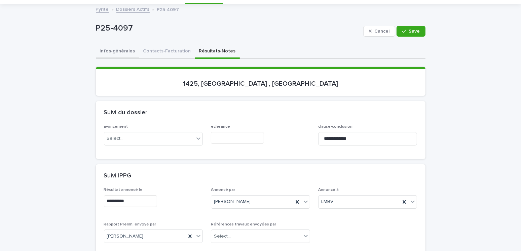
click at [109, 49] on button "Infos-générales" at bounding box center [117, 52] width 43 height 14
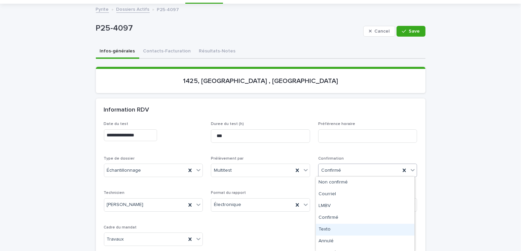
scroll to position [31, 0]
click at [327, 234] on div "Archivé" at bounding box center [365, 234] width 99 height 12
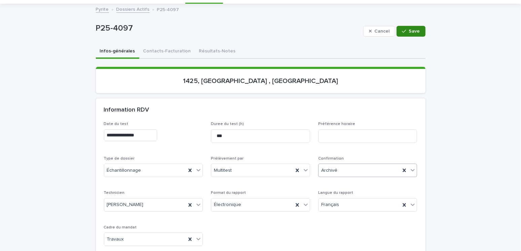
click at [409, 29] on span "Save" at bounding box center [414, 31] width 11 height 5
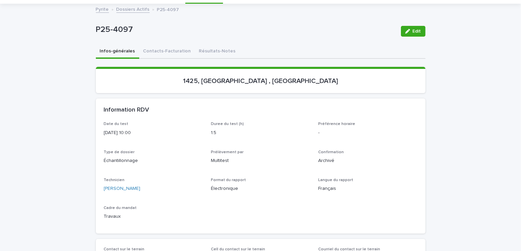
click at [141, 8] on link "Dossiers Actifs" at bounding box center [132, 9] width 33 height 8
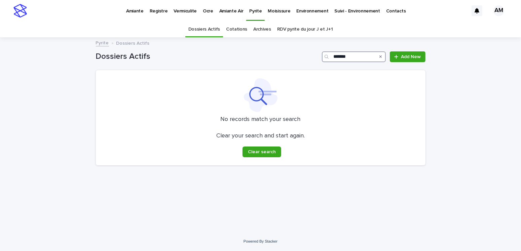
click at [363, 54] on input "*******" at bounding box center [354, 56] width 64 height 11
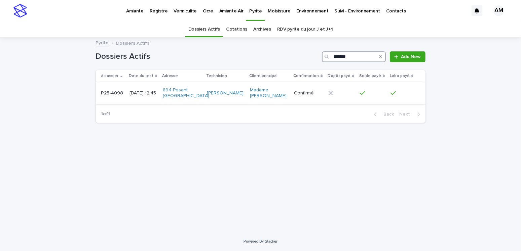
type input "*******"
click at [140, 96] on div "2025-06-19 12:45" at bounding box center [143, 93] width 28 height 11
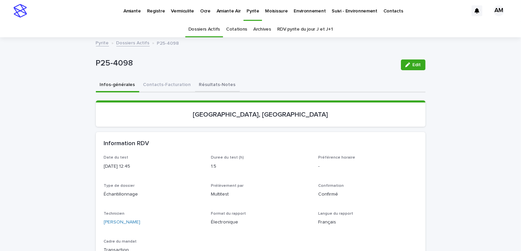
click at [220, 84] on button "Résultats-Notes" at bounding box center [217, 85] width 45 height 14
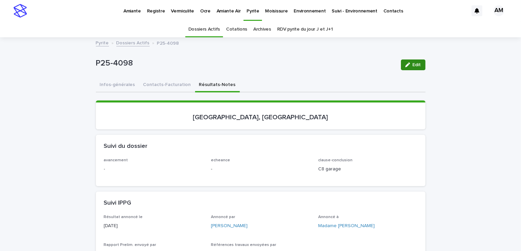
click at [413, 66] on span "Edit" at bounding box center [417, 65] width 8 height 5
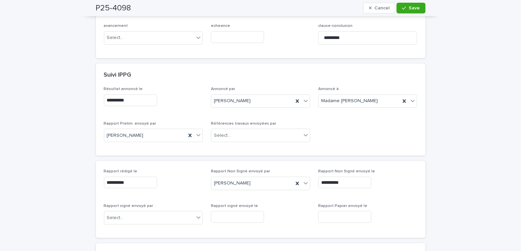
scroll to position [202, 0]
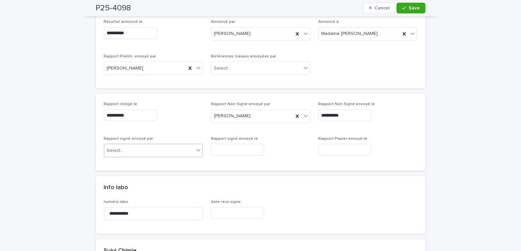
click at [143, 153] on div "Select..." at bounding box center [149, 150] width 90 height 11
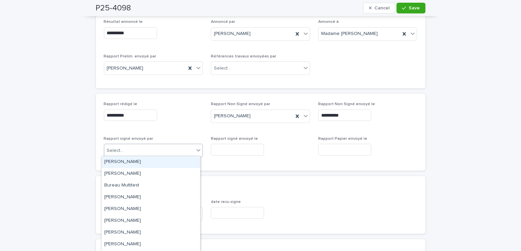
click at [139, 161] on div "Amilie Mainville" at bounding box center [151, 162] width 99 height 12
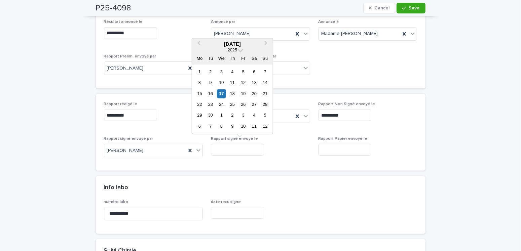
click at [236, 146] on input "text" at bounding box center [237, 150] width 53 height 12
click at [220, 93] on div "17" at bounding box center [221, 93] width 9 height 9
type input "**********"
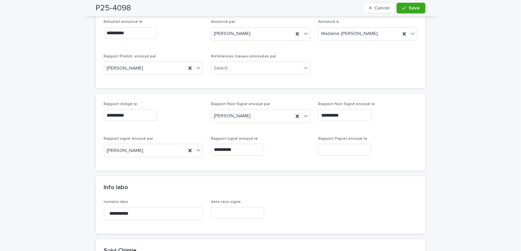
scroll to position [0, 0]
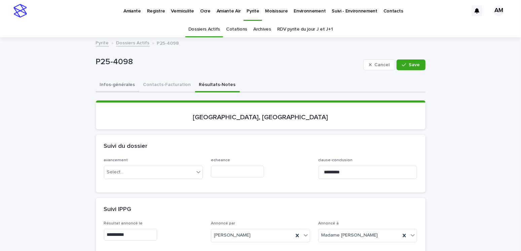
drag, startPoint x: 112, startPoint y: 78, endPoint x: 126, endPoint y: 87, distance: 16.4
click at [112, 78] on button "Infos-générales" at bounding box center [117, 85] width 43 height 14
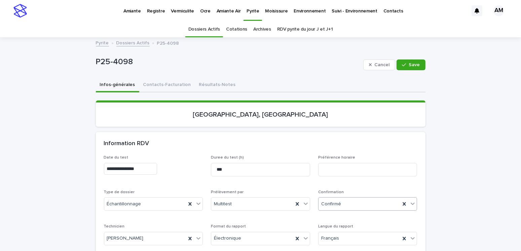
click at [352, 204] on div "Confirmé" at bounding box center [359, 204] width 82 height 11
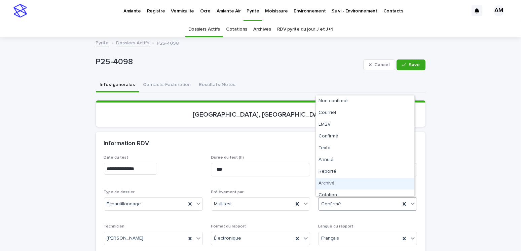
click at [329, 183] on div "Archivé" at bounding box center [365, 184] width 99 height 12
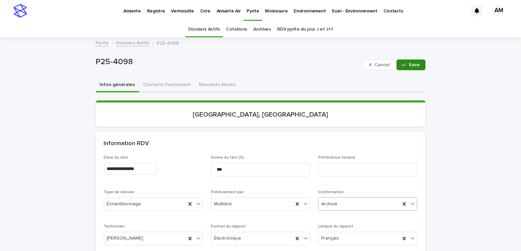
click at [403, 66] on icon "button" at bounding box center [404, 65] width 4 height 5
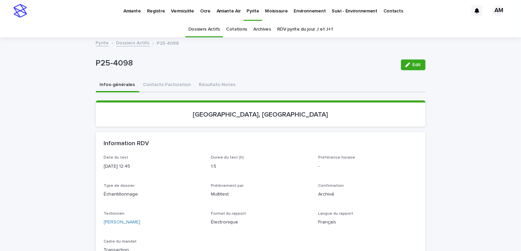
click at [132, 42] on link "Dossiers Actifs" at bounding box center [132, 43] width 33 height 8
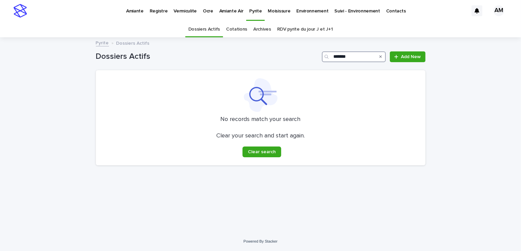
click at [360, 57] on input "*******" at bounding box center [354, 56] width 64 height 11
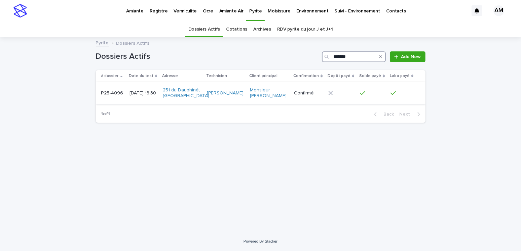
type input "*******"
click at [144, 89] on td "2025-06-19 13:30" at bounding box center [143, 93] width 33 height 23
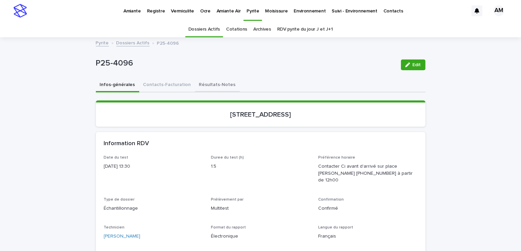
drag, startPoint x: 198, startPoint y: 83, endPoint x: 239, endPoint y: 86, distance: 41.5
click at [198, 82] on button "Résultats-Notes" at bounding box center [217, 85] width 45 height 14
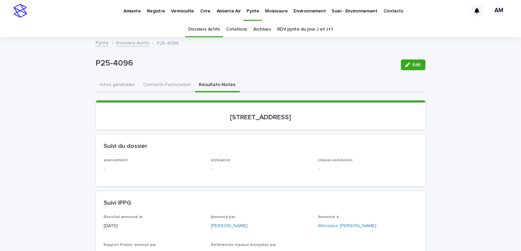
click at [409, 63] on div "button" at bounding box center [408, 65] width 7 height 5
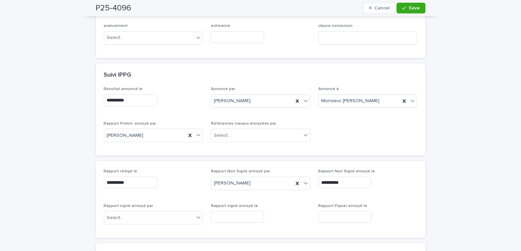
scroll to position [202, 0]
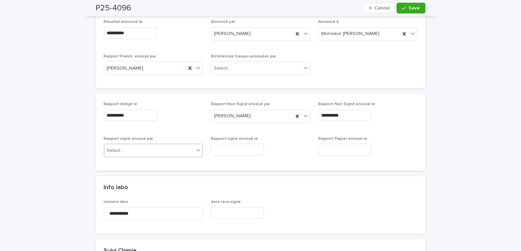
click at [139, 156] on div "Select..." at bounding box center [149, 150] width 90 height 11
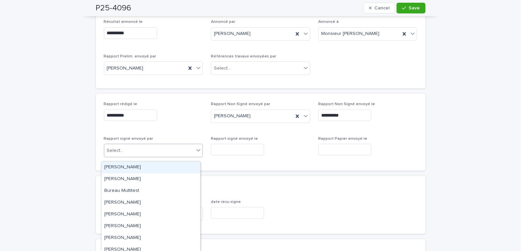
click at [126, 165] on div "Amilie Mainville" at bounding box center [151, 168] width 99 height 12
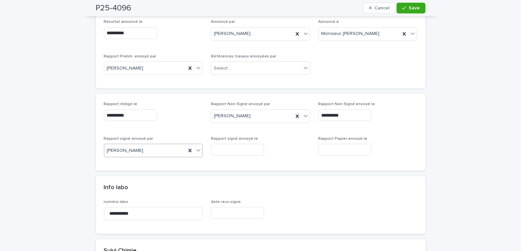
click at [243, 153] on input "text" at bounding box center [237, 150] width 53 height 12
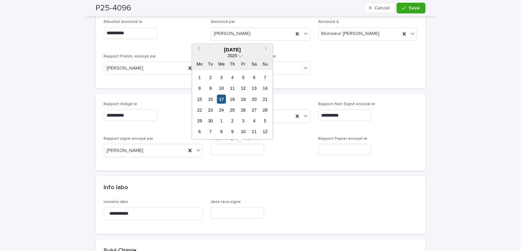
click at [220, 101] on div "17" at bounding box center [221, 98] width 9 height 9
type input "**********"
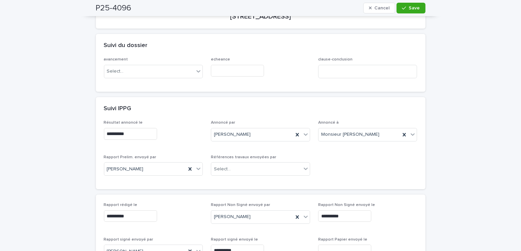
scroll to position [34, 0]
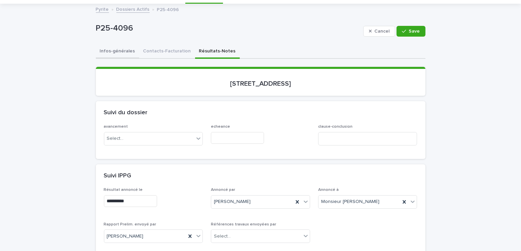
click at [116, 50] on button "Infos-générales" at bounding box center [117, 52] width 43 height 14
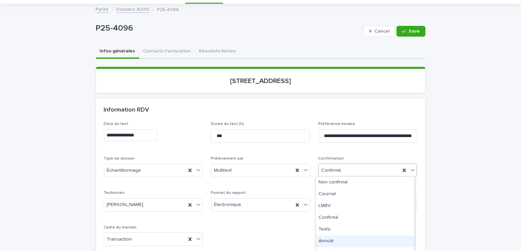
scroll to position [31, 0]
click at [329, 233] on div "Archivé" at bounding box center [365, 234] width 99 height 12
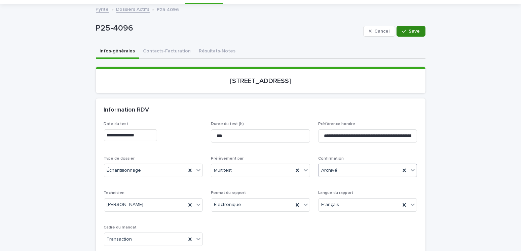
click at [409, 30] on span "Save" at bounding box center [414, 31] width 11 height 5
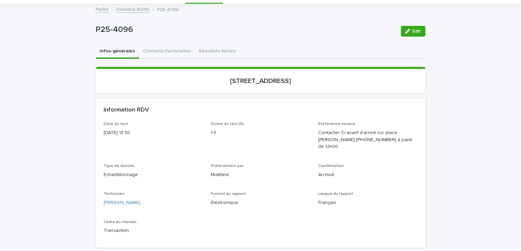
click at [124, 9] on link "Dossiers Actifs" at bounding box center [132, 9] width 33 height 8
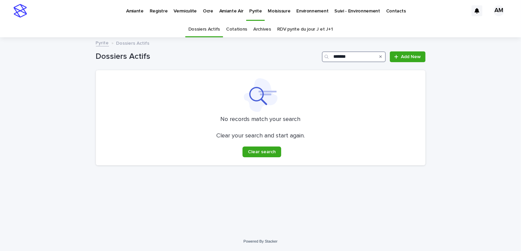
click at [356, 59] on input "*******" at bounding box center [354, 56] width 64 height 11
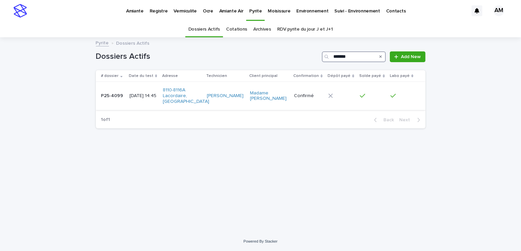
type input "*******"
click at [156, 92] on div "2025-06-19 14:45" at bounding box center [143, 95] width 28 height 7
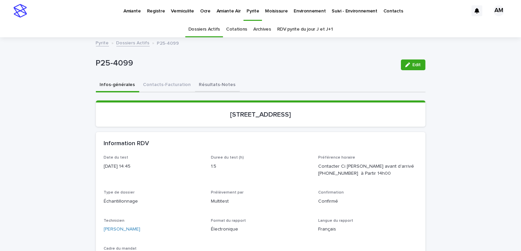
click at [211, 85] on button "Résultats-Notes" at bounding box center [217, 85] width 45 height 14
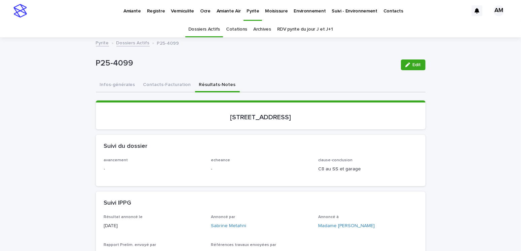
click at [415, 59] on div "Edit" at bounding box center [411, 64] width 27 height 27
click at [416, 63] on span "Edit" at bounding box center [417, 65] width 8 height 5
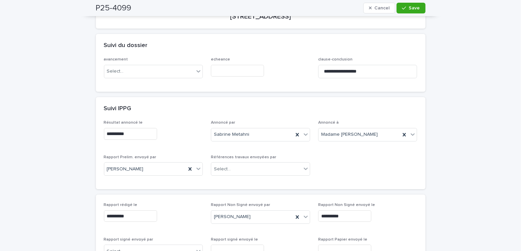
scroll to position [168, 0]
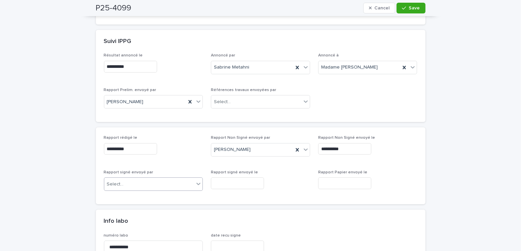
click at [127, 188] on div "Select..." at bounding box center [149, 184] width 90 height 11
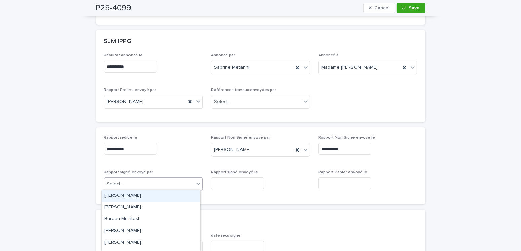
click at [127, 195] on div "Amilie Mainville" at bounding box center [151, 196] width 99 height 12
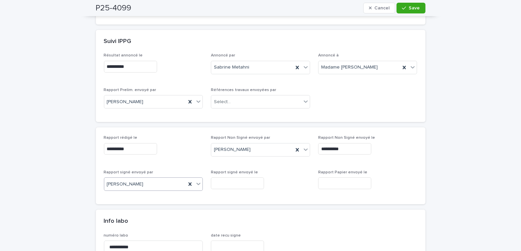
click at [234, 181] on input "text" at bounding box center [237, 184] width 53 height 12
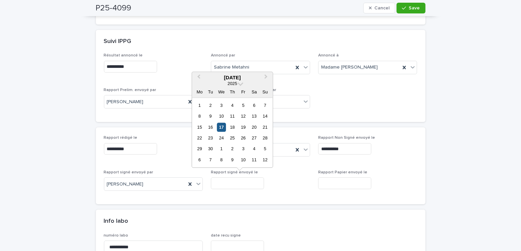
click at [223, 126] on div "17" at bounding box center [221, 127] width 9 height 9
type input "**********"
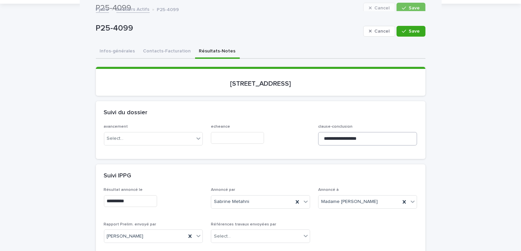
scroll to position [0, 0]
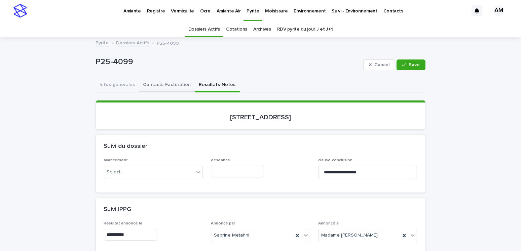
click at [166, 86] on button "Contacts-Facturation" at bounding box center [167, 85] width 56 height 14
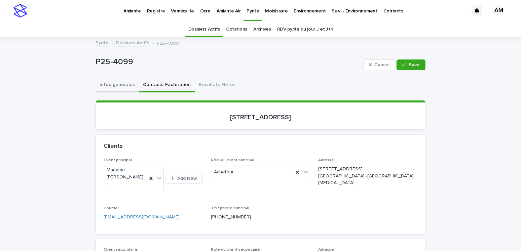
click at [120, 87] on button "Infos-générales" at bounding box center [117, 85] width 43 height 14
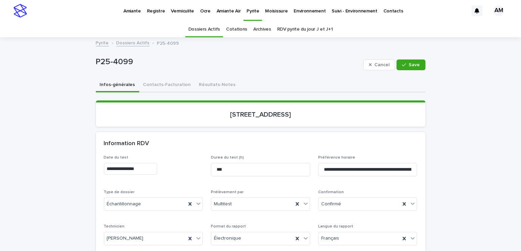
scroll to position [34, 0]
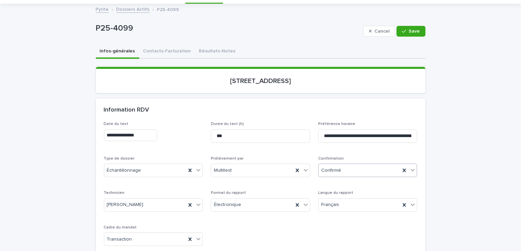
click at [344, 171] on div "Confirmé" at bounding box center [359, 170] width 82 height 11
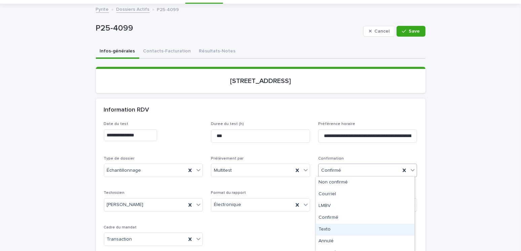
scroll to position [31, 0]
click at [332, 229] on div "Archivé" at bounding box center [365, 234] width 99 height 12
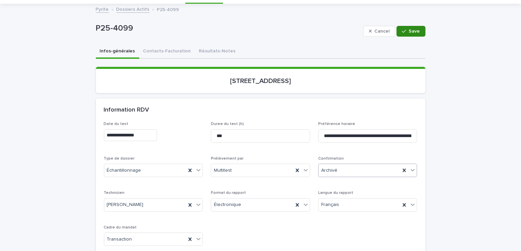
click at [406, 31] on div "button" at bounding box center [405, 31] width 7 height 5
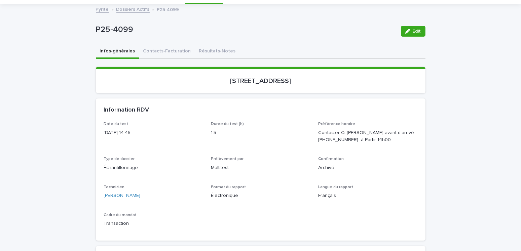
scroll to position [0, 0]
